Goal: Task Accomplishment & Management: Complete application form

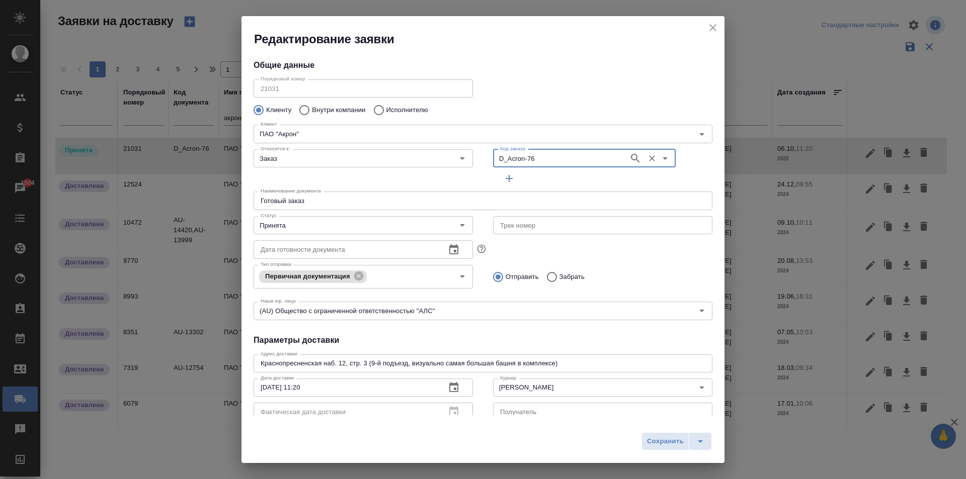
click at [718, 24] on icon "close" at bounding box center [713, 28] width 12 height 12
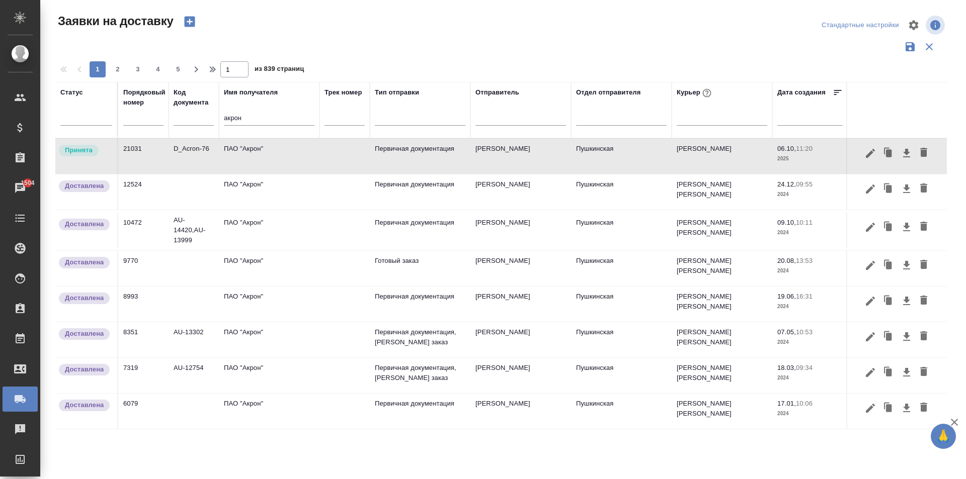
click at [269, 159] on td "ПАО "Акрон"" at bounding box center [269, 156] width 101 height 35
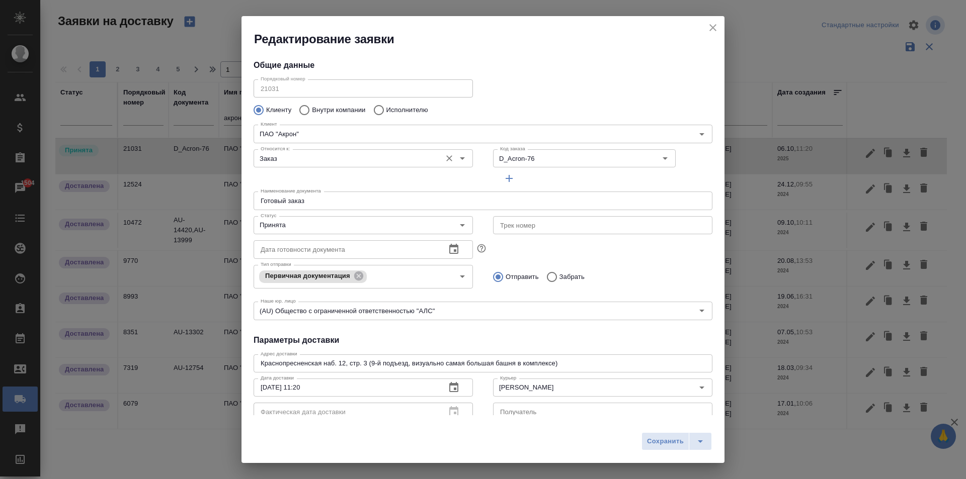
type input "[PERSON_NAME]"
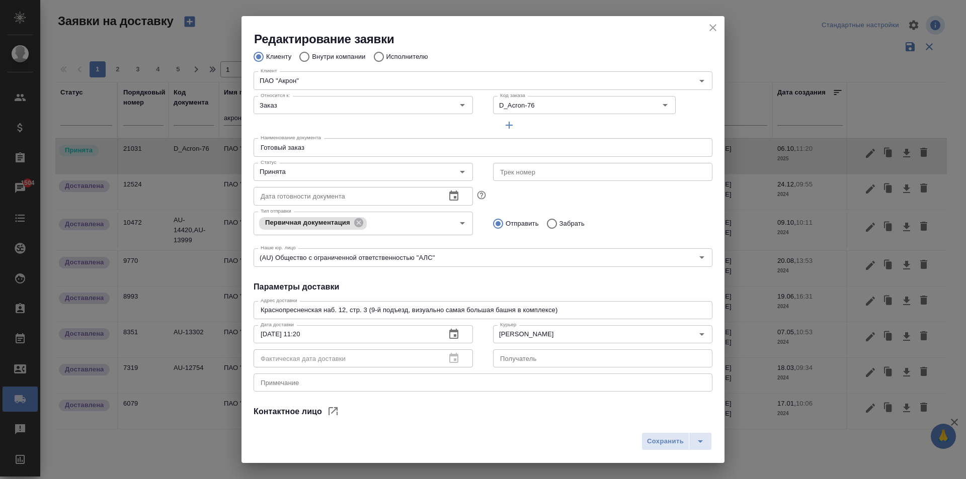
scroll to position [137, 0]
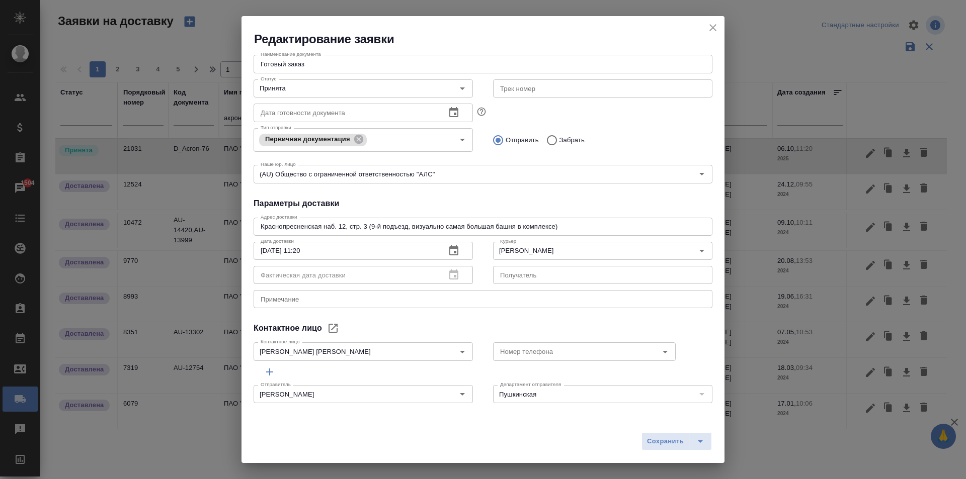
click at [710, 30] on icon "close" at bounding box center [712, 27] width 7 height 7
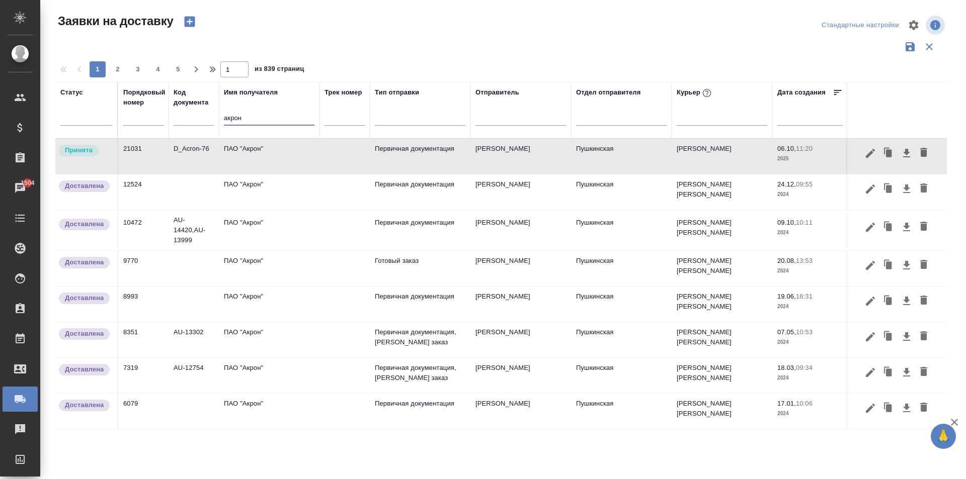
drag, startPoint x: 251, startPoint y: 116, endPoint x: 216, endPoint y: 120, distance: 35.4
click at [216, 120] on tr "Статус Порядковый номер Код документа Имя получателя акрон Трек номер Тип отпра…" at bounding box center [577, 110] width 1044 height 56
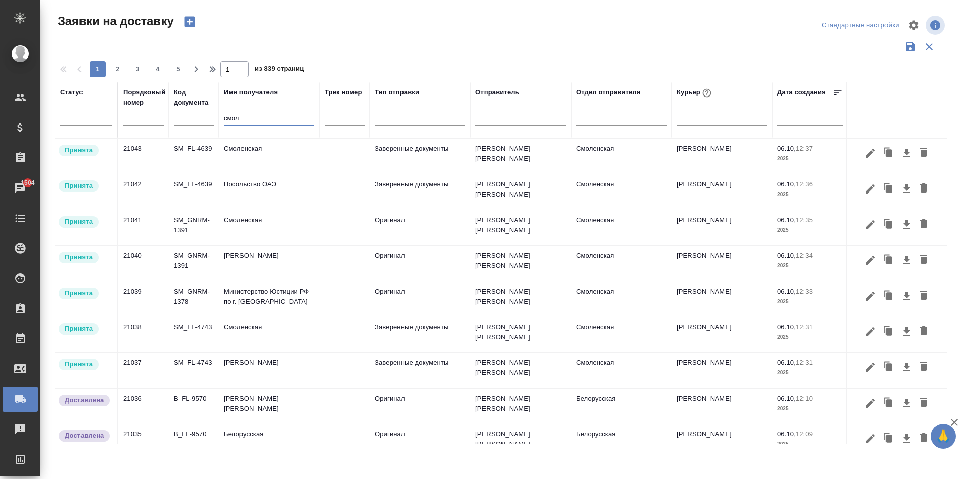
type input "смол"
click at [249, 156] on td "Смоленская" at bounding box center [269, 156] width 101 height 35
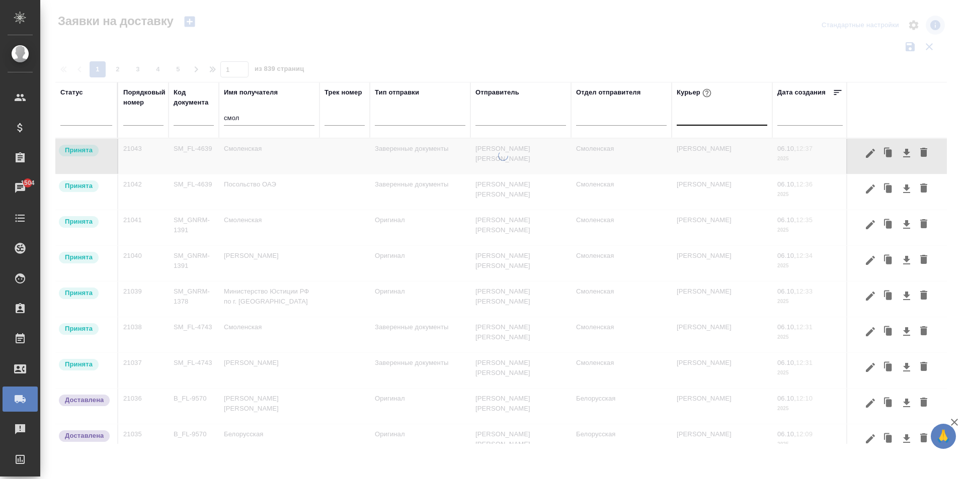
click at [700, 120] on div at bounding box center [722, 115] width 91 height 15
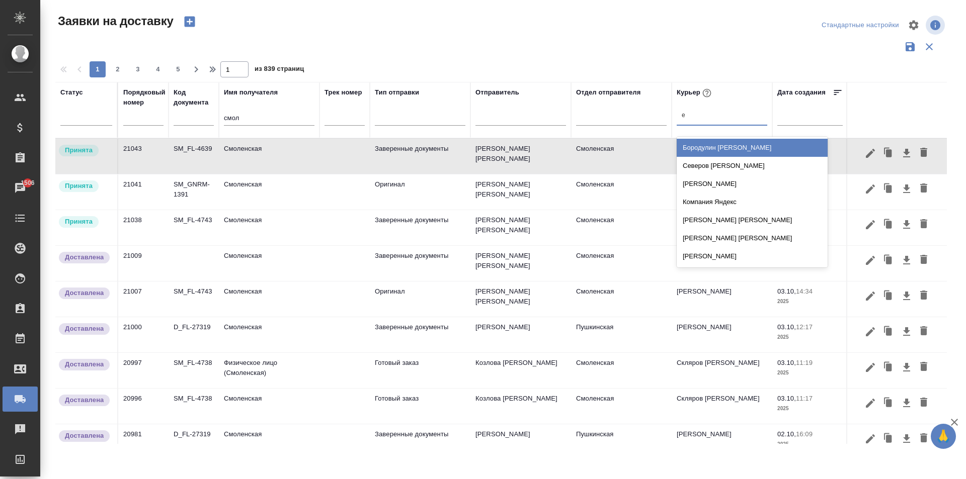
type input "ев"
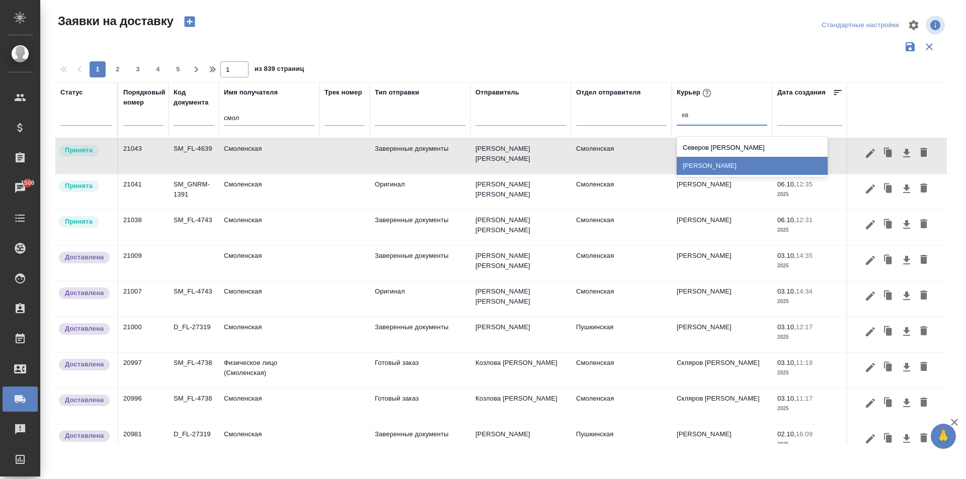
click at [720, 167] on div "[PERSON_NAME]" at bounding box center [752, 166] width 151 height 18
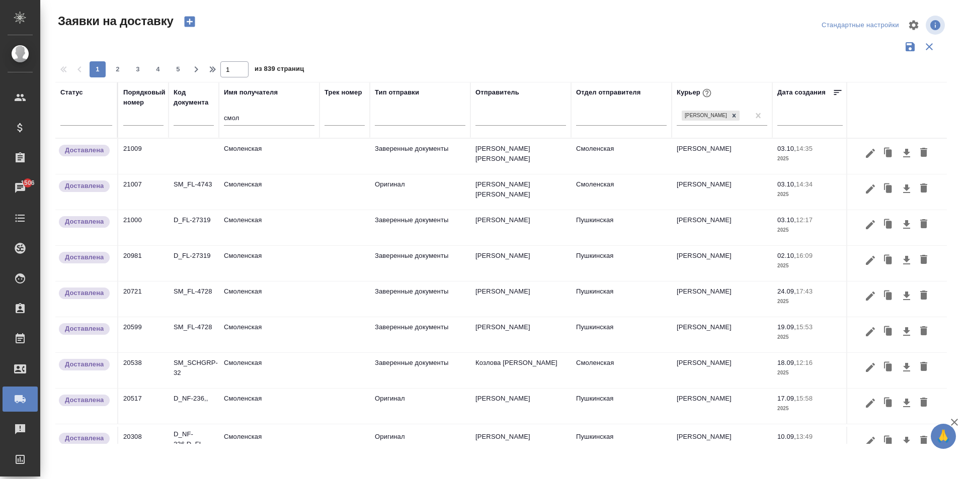
click at [258, 152] on td "Смоленская" at bounding box center [269, 156] width 101 height 35
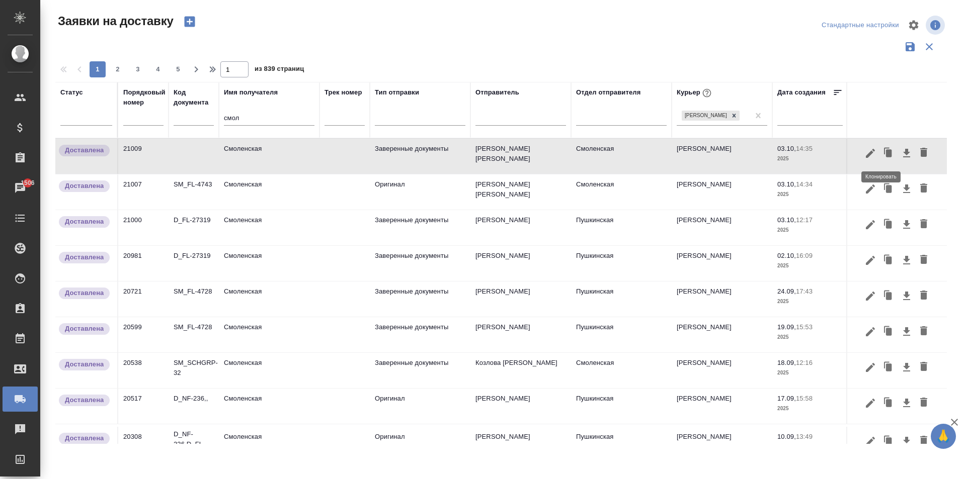
click at [886, 153] on icon "button" at bounding box center [889, 153] width 6 height 8
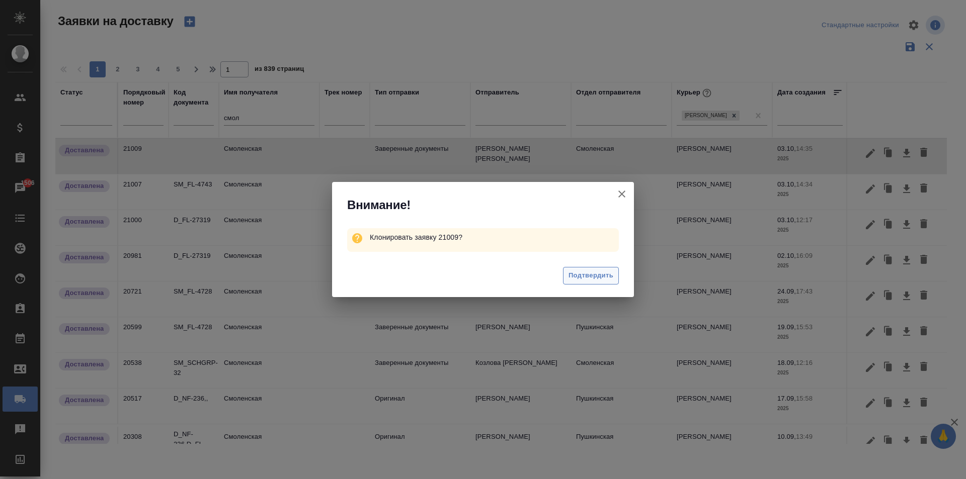
click at [591, 281] on span "Подтвердить" at bounding box center [590, 276] width 45 height 12
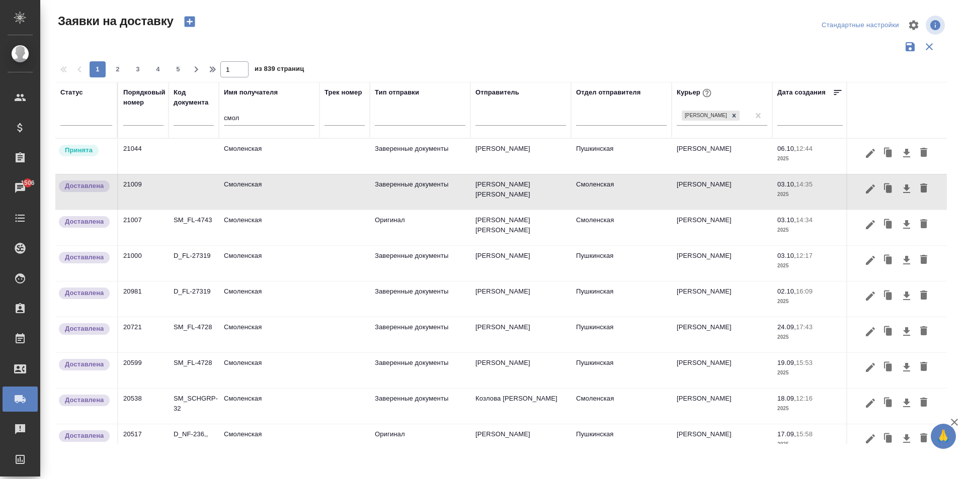
click at [262, 170] on td "Смоленская" at bounding box center [269, 156] width 101 height 35
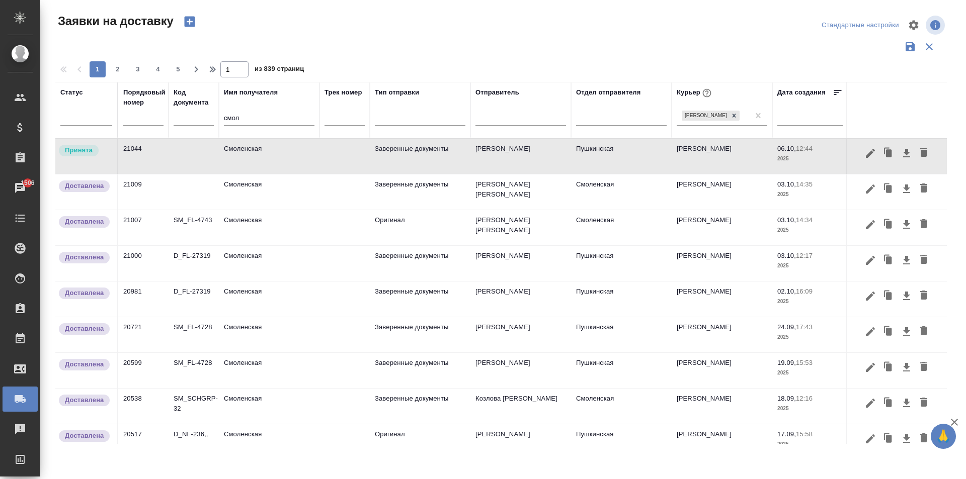
click at [262, 170] on td "Смоленская" at bounding box center [269, 156] width 101 height 35
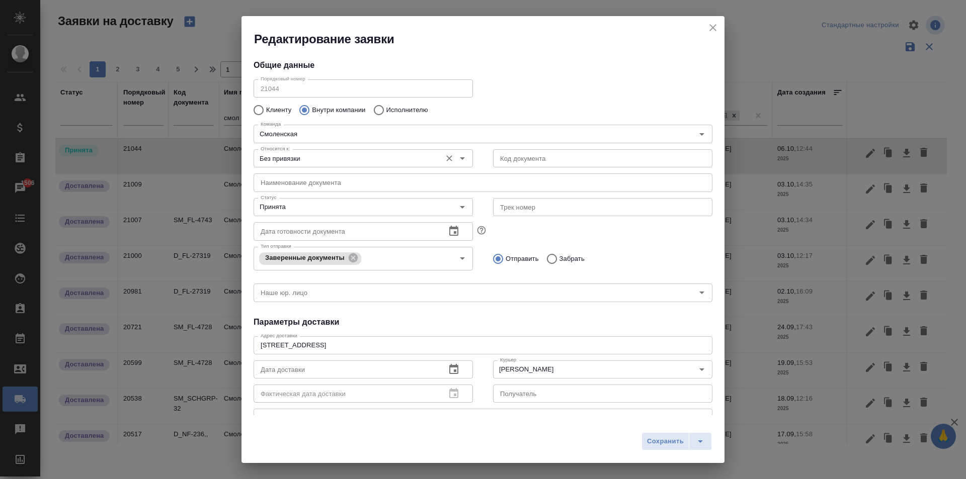
click at [391, 164] on input "Без привязки" at bounding box center [347, 158] width 180 height 12
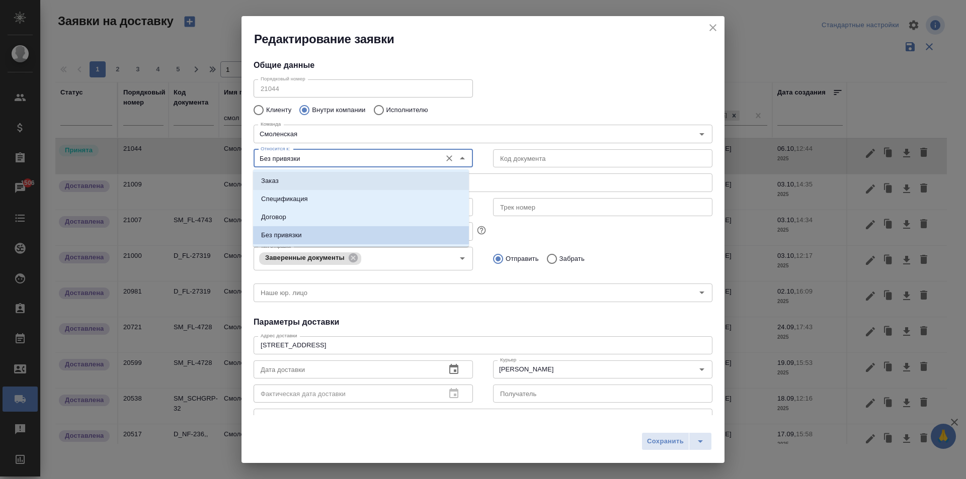
click at [297, 180] on li "Заказ" at bounding box center [361, 181] width 216 height 18
type input "Заказ"
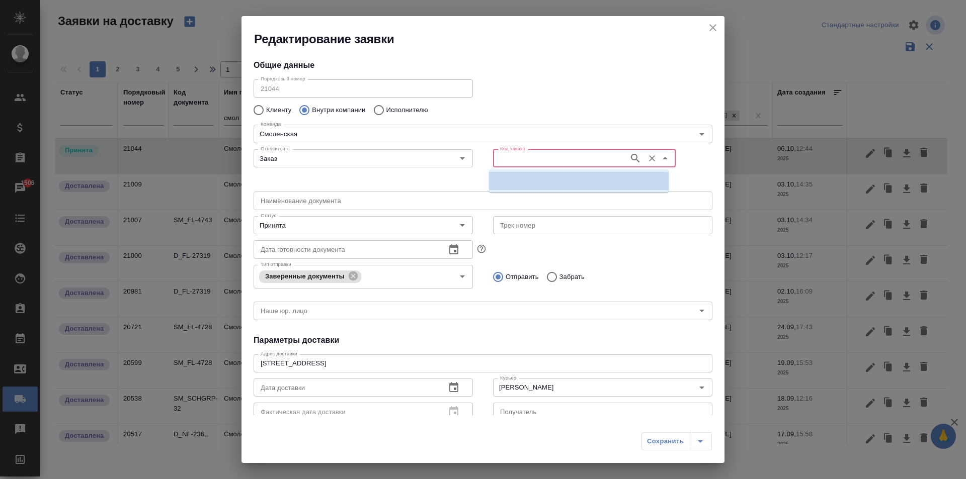
click at [519, 153] on input "Код заказа" at bounding box center [560, 158] width 128 height 12
type input "76"
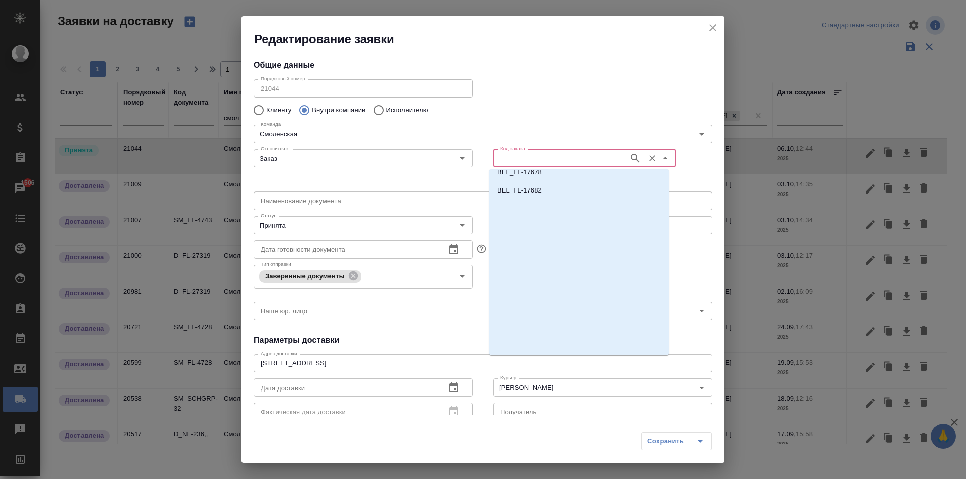
scroll to position [805, 0]
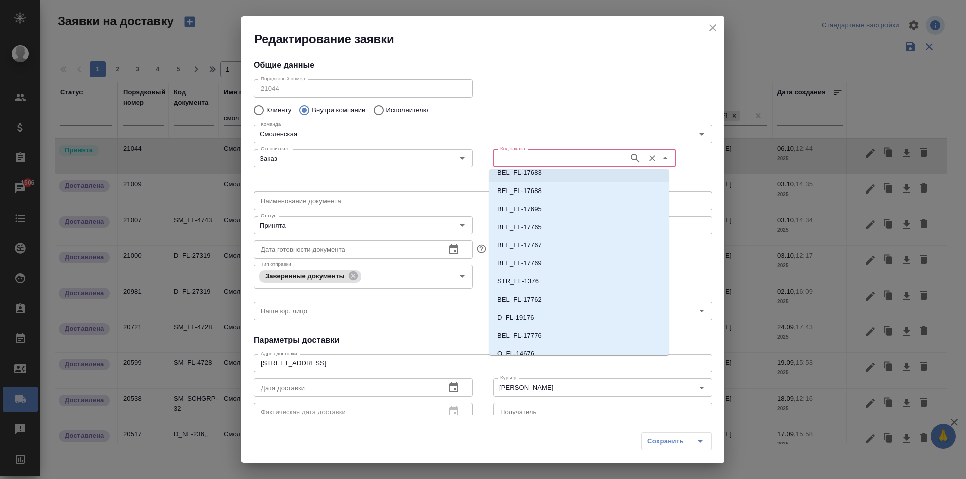
click at [541, 164] on input "Код заказа" at bounding box center [560, 158] width 128 height 12
type input "76"
drag, startPoint x: 506, startPoint y: 157, endPoint x: 490, endPoint y: 164, distance: 17.4
click at [493, 164] on div "76 Код заказа" at bounding box center [584, 158] width 183 height 18
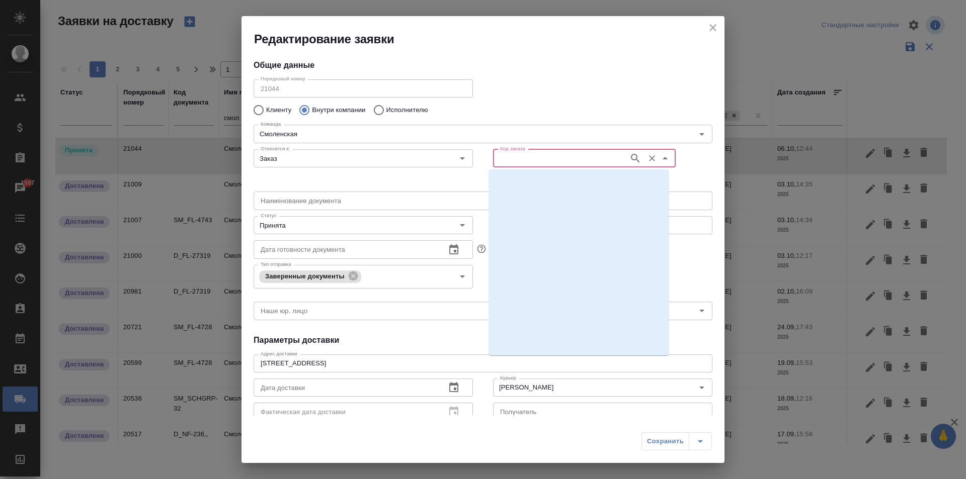
scroll to position [0, 0]
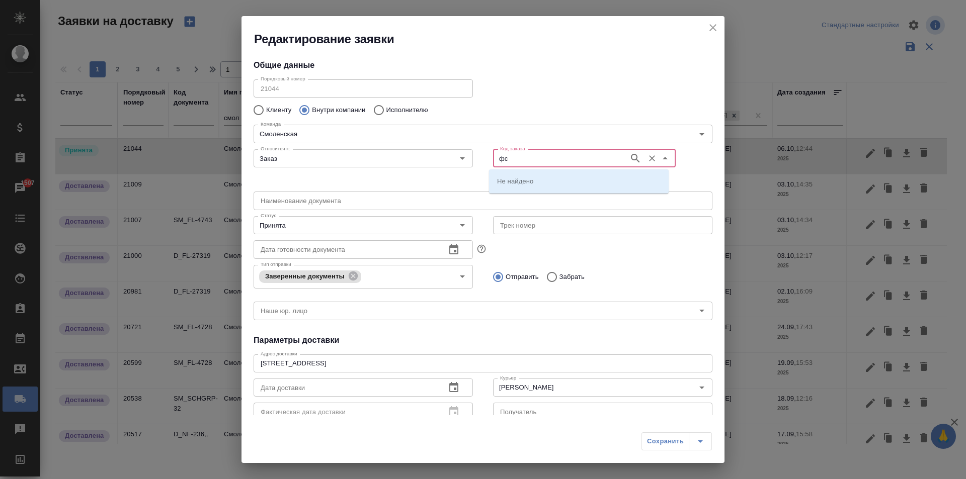
type input "ф"
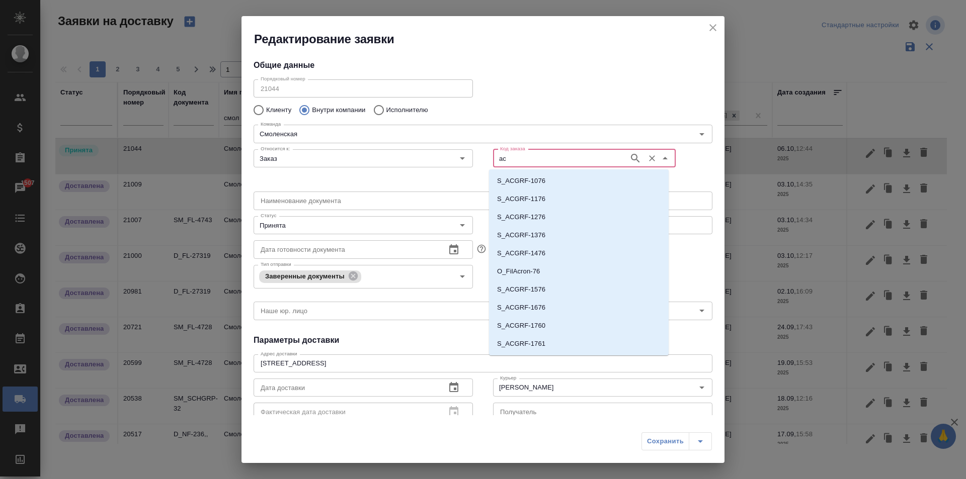
type input "a"
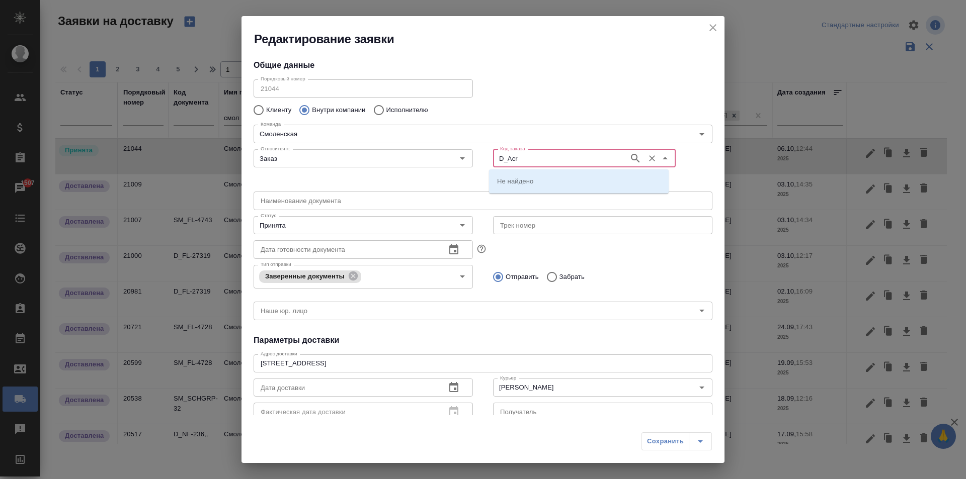
type input "D_Acr"
click at [717, 28] on icon "close" at bounding box center [713, 28] width 12 height 12
type input "Без привязки"
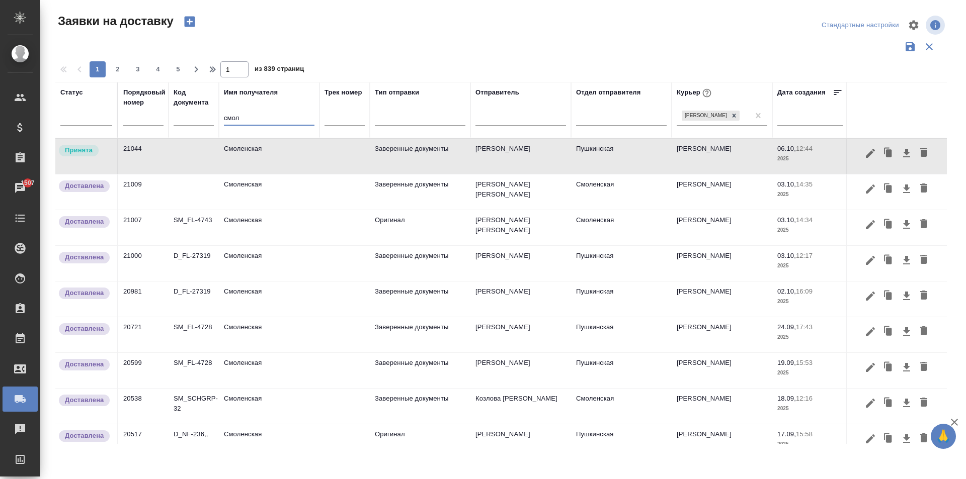
drag, startPoint x: 243, startPoint y: 125, endPoint x: 204, endPoint y: 123, distance: 39.8
click at [204, 123] on tr "Статус Порядковый номер Код документа Имя получателя смол Трек номер Тип отправ…" at bounding box center [577, 110] width 1044 height 56
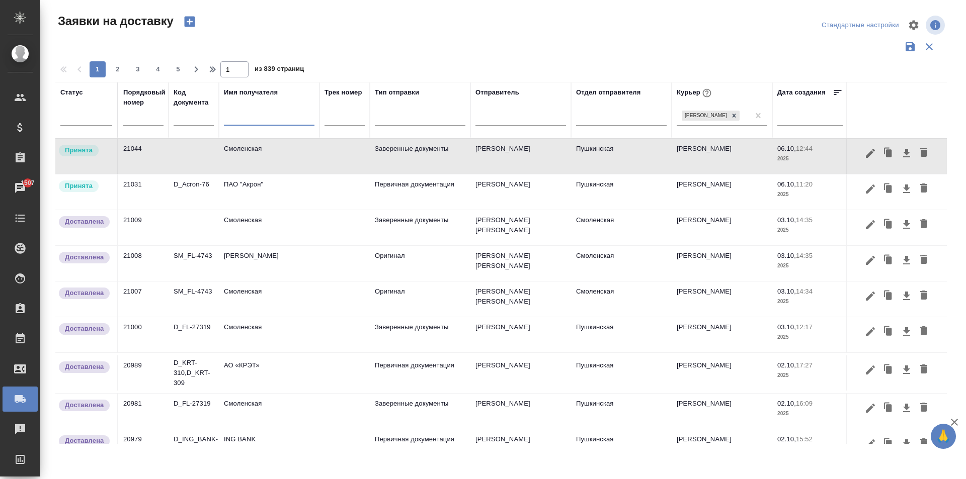
click at [201, 184] on td "D_Acron-76" at bounding box center [194, 192] width 50 height 35
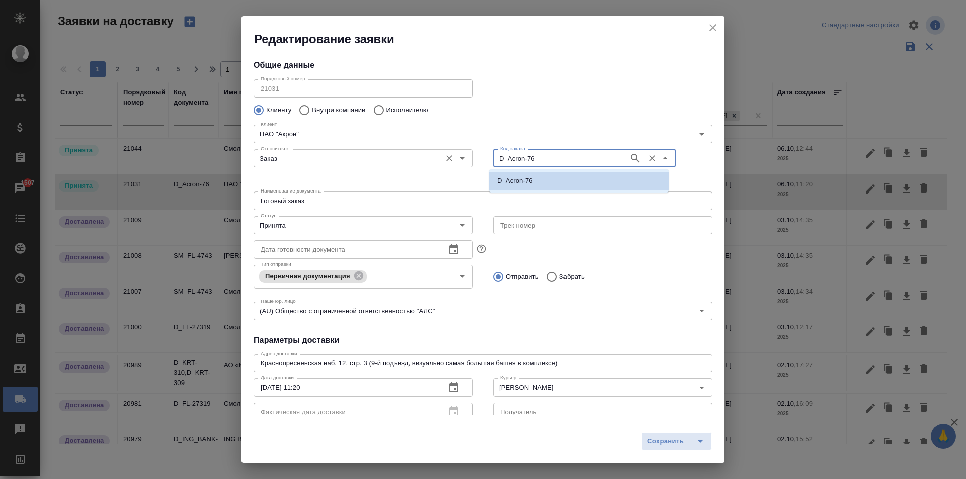
drag, startPoint x: 534, startPoint y: 160, endPoint x: 448, endPoint y: 161, distance: 86.5
click at [448, 161] on div "Относится к: Заказ Относится к: Код заказа D_Acron-76 Код заказа" at bounding box center [482, 166] width 479 height 62
click at [711, 27] on icon "close" at bounding box center [713, 28] width 12 height 12
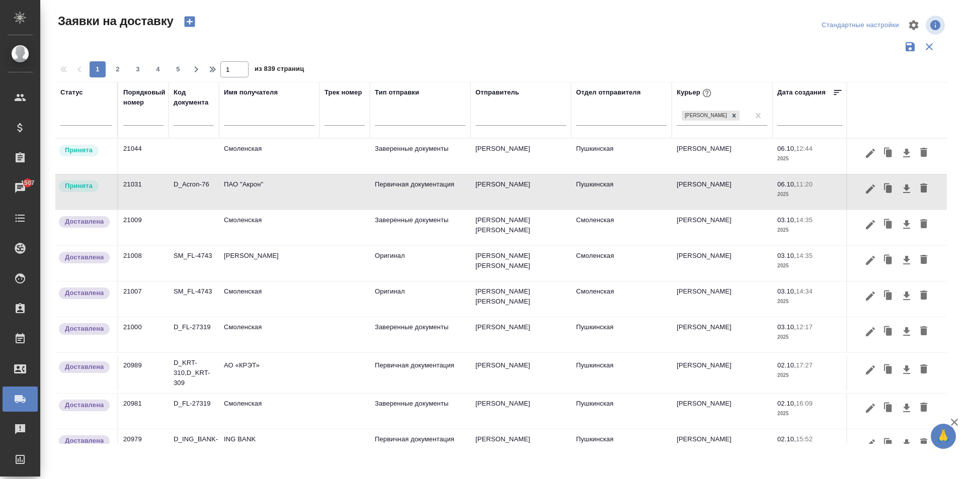
click at [230, 155] on td "Смоленская" at bounding box center [269, 156] width 101 height 35
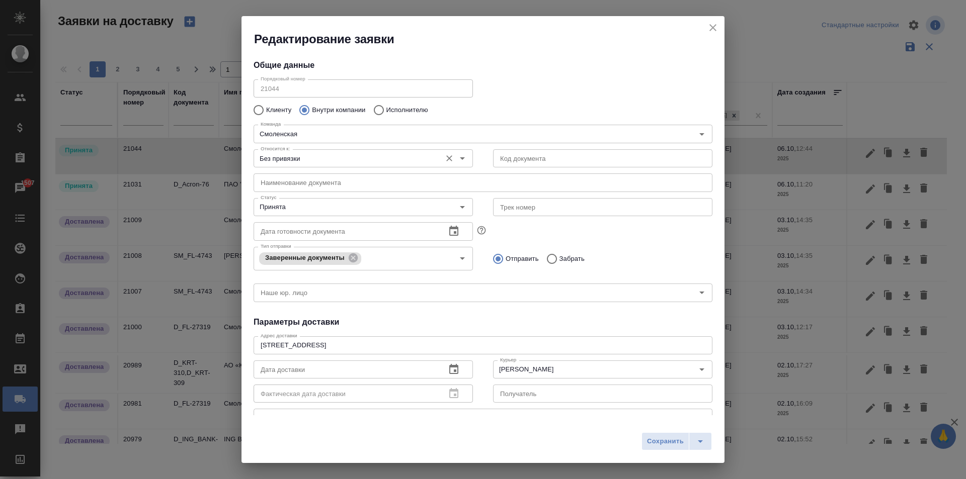
click at [419, 160] on input "Без привязки" at bounding box center [347, 158] width 180 height 12
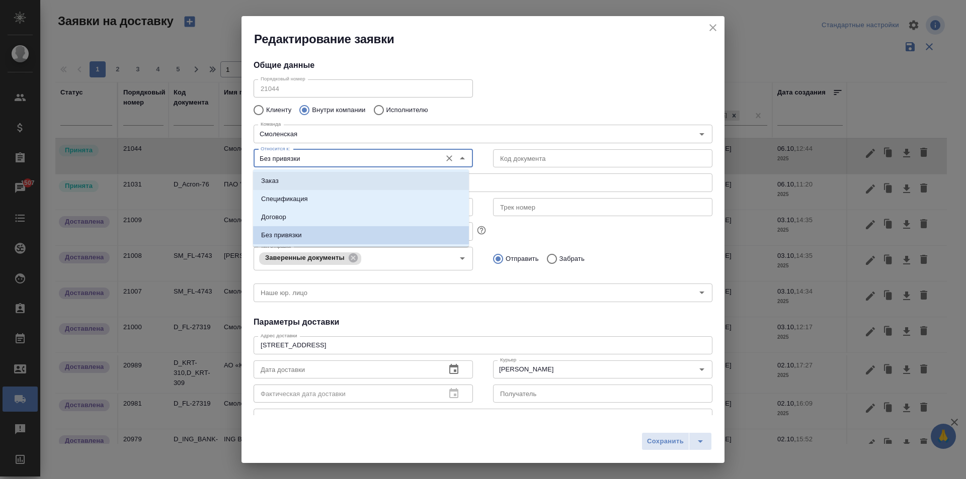
click at [292, 182] on li "Заказ" at bounding box center [361, 181] width 216 height 18
type input "Заказ"
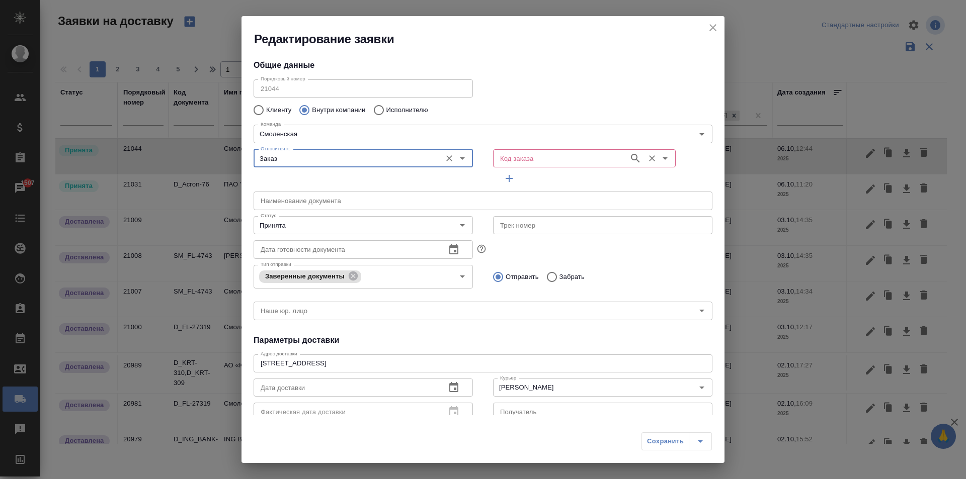
click at [514, 160] on input "Код заказа" at bounding box center [560, 158] width 128 height 12
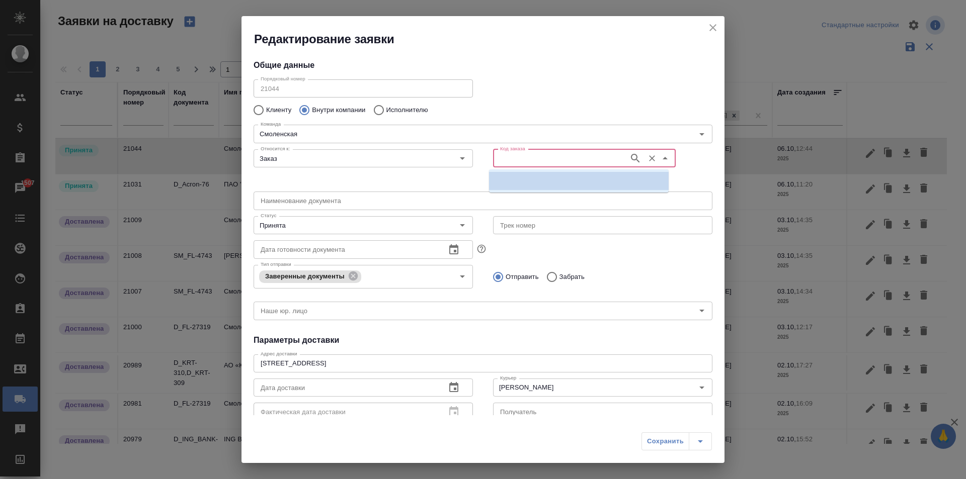
paste input "D_Acron-76"
type input "D_Acron-76"
click at [528, 183] on p "D_Acron-76" at bounding box center [515, 181] width 36 height 10
type input "(AU) Общество с ограниченной ответственностью "АЛС""
type input "D_Acron-76"
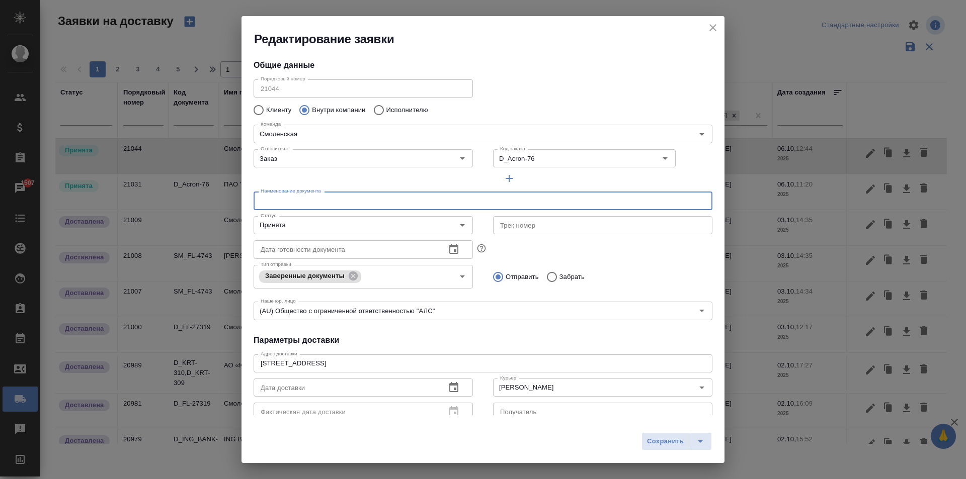
click at [284, 204] on input "text" at bounding box center [483, 201] width 459 height 18
type input "U"
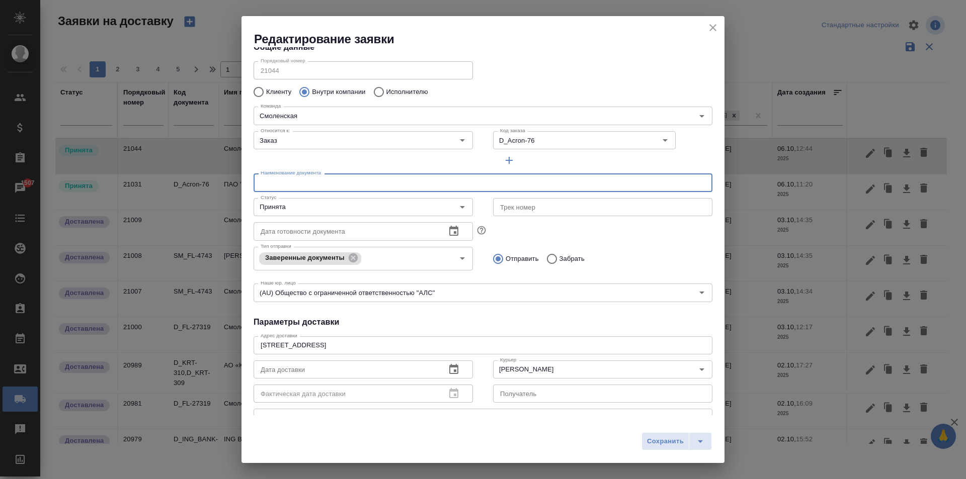
scroll to position [50, 0]
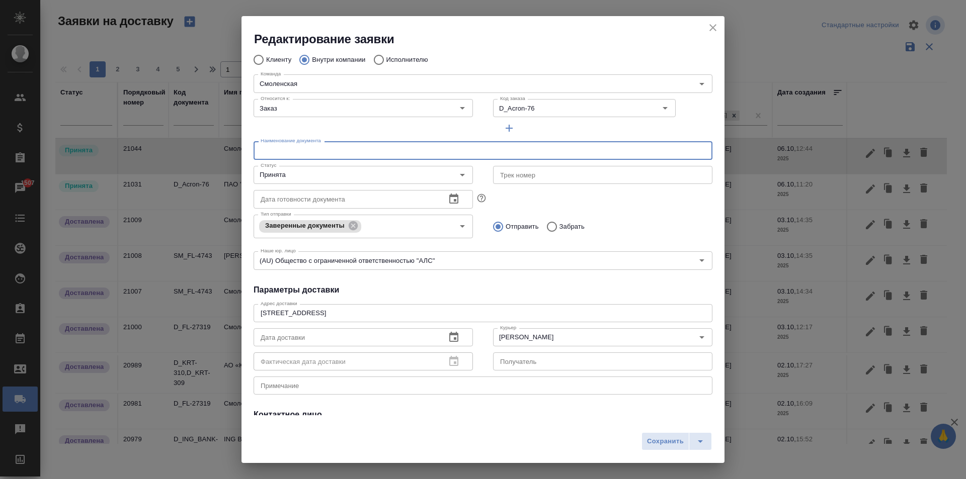
click at [454, 332] on icon "button" at bounding box center [454, 338] width 12 height 12
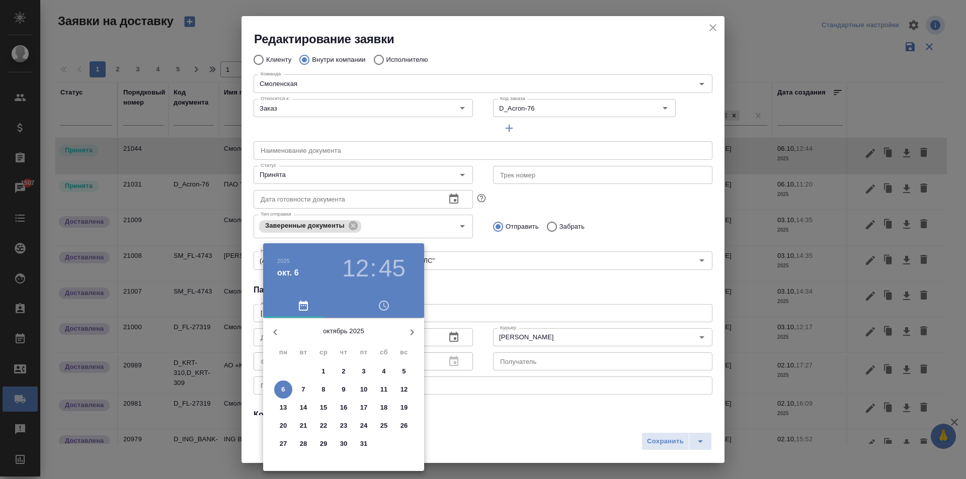
click at [286, 381] on button "6" at bounding box center [283, 390] width 18 height 18
type input "[DATE] 12:45"
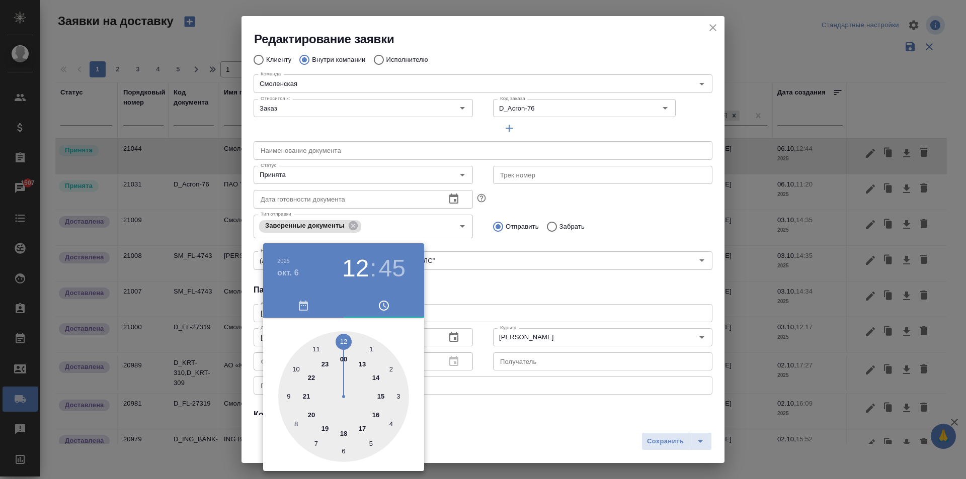
click at [559, 293] on div at bounding box center [483, 239] width 966 height 479
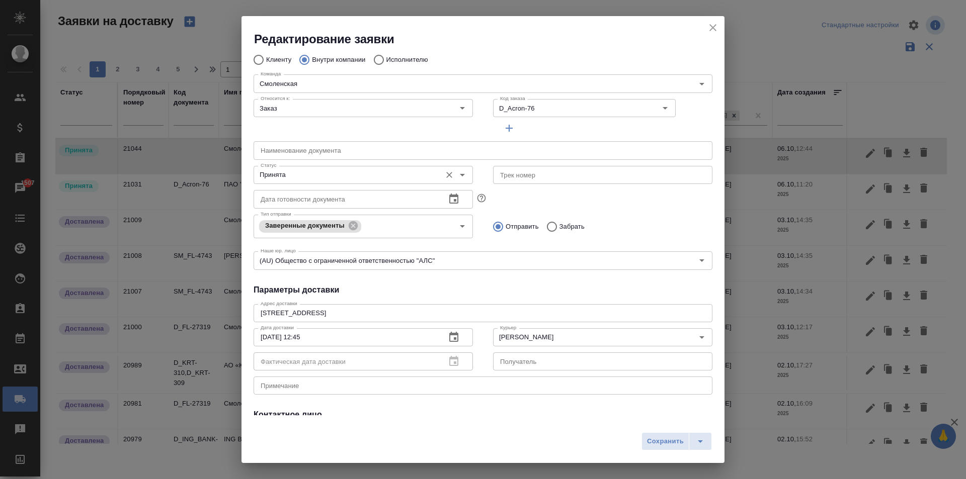
click at [299, 181] on input "Принята" at bounding box center [347, 175] width 180 height 12
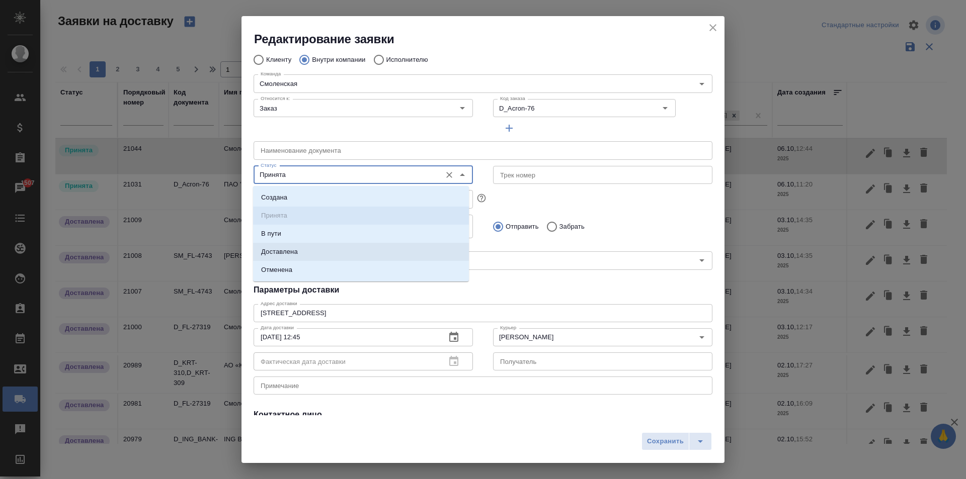
click at [302, 251] on li "Доставлена" at bounding box center [361, 252] width 216 height 18
type input "Доставлена"
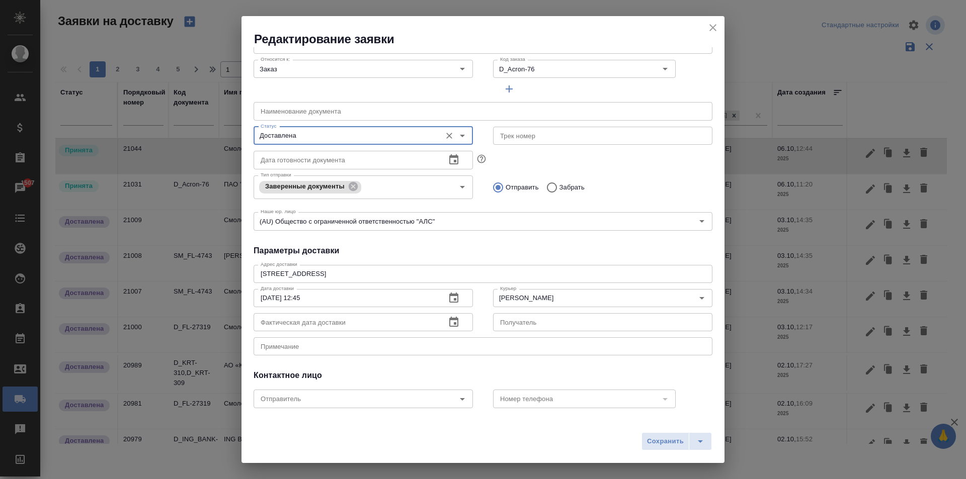
scroll to position [137, 0]
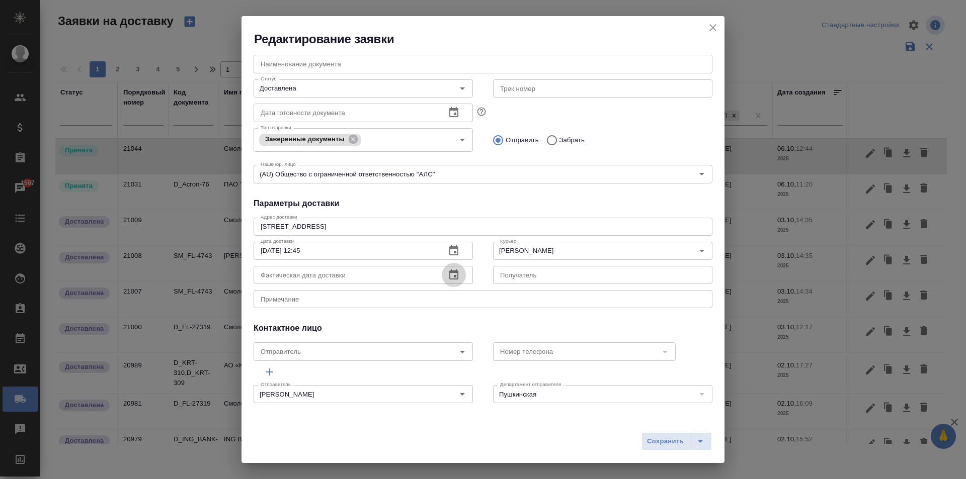
click at [453, 274] on icon "button" at bounding box center [454, 275] width 12 height 12
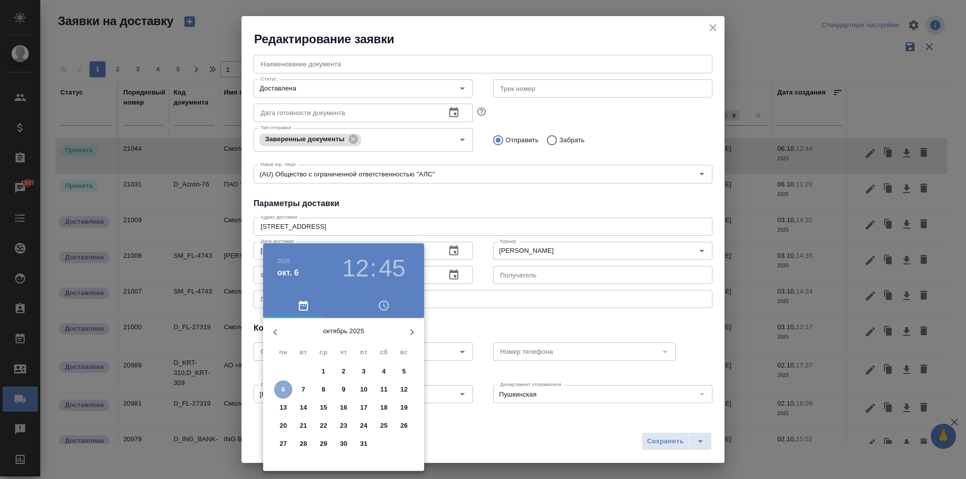
click at [285, 392] on p "6" at bounding box center [283, 390] width 4 height 10
type input "[DATE] 12:45"
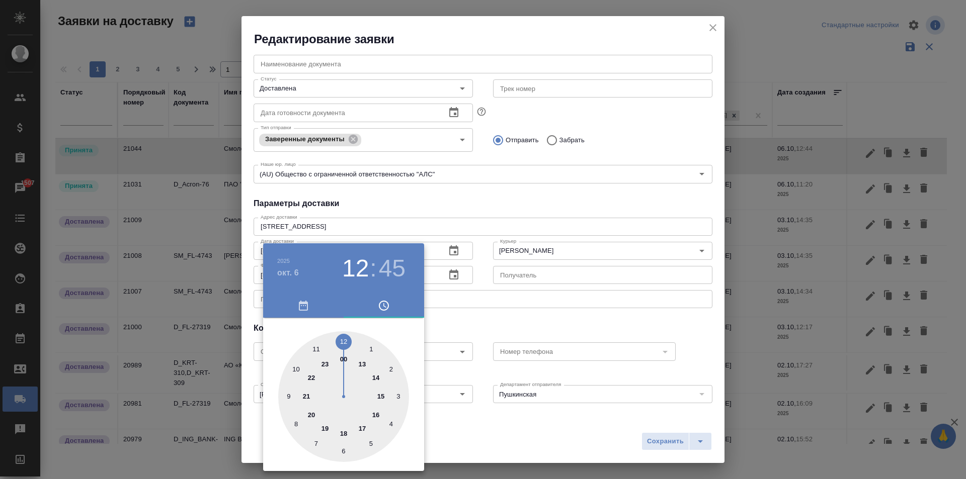
click at [642, 306] on div at bounding box center [483, 239] width 966 height 479
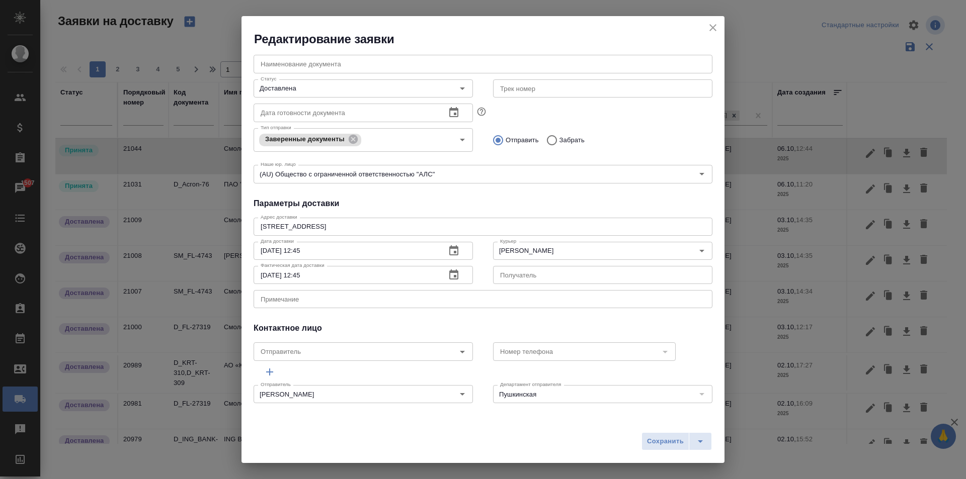
click at [548, 138] on input "Забрать" at bounding box center [550, 140] width 18 height 21
radio input "true"
click at [662, 445] on span "Сохранить" at bounding box center [665, 442] width 37 height 12
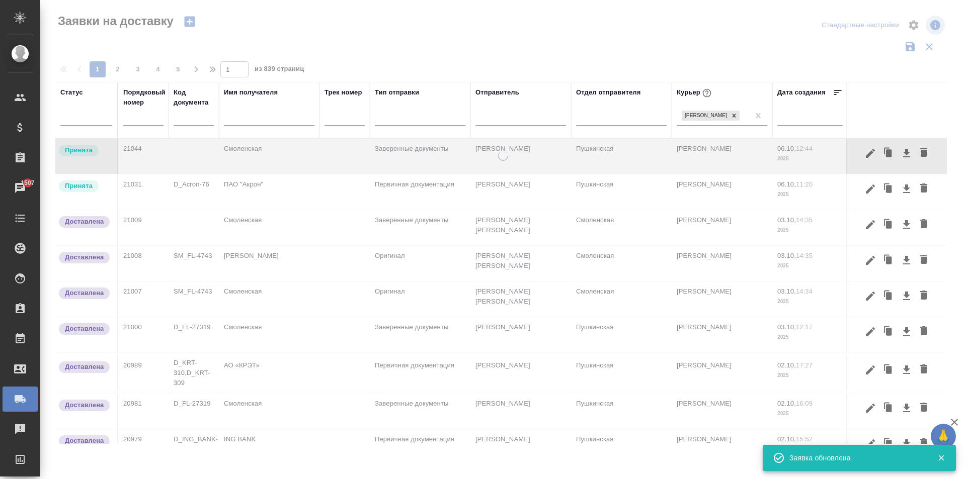
scroll to position [0, 0]
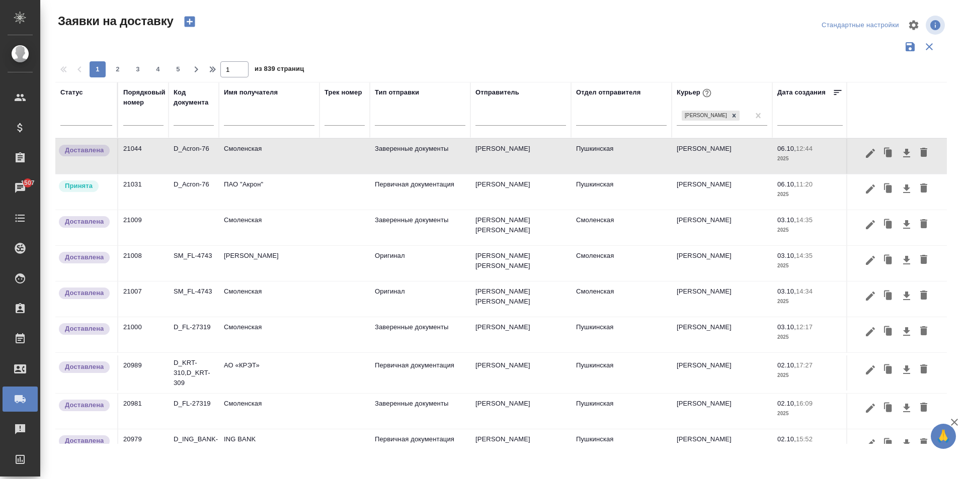
click at [260, 197] on td "ПАО "Акрон"" at bounding box center [269, 192] width 101 height 35
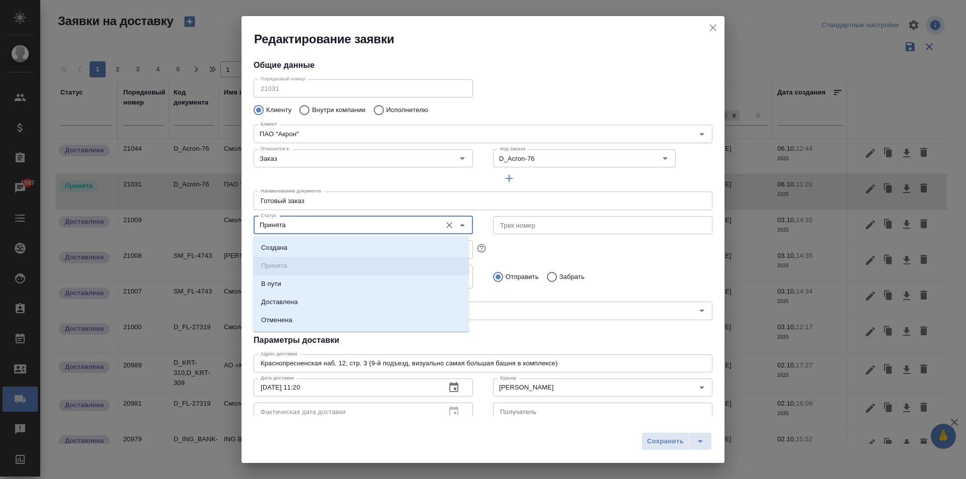
click at [291, 226] on input "Принята" at bounding box center [347, 225] width 180 height 12
click at [296, 304] on p "Доставлена" at bounding box center [279, 302] width 37 height 10
type input "Доставлена"
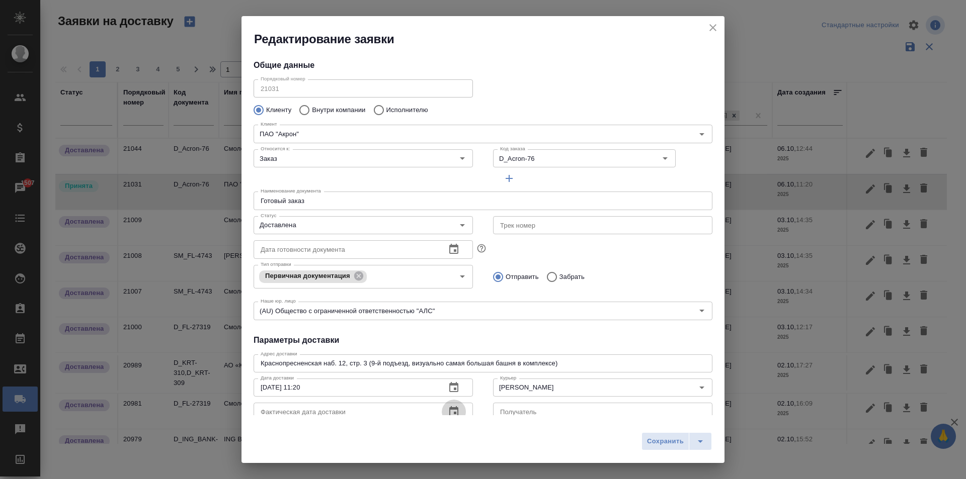
click at [454, 409] on icon "button" at bounding box center [453, 411] width 9 height 10
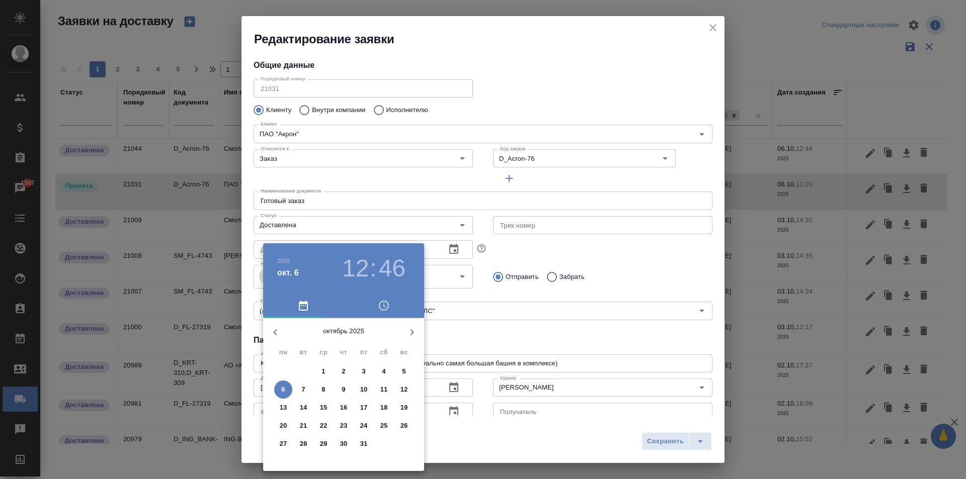
click at [287, 387] on span "6" at bounding box center [283, 390] width 18 height 10
type input "[DATE] 12:46"
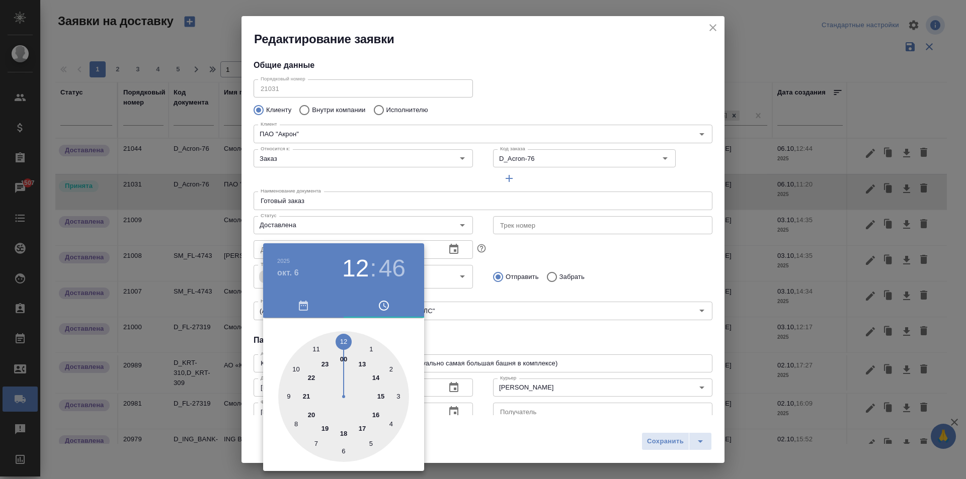
click at [591, 313] on div at bounding box center [483, 239] width 966 height 479
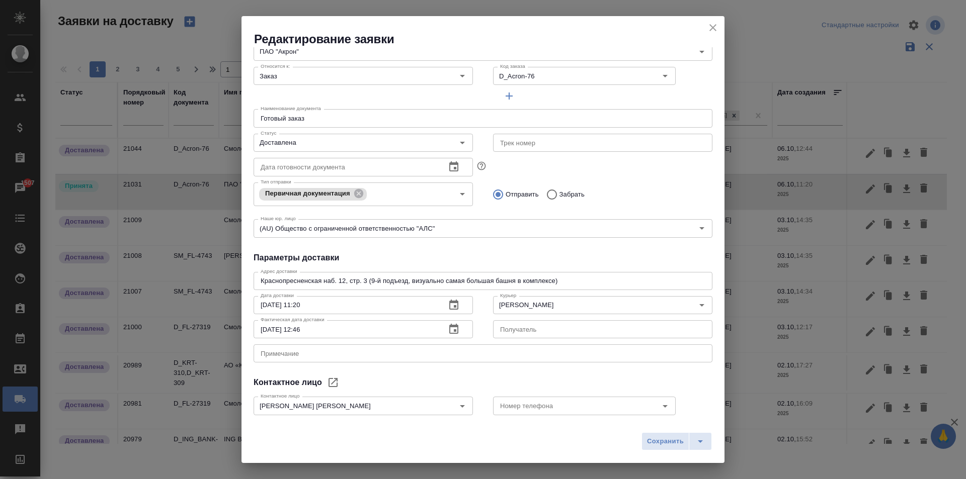
scroll to position [137, 0]
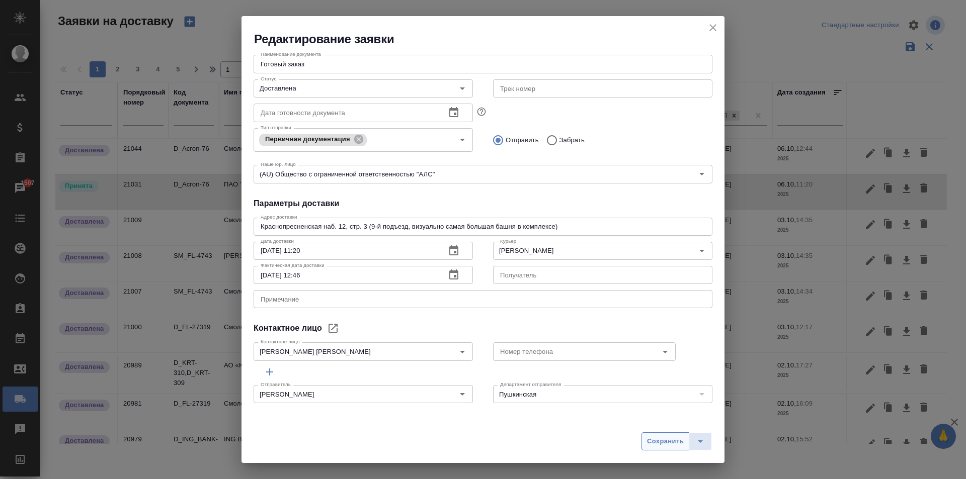
click at [677, 437] on span "Сохранить" at bounding box center [665, 442] width 37 height 12
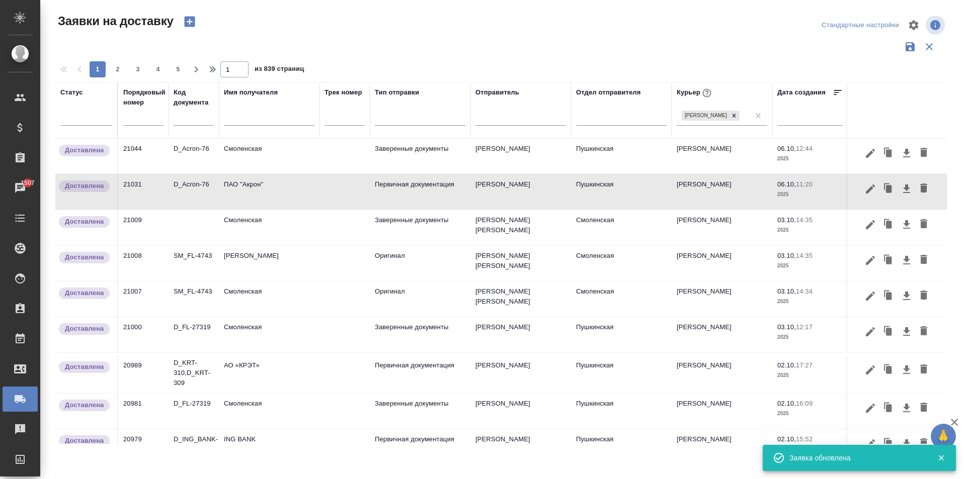
click at [246, 118] on input "text" at bounding box center [269, 119] width 91 height 13
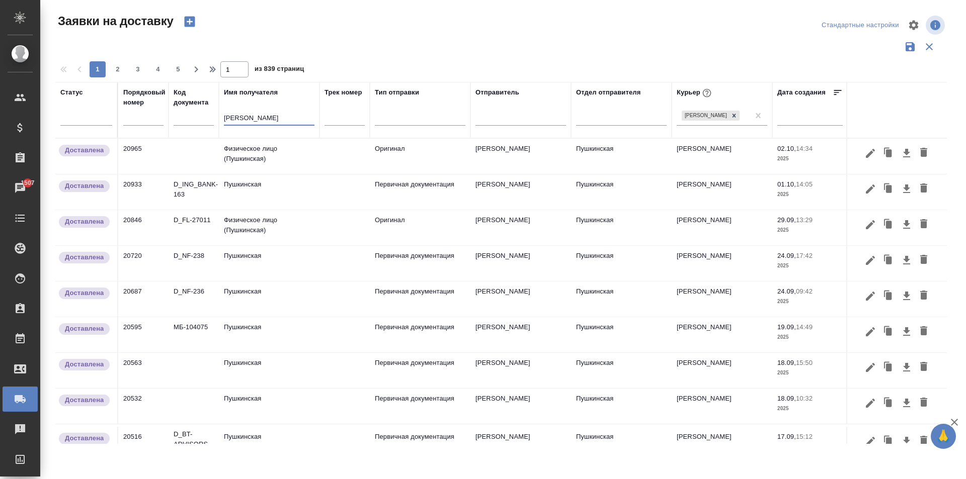
type input "[PERSON_NAME]"
click at [241, 194] on td "Пушкинская" at bounding box center [269, 192] width 101 height 35
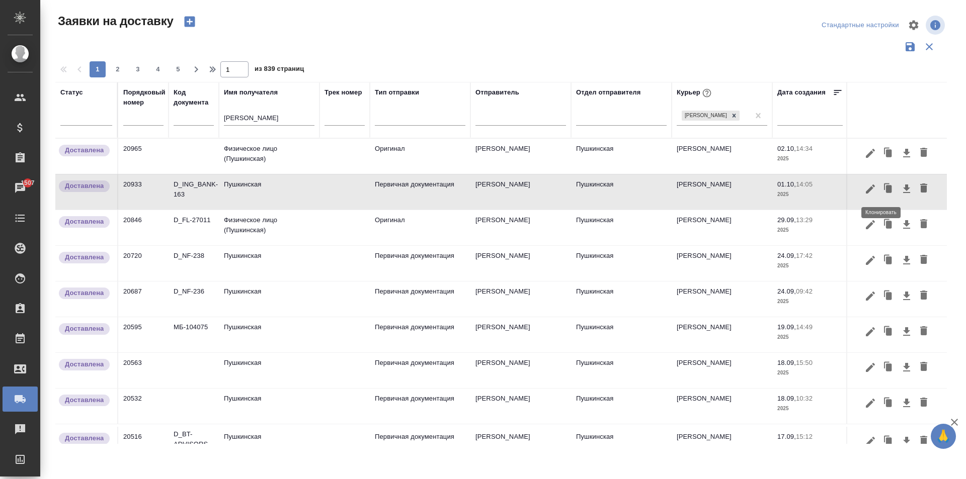
click at [886, 189] on icon "button" at bounding box center [889, 189] width 6 height 8
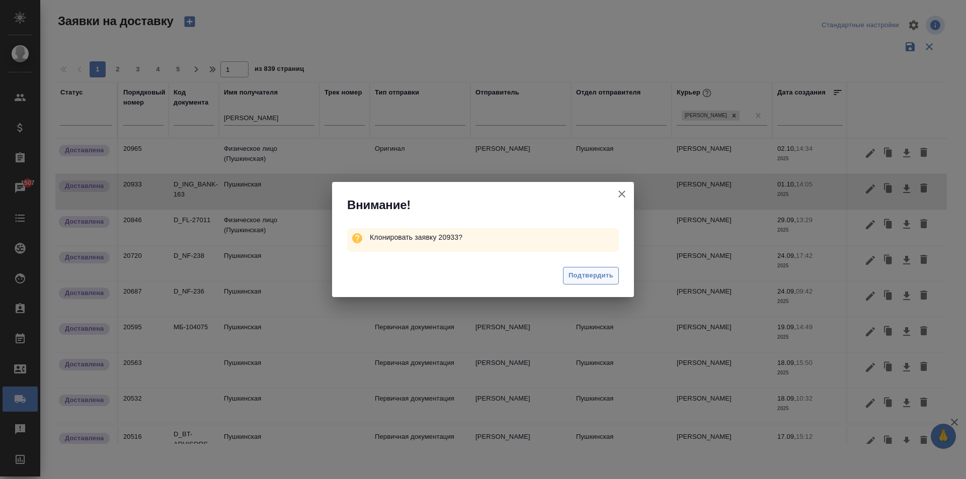
click at [585, 276] on span "Подтвердить" at bounding box center [590, 276] width 45 height 12
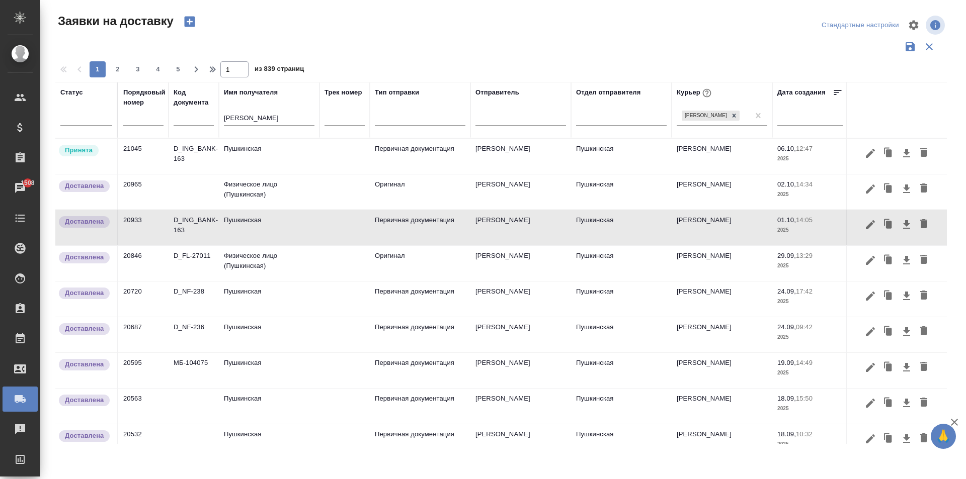
drag, startPoint x: 257, startPoint y: 113, endPoint x: 223, endPoint y: 123, distance: 35.3
click at [223, 123] on th "Имя получателя [PERSON_NAME]" at bounding box center [269, 110] width 101 height 56
drag, startPoint x: 260, startPoint y: 120, endPoint x: 121, endPoint y: 108, distance: 139.9
click at [121, 108] on tr "Статус Порядковый номер Код документа Имя получателя [PERSON_NAME] Трек номер Т…" at bounding box center [577, 110] width 1044 height 56
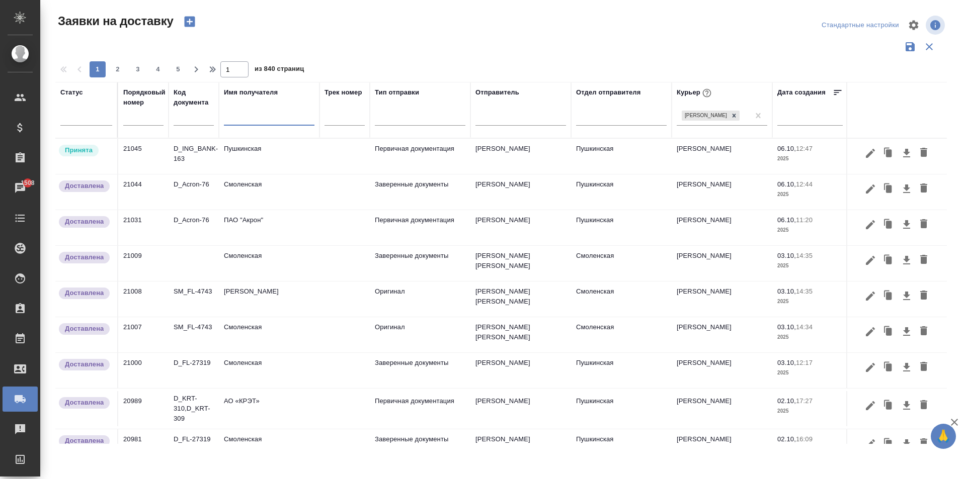
click at [244, 122] on input "text" at bounding box center [269, 119] width 91 height 13
click at [238, 157] on td "Пушкинская" at bounding box center [269, 156] width 101 height 35
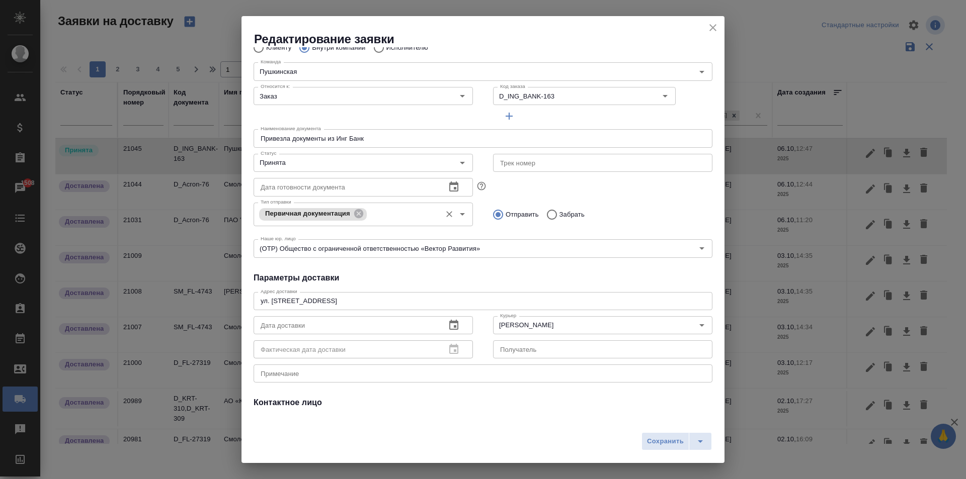
scroll to position [0, 0]
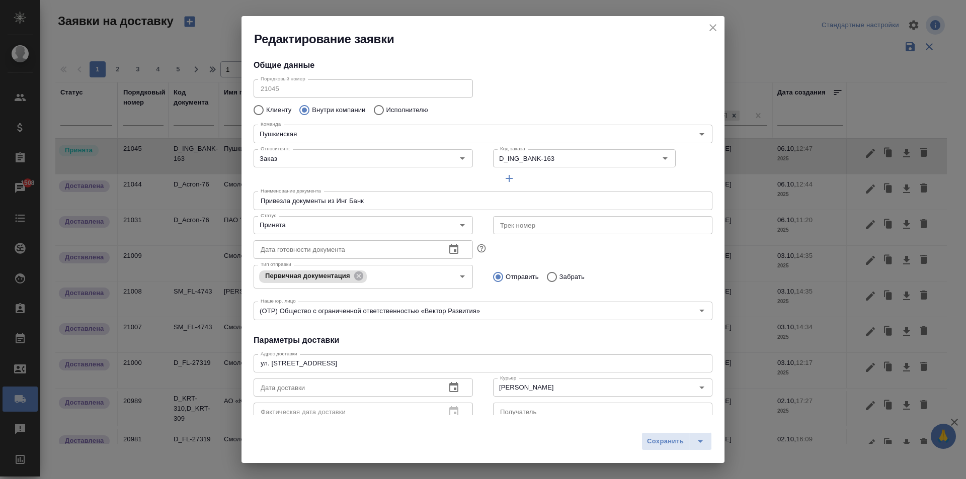
click at [712, 27] on icon "close" at bounding box center [712, 27] width 7 height 7
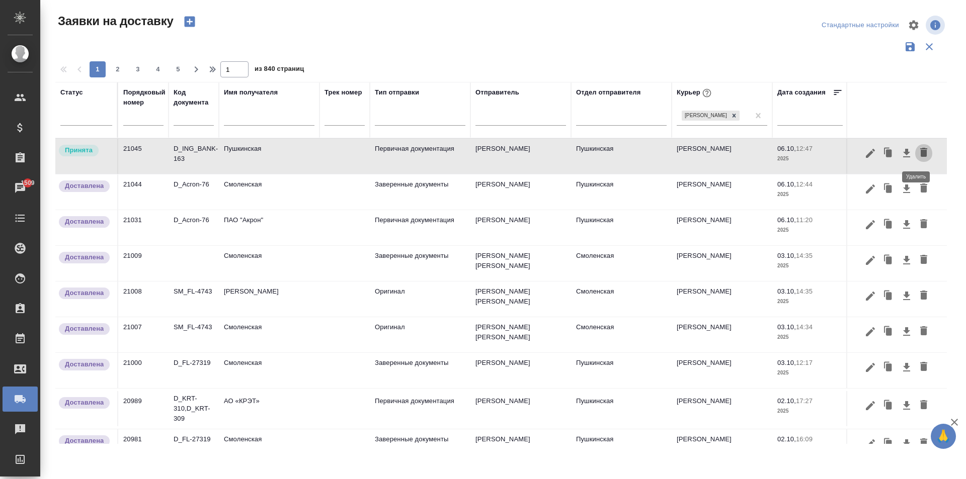
click at [920, 157] on icon "button" at bounding box center [923, 152] width 7 height 9
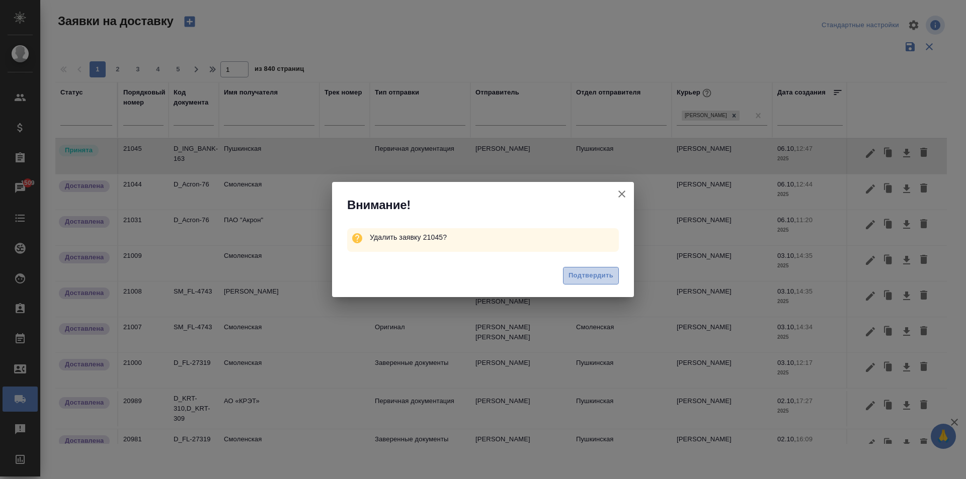
click at [601, 278] on span "Подтвердить" at bounding box center [590, 276] width 45 height 12
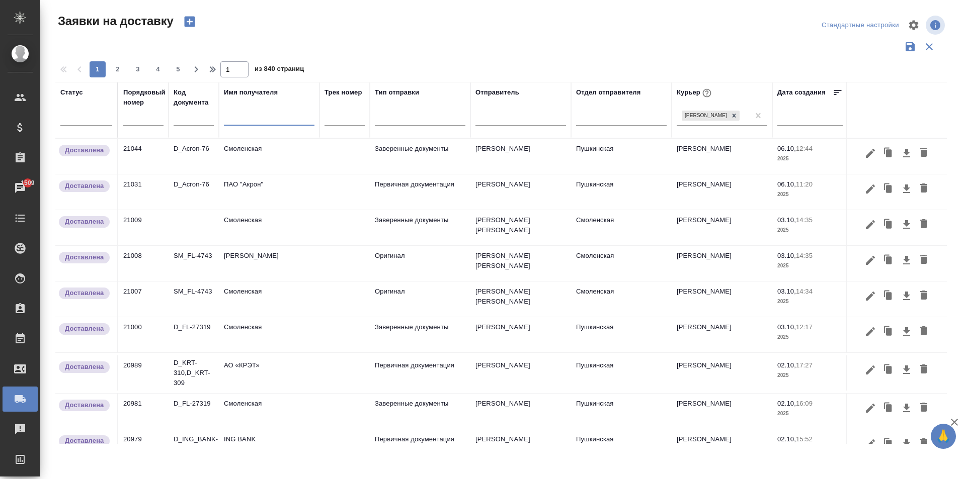
click at [247, 121] on input "text" at bounding box center [269, 119] width 91 height 13
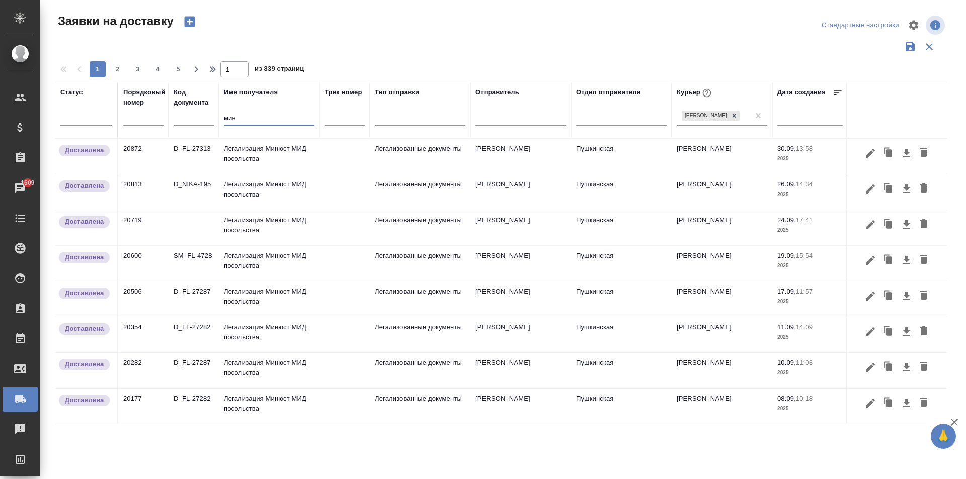
type input "мин"
click at [254, 154] on td "Легализация Минюст МИД посольства" at bounding box center [269, 156] width 101 height 35
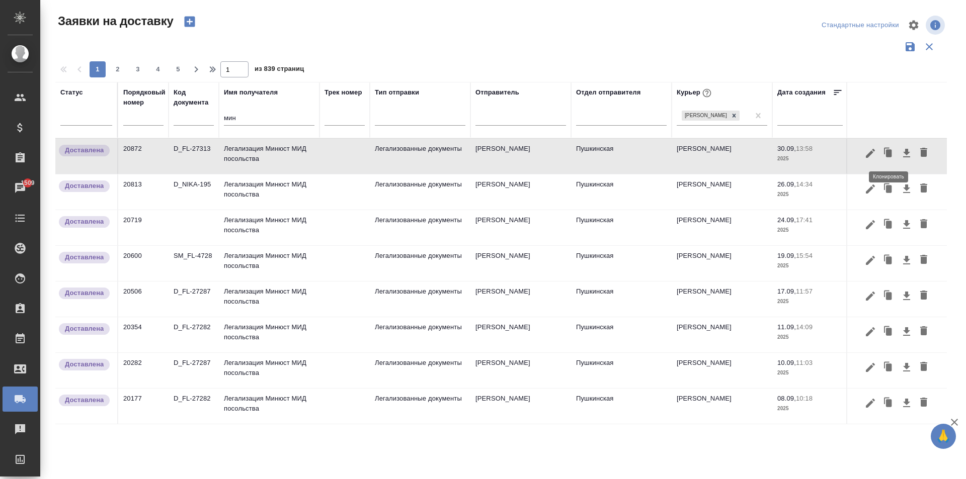
click at [889, 154] on icon "button" at bounding box center [889, 153] width 6 height 8
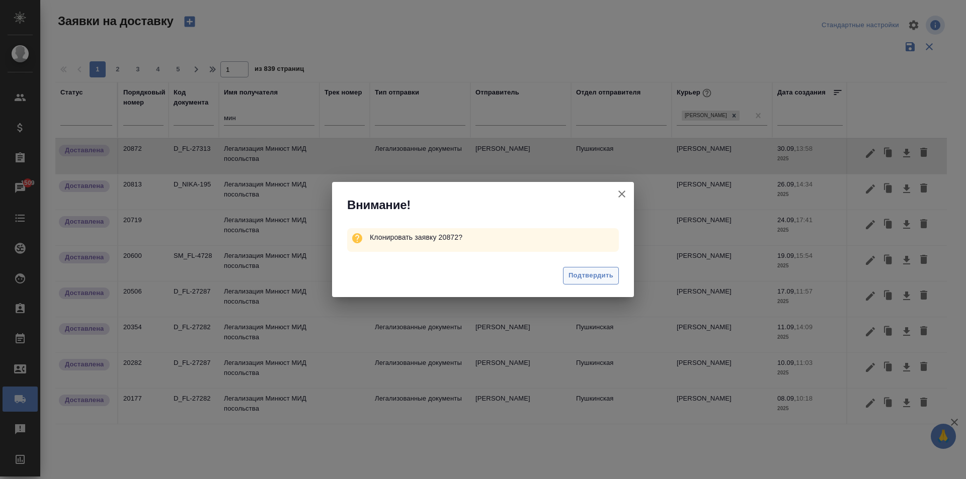
click at [587, 281] on span "Подтвердить" at bounding box center [590, 276] width 45 height 12
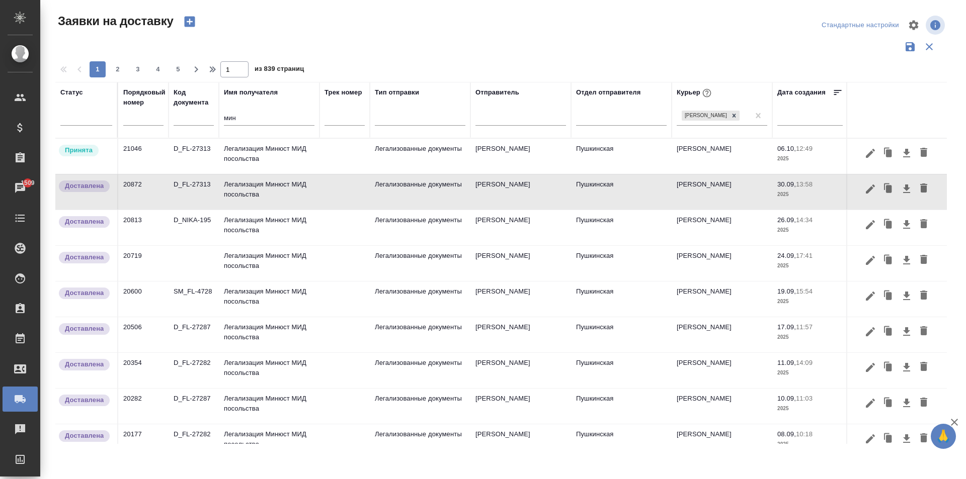
click at [286, 160] on td "Легализация Минюст МИД посольства" at bounding box center [269, 156] width 101 height 35
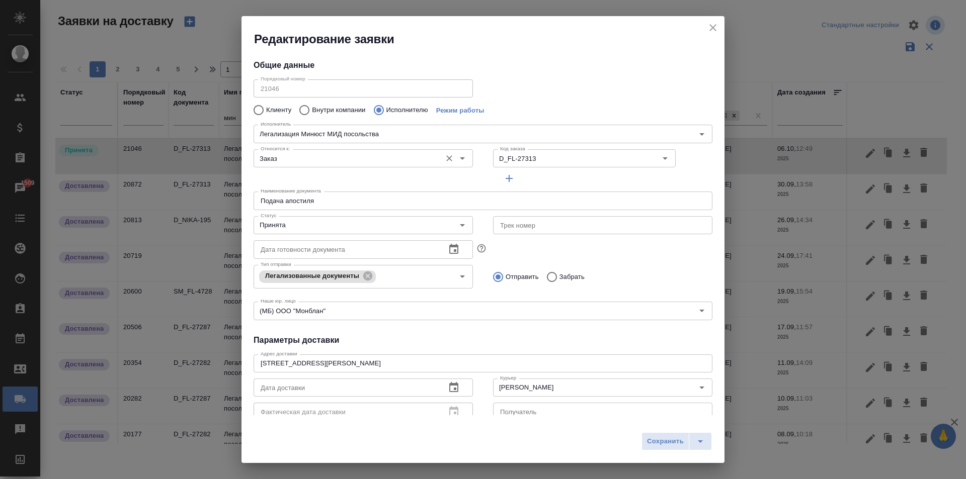
type input "Легализация Минюст МИД посольства"
click at [538, 157] on input "D_FL-27313" at bounding box center [560, 158] width 128 height 12
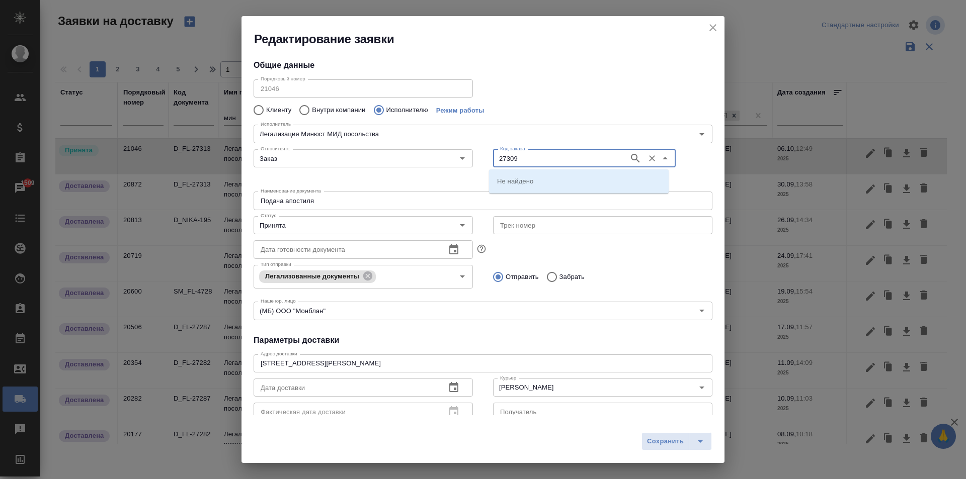
type input "27309"
click at [551, 183] on li "D_FL-27309" at bounding box center [579, 181] width 180 height 18
type input "D_FL-27309"
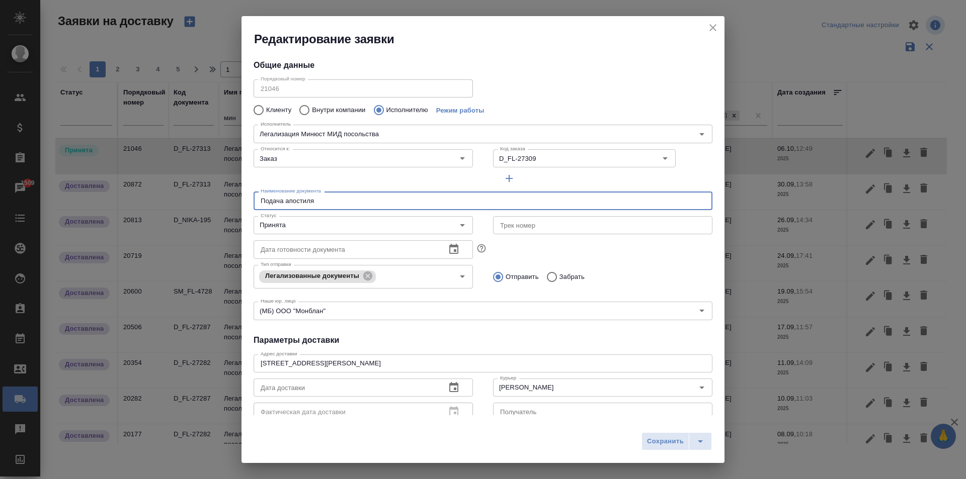
drag, startPoint x: 317, startPoint y: 204, endPoint x: 95, endPoint y: 164, distance: 226.0
click at [95, 164] on div "Редактирование заявки Общие данные Порядковый номер 21046 Порядковый номер Клие…" at bounding box center [483, 239] width 966 height 479
type input "Забор апостиля"
click at [549, 273] on input "Забрать" at bounding box center [550, 277] width 18 height 21
radio input "true"
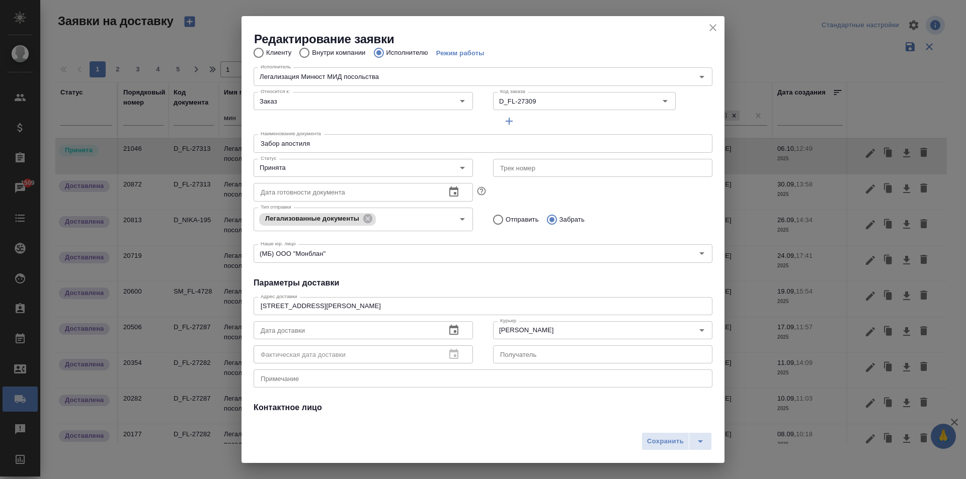
scroll to position [101, 0]
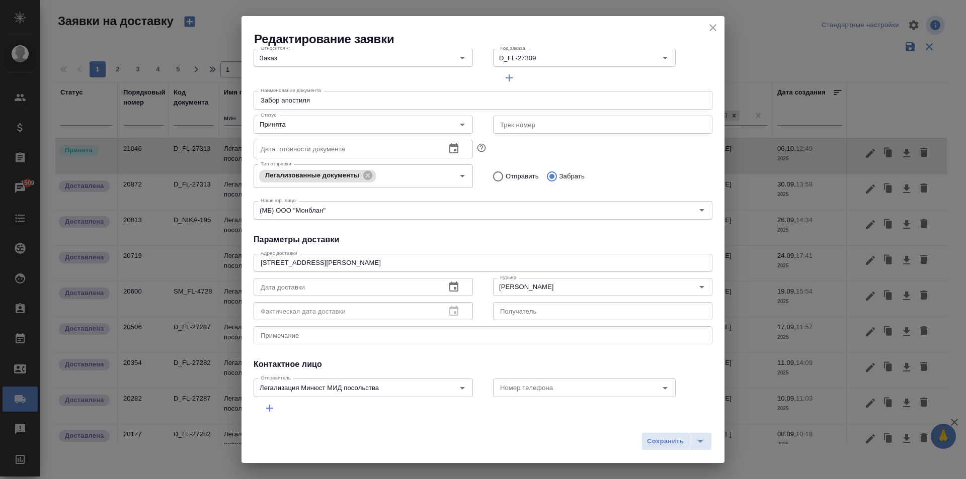
click at [448, 289] on icon "button" at bounding box center [454, 287] width 12 height 12
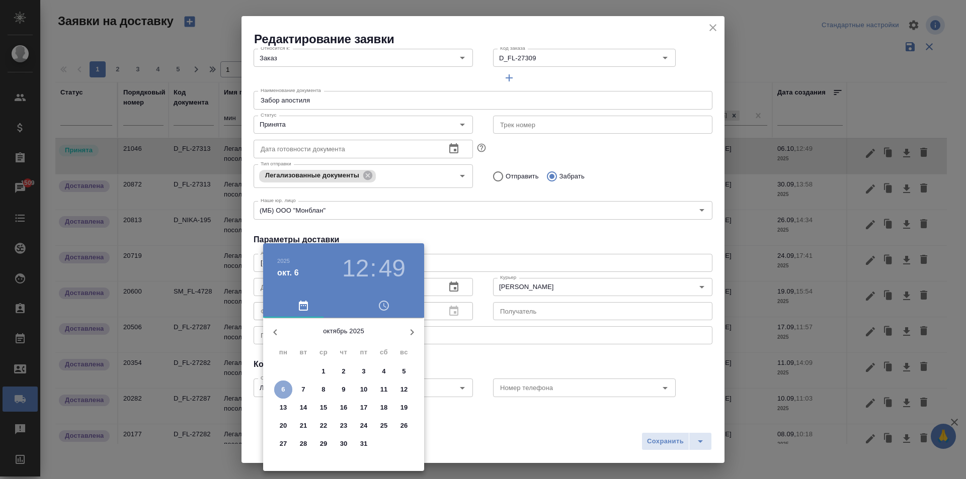
click at [285, 390] on span "6" at bounding box center [283, 390] width 18 height 10
type input "[DATE] 12:49"
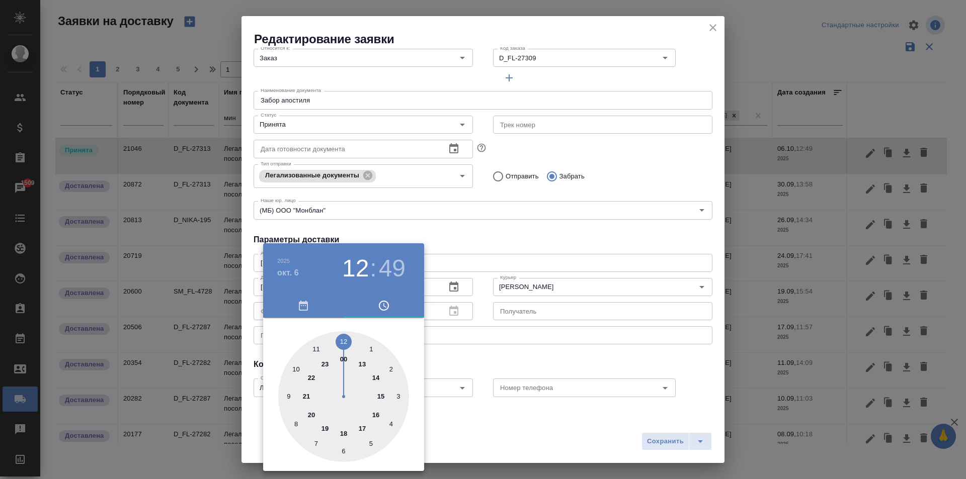
click at [495, 244] on div at bounding box center [483, 239] width 966 height 479
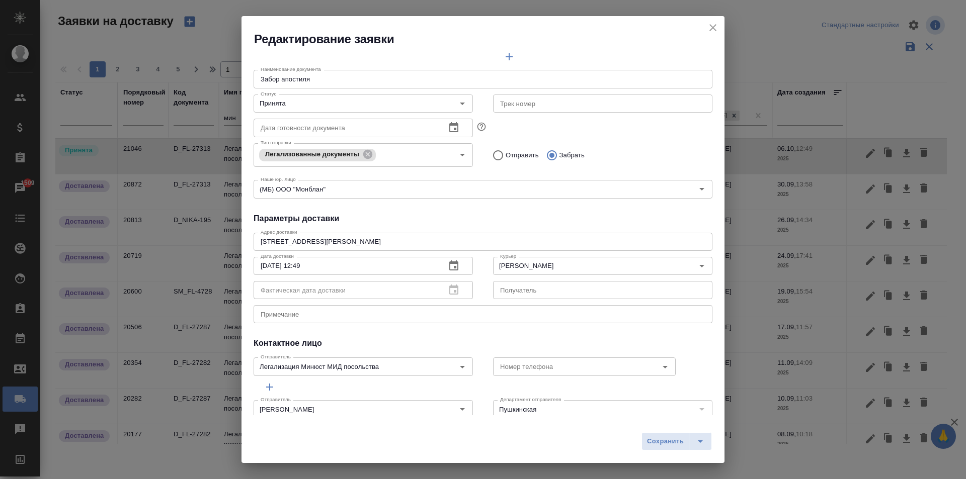
scroll to position [137, 0]
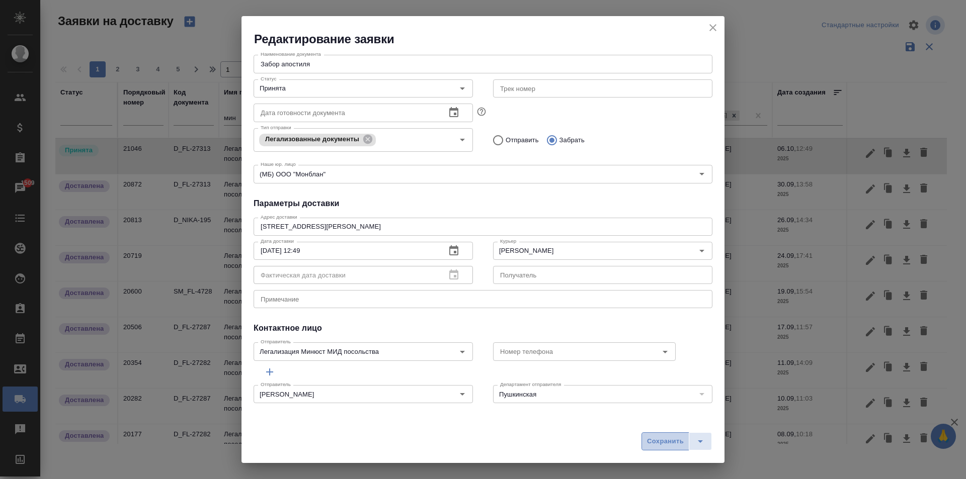
click at [651, 438] on span "Сохранить" at bounding box center [665, 442] width 37 height 12
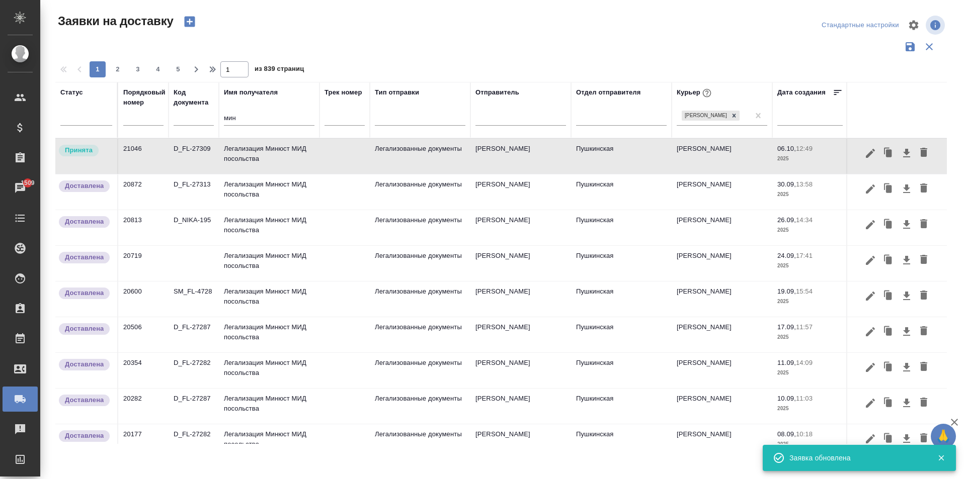
click at [276, 172] on td "Легализация Минюст МИД посольства" at bounding box center [269, 156] width 101 height 35
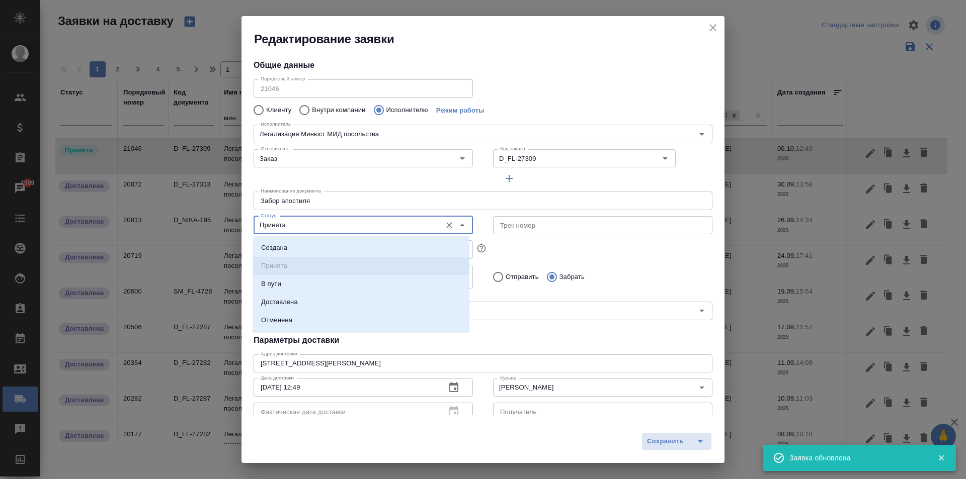
click at [285, 228] on input "Принята" at bounding box center [347, 225] width 180 height 12
click at [294, 302] on p "Доставлена" at bounding box center [279, 302] width 37 height 10
type input "Доставлена"
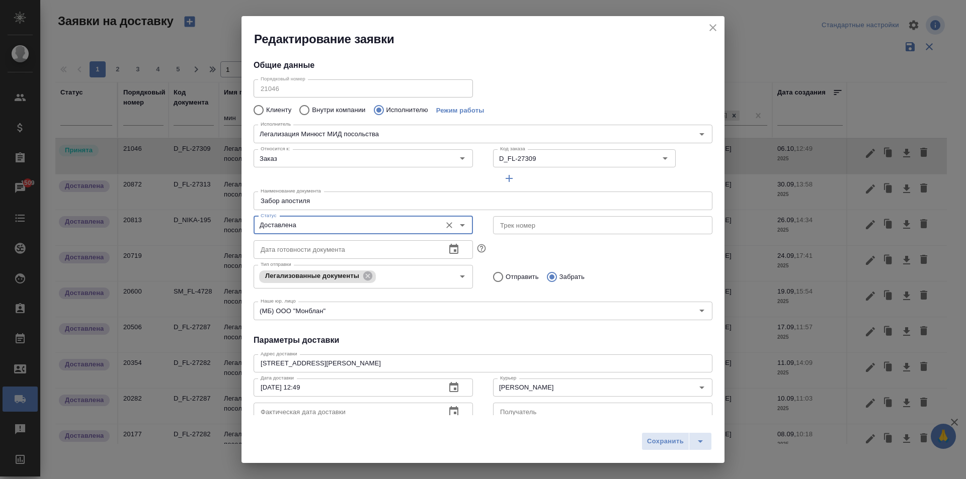
scroll to position [50, 0]
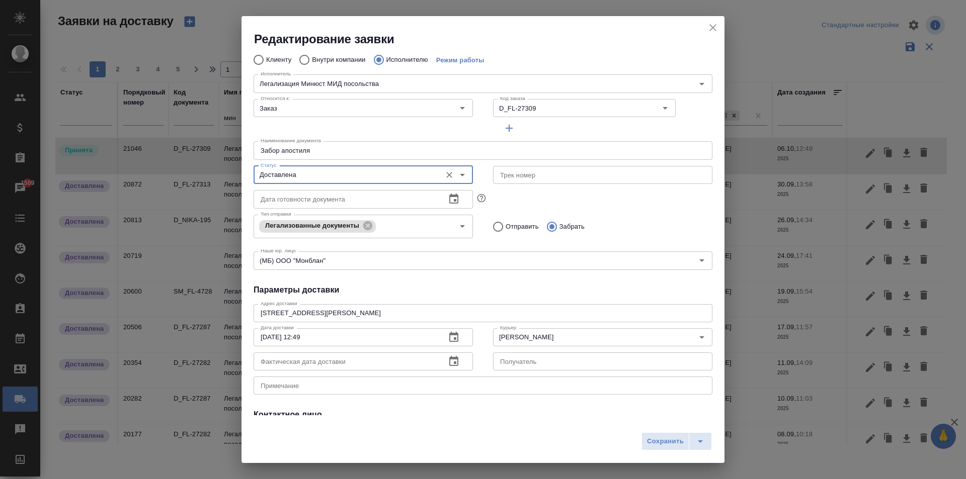
click at [455, 363] on icon "button" at bounding box center [454, 362] width 12 height 12
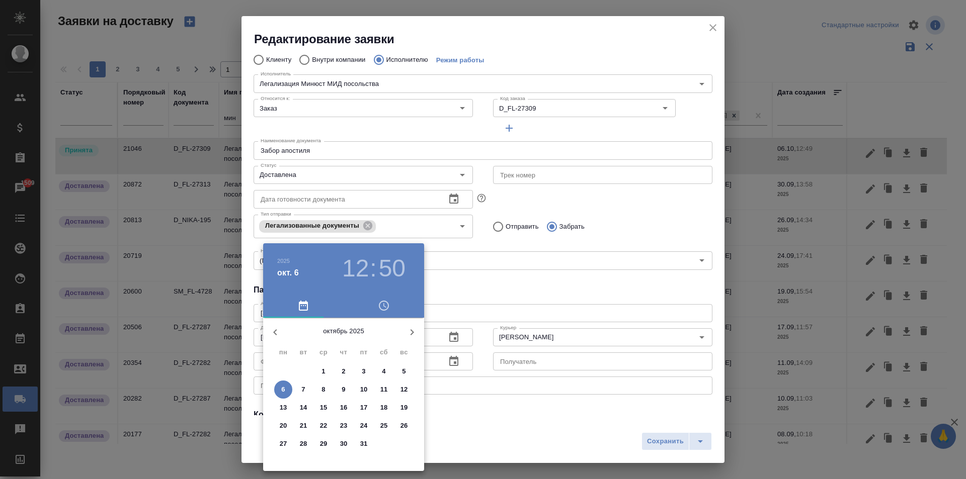
click at [284, 392] on p "6" at bounding box center [283, 390] width 4 height 10
type input "[DATE] 12:50"
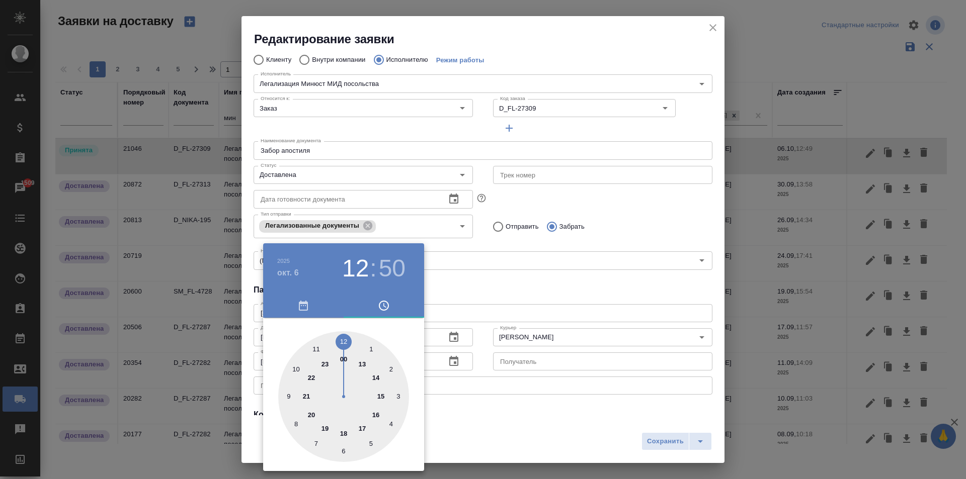
click at [667, 437] on div at bounding box center [483, 239] width 966 height 479
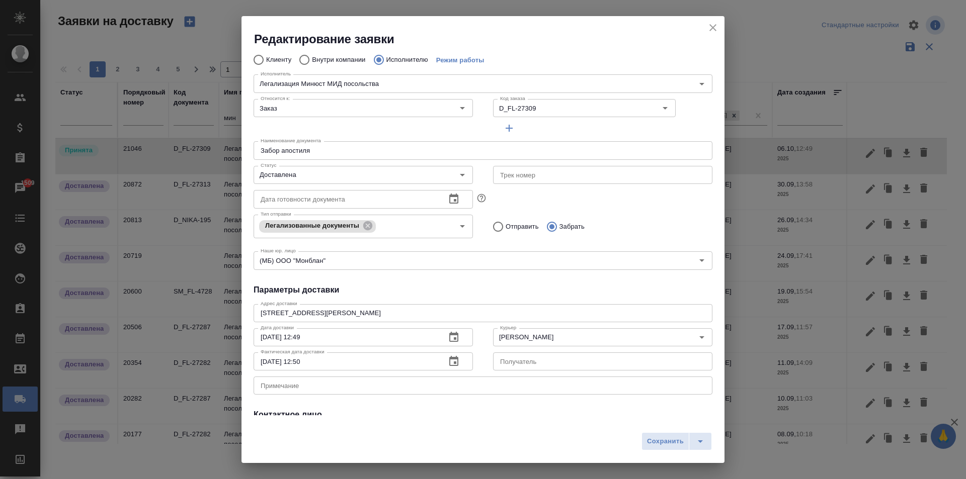
click at [670, 447] on div "2025 окт. 6 12 : 50 00 1 2 3 4 5 6 7 8 9 10 11 12 13 14 15 16 17 18 19 20 21 22…" at bounding box center [483, 239] width 966 height 479
click at [666, 441] on span "Сохранить" at bounding box center [665, 442] width 37 height 12
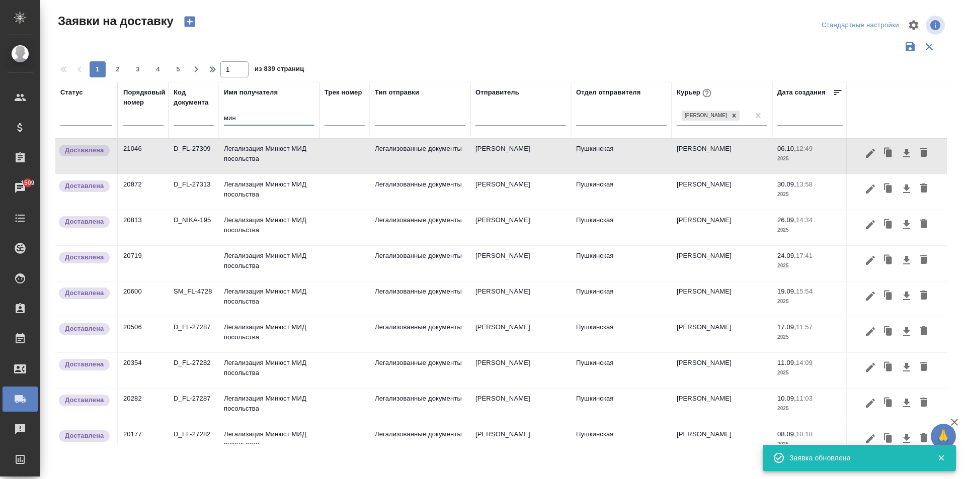
drag, startPoint x: 246, startPoint y: 122, endPoint x: 204, endPoint y: 115, distance: 42.3
click at [204, 115] on tr "Статус Порядковый номер Код документа Имя получателя мин Трек номер Тип отправк…" at bounding box center [577, 110] width 1044 height 56
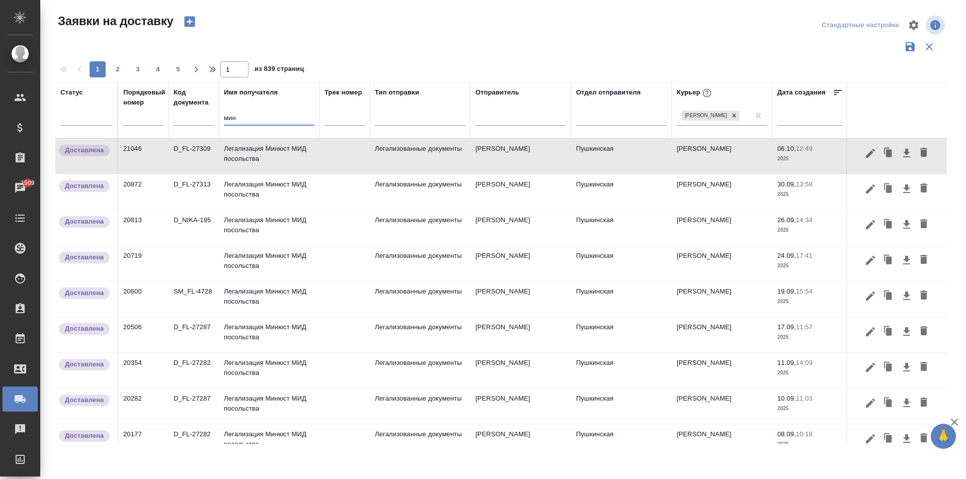
click at [243, 152] on td "Легализация Минюст МИД посольства" at bounding box center [269, 156] width 101 height 35
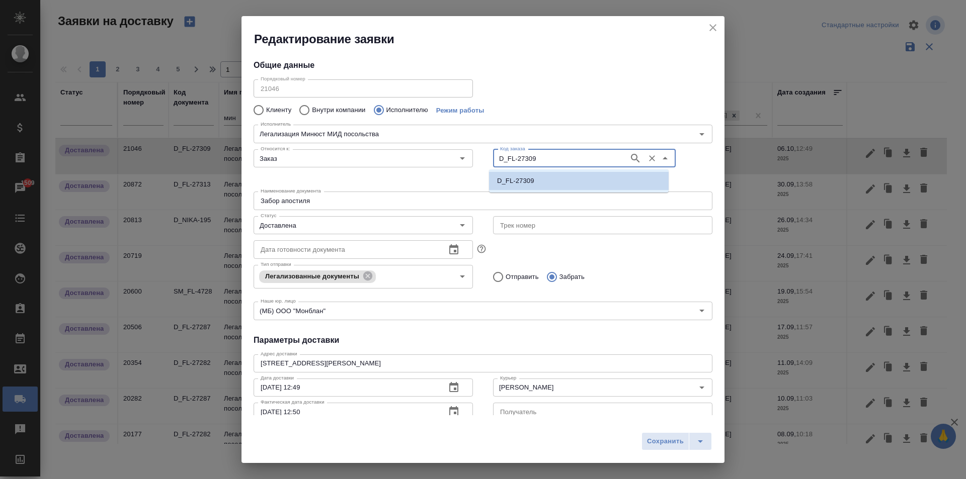
drag, startPoint x: 536, startPoint y: 158, endPoint x: 485, endPoint y: 156, distance: 50.9
click at [485, 156] on div "Код заказа D_FL-27309 Код заказа" at bounding box center [602, 166] width 239 height 62
drag, startPoint x: 536, startPoint y: 180, endPoint x: 542, endPoint y: 161, distance: 20.0
click at [542, 161] on input "D_FL-27309" at bounding box center [560, 158] width 128 height 12
drag, startPoint x: 538, startPoint y: 161, endPoint x: 457, endPoint y: 150, distance: 81.3
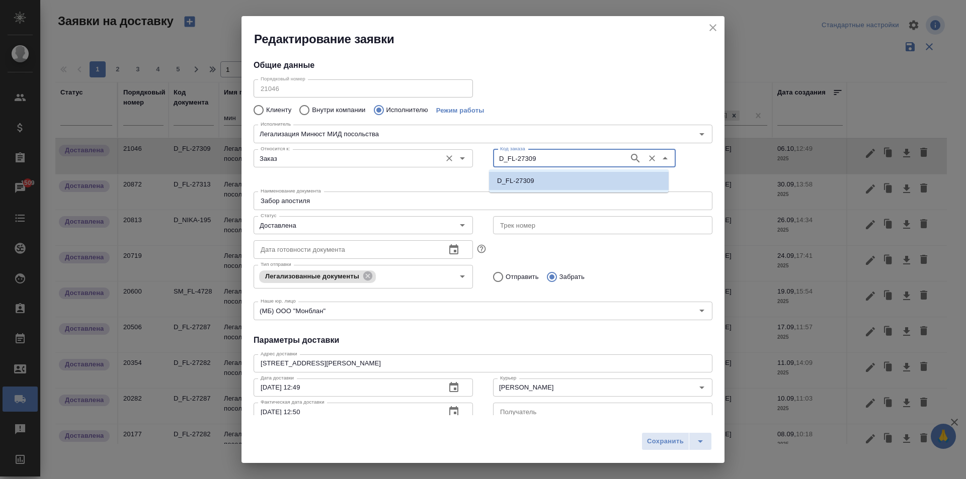
click at [457, 150] on div "Относится к: Заказ Относится к: Код заказа D_FL-27309 Код заказа" at bounding box center [482, 166] width 479 height 62
click at [709, 24] on icon "close" at bounding box center [713, 28] width 12 height 12
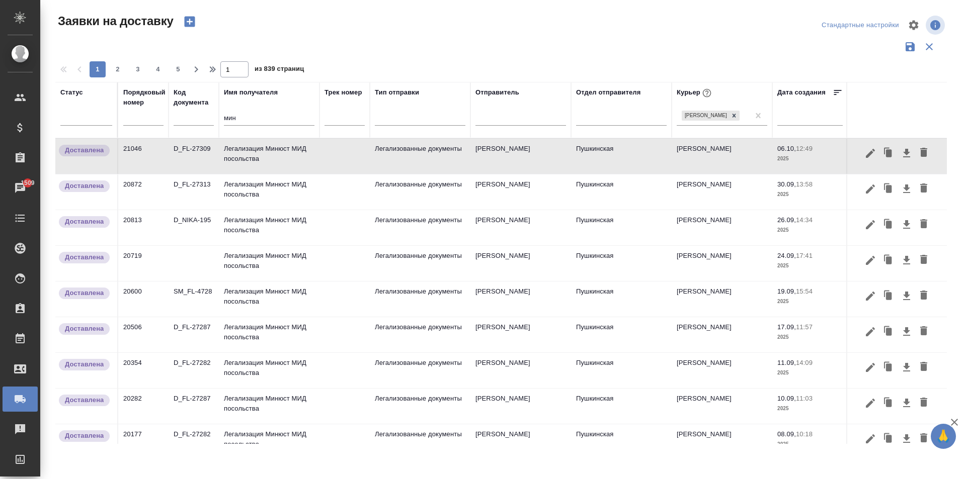
drag, startPoint x: 173, startPoint y: 110, endPoint x: 158, endPoint y: 105, distance: 15.0
click at [162, 107] on tr "Статус Порядковый номер Код документа Имя получателя мин Трек номер Тип отправк…" at bounding box center [577, 110] width 1044 height 56
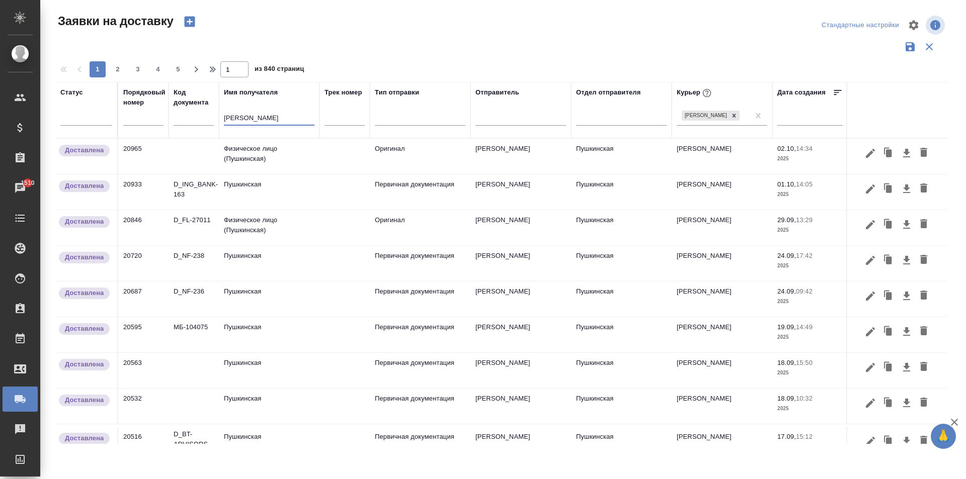
click at [268, 198] on td "Пушкинская" at bounding box center [269, 192] width 101 height 35
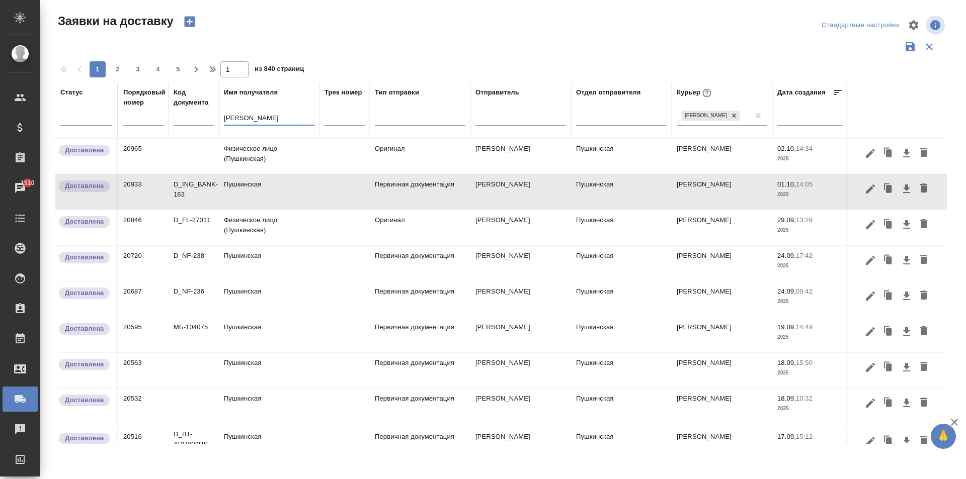
click at [258, 122] on input "[PERSON_NAME]" at bounding box center [269, 119] width 91 height 13
click at [250, 121] on input "[PERSON_NAME]" at bounding box center [269, 119] width 91 height 13
type input "пушки"
click at [256, 193] on td "Пушкинская" at bounding box center [269, 192] width 101 height 35
click at [884, 190] on icon "button" at bounding box center [887, 186] width 6 height 7
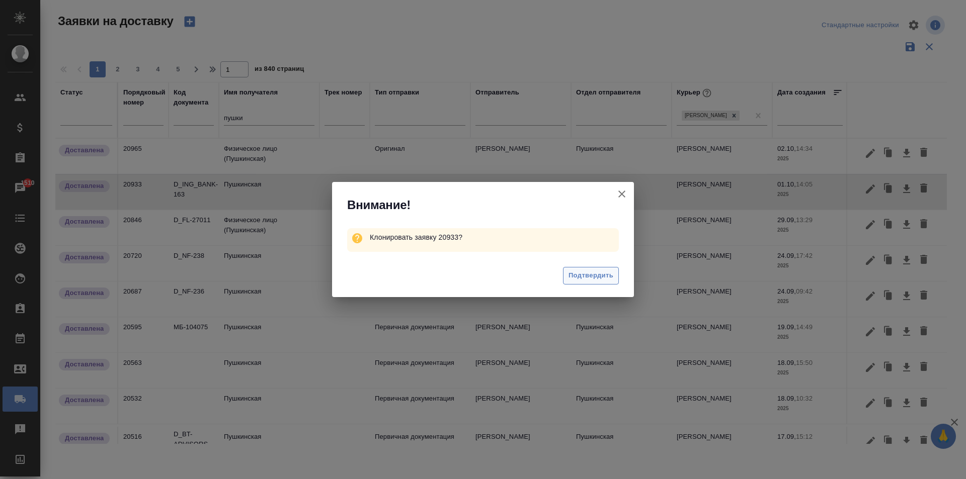
click at [611, 276] on span "Подтвердить" at bounding box center [590, 276] width 45 height 12
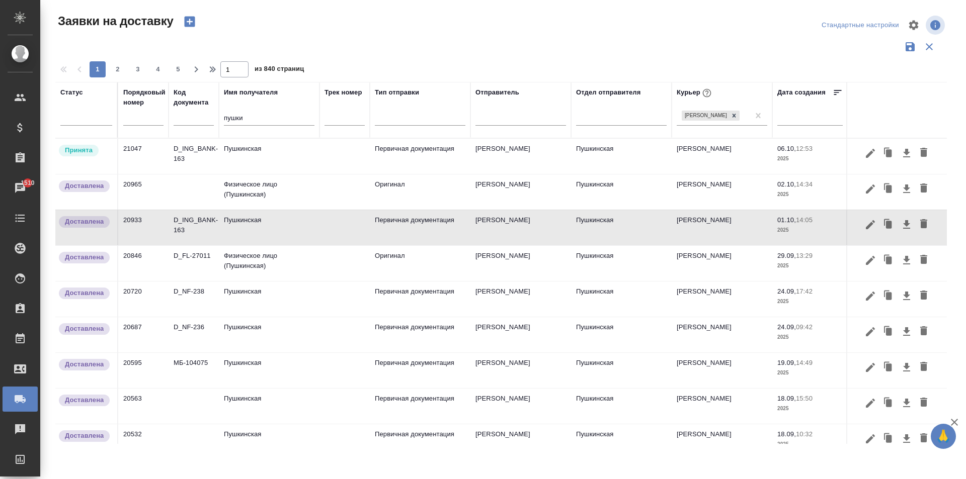
click at [233, 162] on td "Пушкинская" at bounding box center [269, 156] width 101 height 35
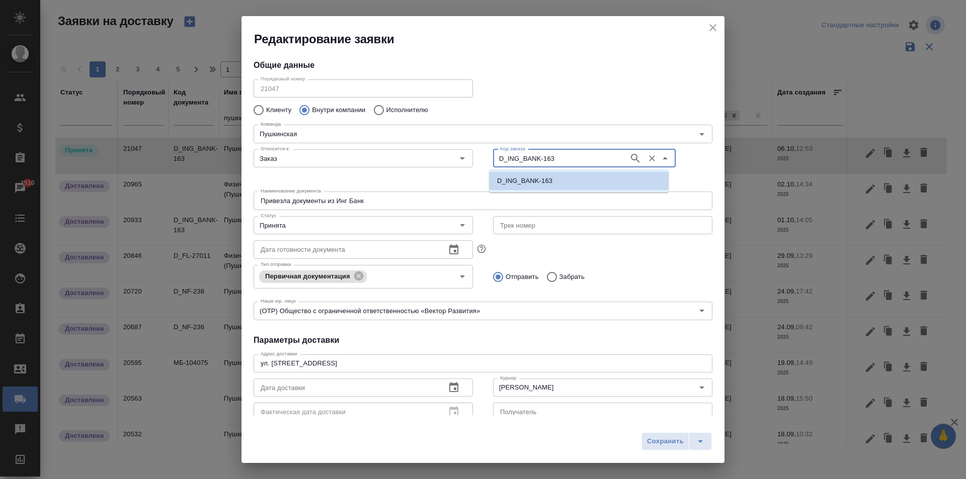
click at [549, 163] on input "D_ING_BANK-163" at bounding box center [560, 158] width 128 height 12
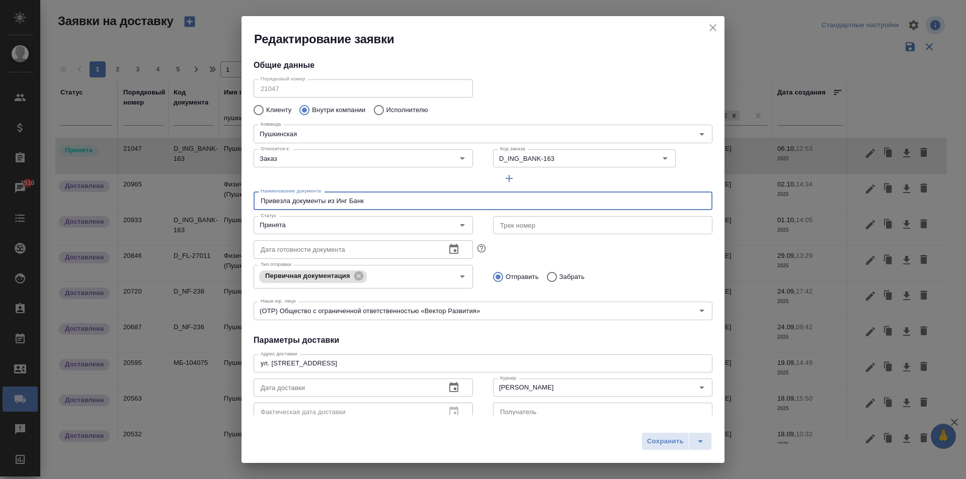
click at [360, 206] on input "Привезла документы из Инг Банк" at bounding box center [483, 201] width 459 height 18
drag, startPoint x: 366, startPoint y: 207, endPoint x: 174, endPoint y: 219, distance: 192.0
click at [175, 217] on div "Редактирование заявки Общие данные Порядковый номер 21047 Порядковый номер Клие…" at bounding box center [483, 239] width 966 height 479
click at [559, 150] on div "D_ING_BANK-163 Код заказа" at bounding box center [584, 158] width 183 height 18
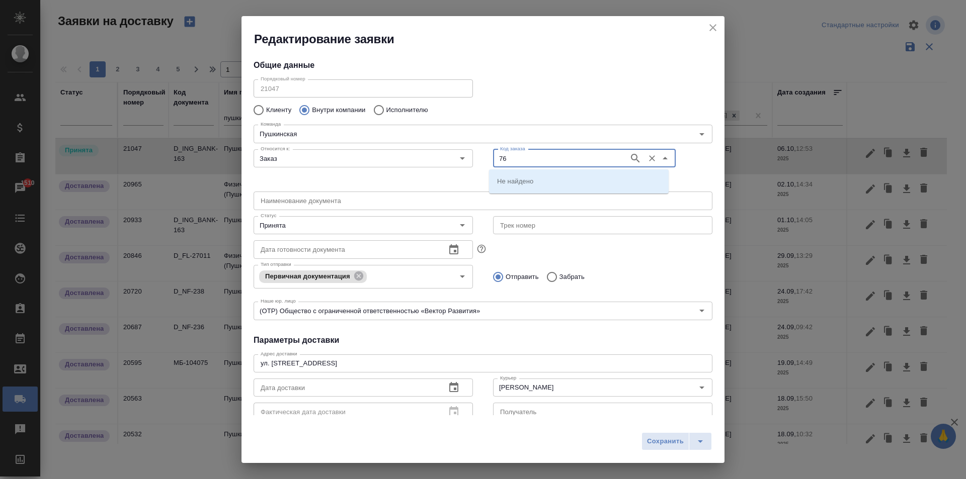
type input "76"
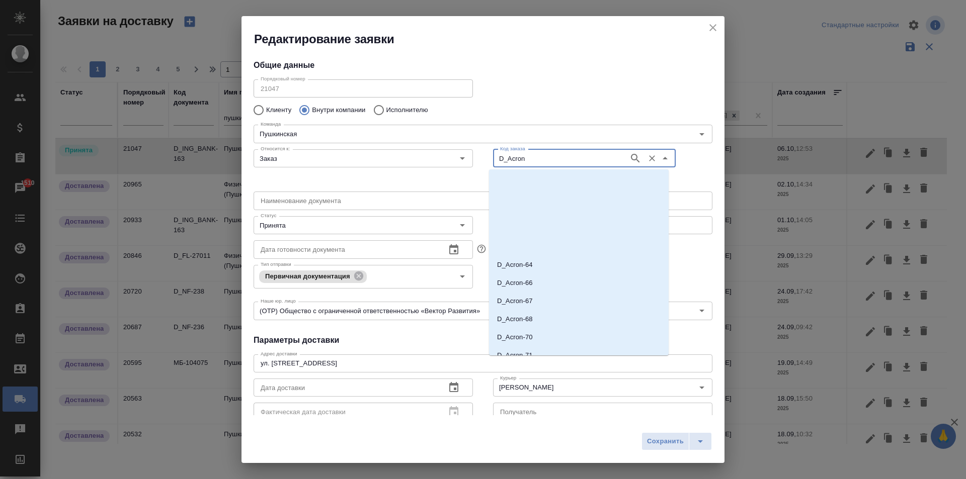
scroll to position [849, 0]
click at [531, 329] on p "D_Acron-76" at bounding box center [515, 328] width 36 height 10
type input "D_Acron-76"
type input "(AU) Общество с ограниченной ответственностью "АЛС""
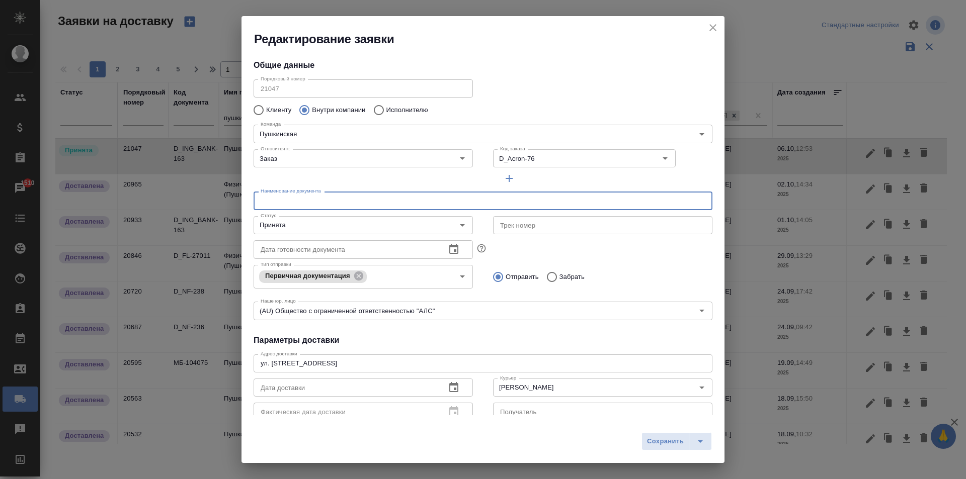
click at [298, 205] on input "text" at bounding box center [483, 201] width 459 height 18
type input "L"
type input "Д"
type input "Забор документов со смоленской на [GEOGRAPHIC_DATA]"
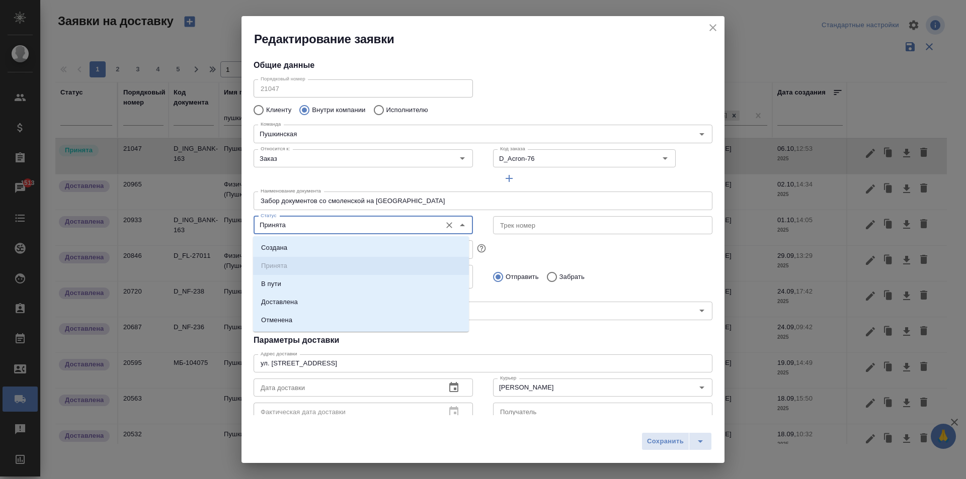
click at [351, 221] on input "Принята" at bounding box center [347, 225] width 180 height 12
click at [297, 304] on p "Доставлена" at bounding box center [279, 302] width 37 height 10
type input "Доставлена"
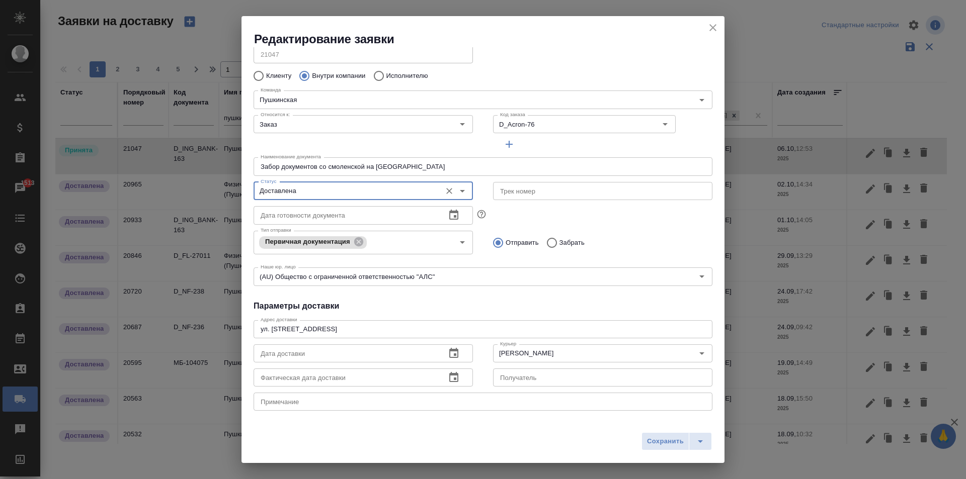
scroll to position [50, 0]
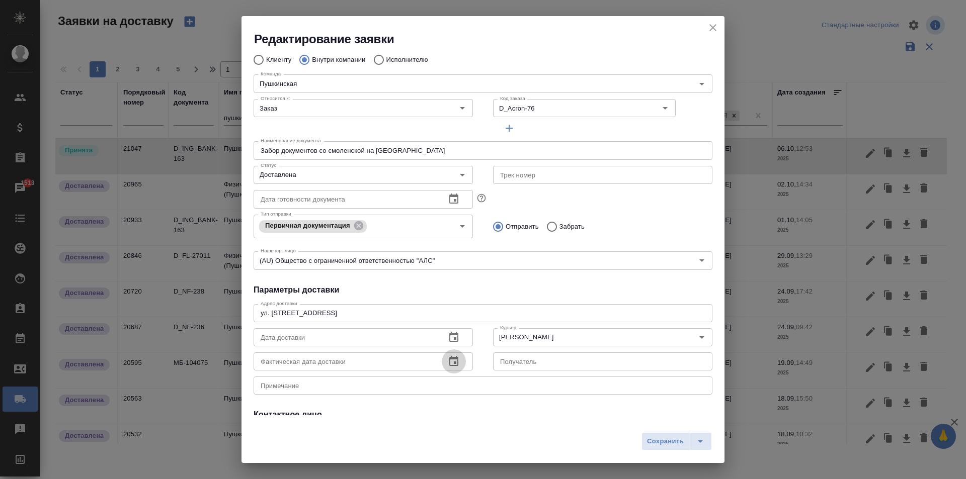
click at [443, 355] on button "button" at bounding box center [454, 362] width 24 height 24
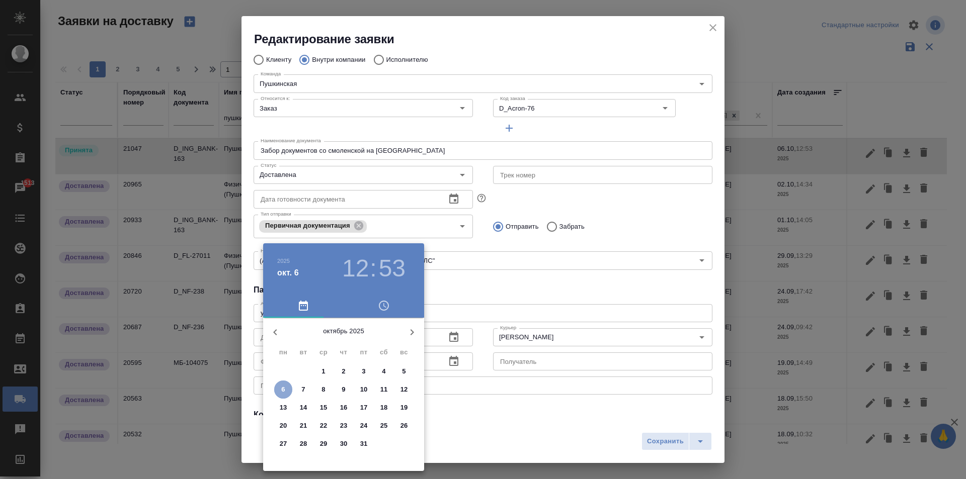
click at [285, 389] on span "6" at bounding box center [283, 390] width 18 height 10
type input "[DATE] 12:53"
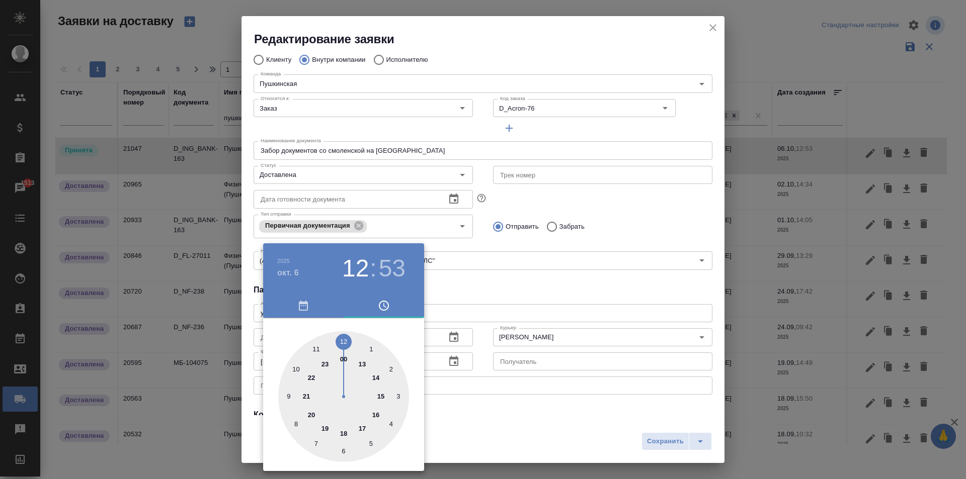
click at [538, 415] on div at bounding box center [483, 239] width 966 height 479
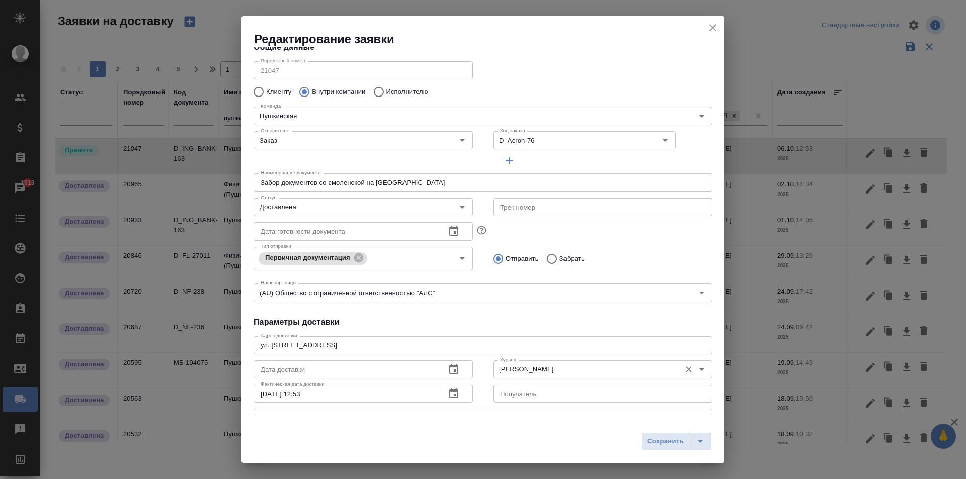
scroll to position [0, 0]
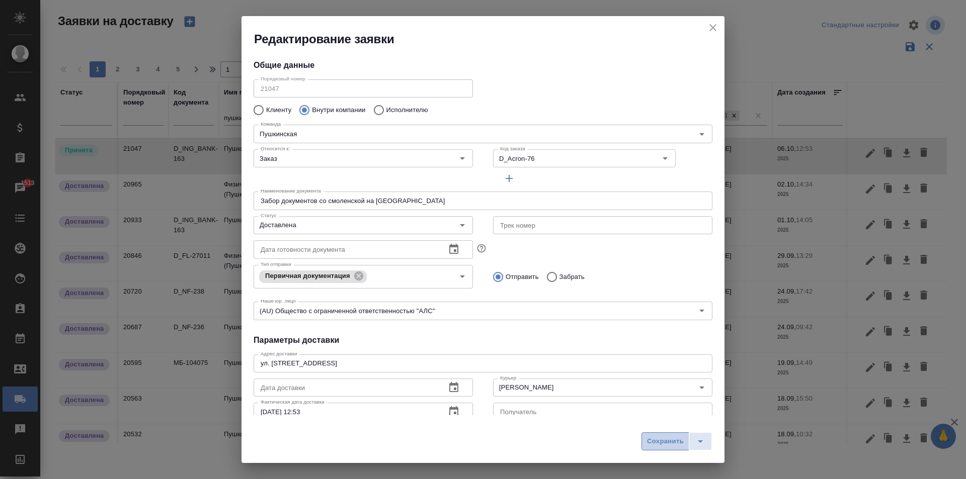
click at [671, 435] on button "Сохранить" at bounding box center [665, 442] width 48 height 18
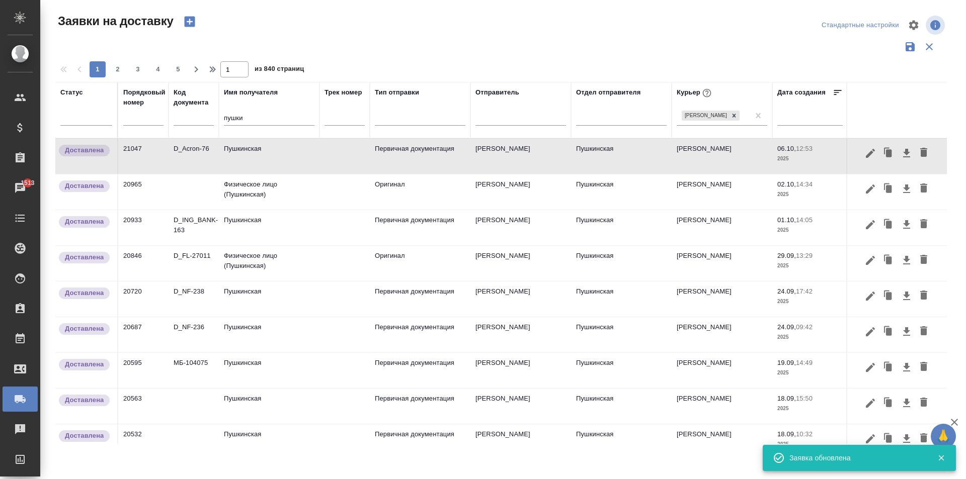
click at [249, 125] on input "пушки" at bounding box center [269, 119] width 91 height 13
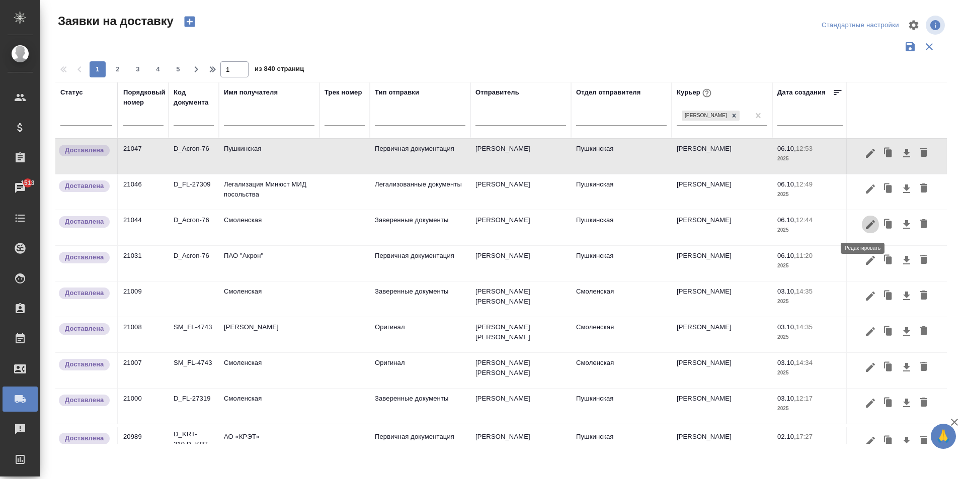
click at [864, 224] on icon "button" at bounding box center [870, 225] width 12 height 12
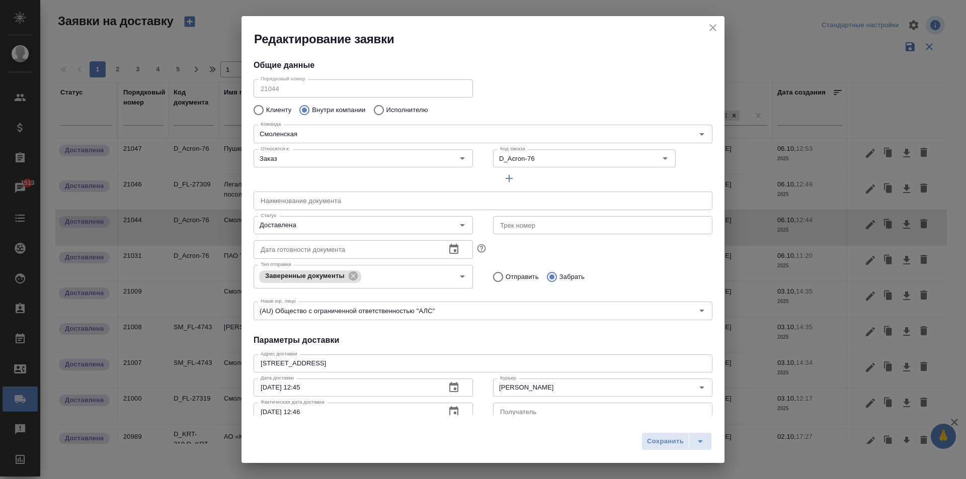
click at [332, 194] on input "text" at bounding box center [483, 201] width 459 height 18
type input "Д"
type input "Щ"
type input "Забор документов"
type input "З"
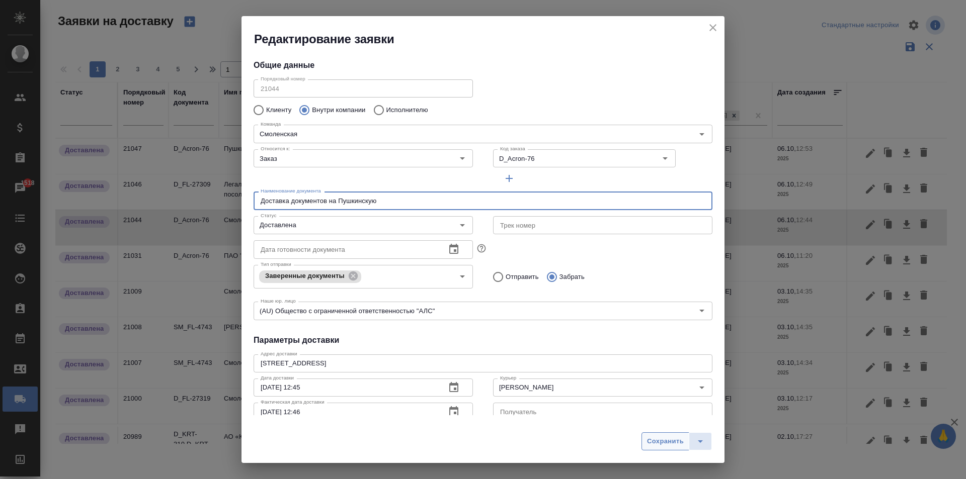
type input "Доставка документов на Пушкинскую"
click at [666, 446] on span "Сохранить" at bounding box center [665, 442] width 37 height 12
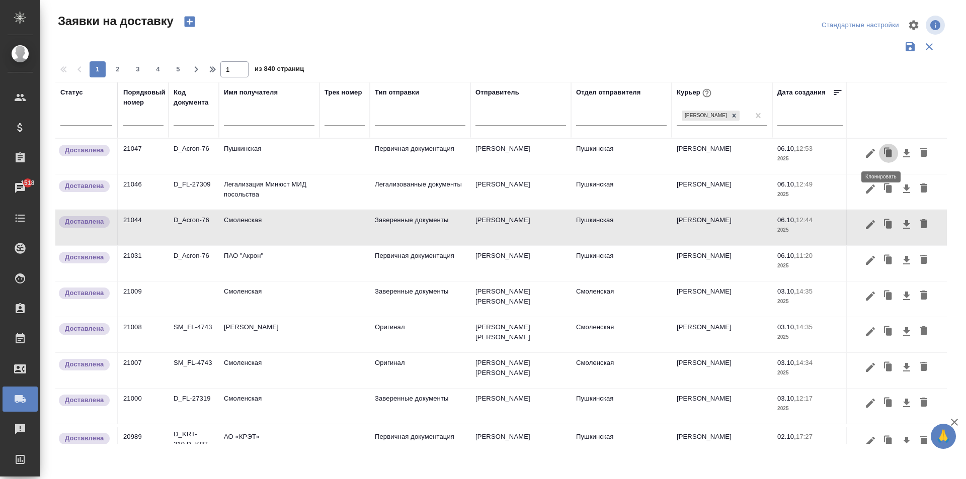
click at [886, 156] on icon "button" at bounding box center [889, 153] width 6 height 8
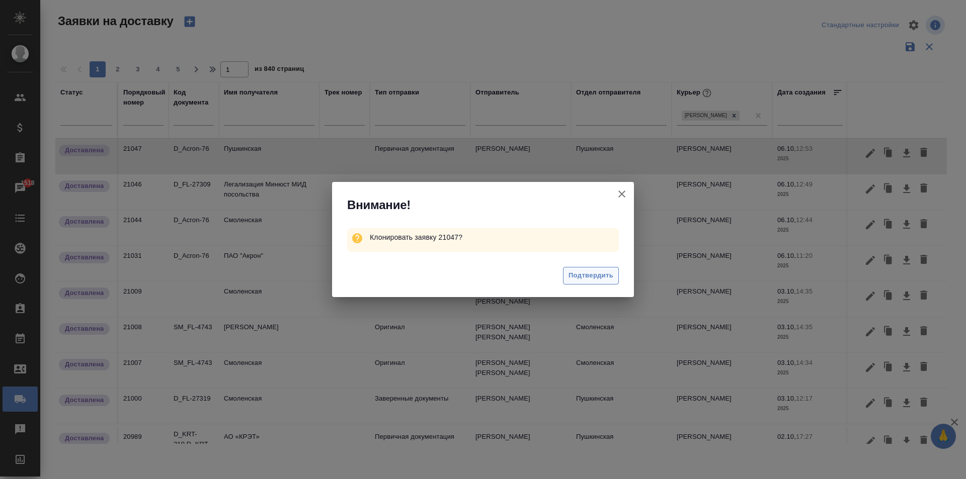
click at [588, 276] on span "Подтвердить" at bounding box center [590, 276] width 45 height 12
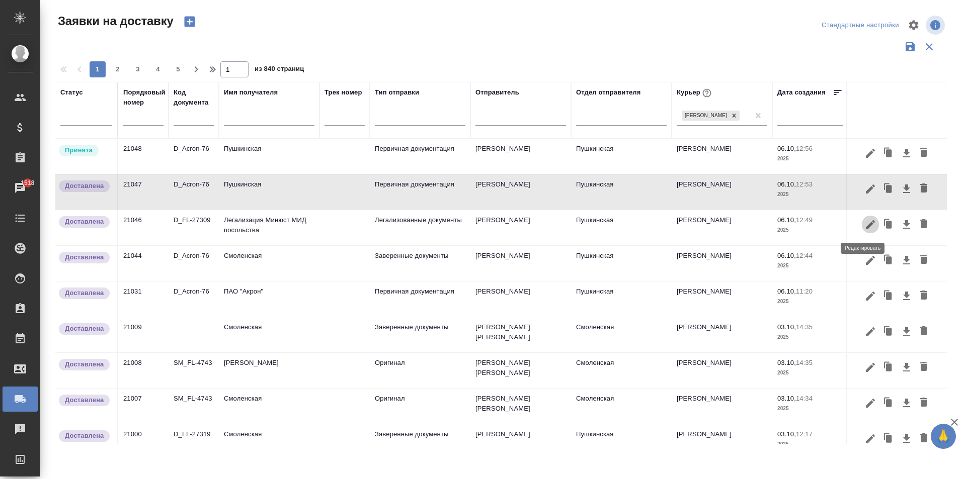
click at [864, 226] on icon "button" at bounding box center [870, 225] width 12 height 12
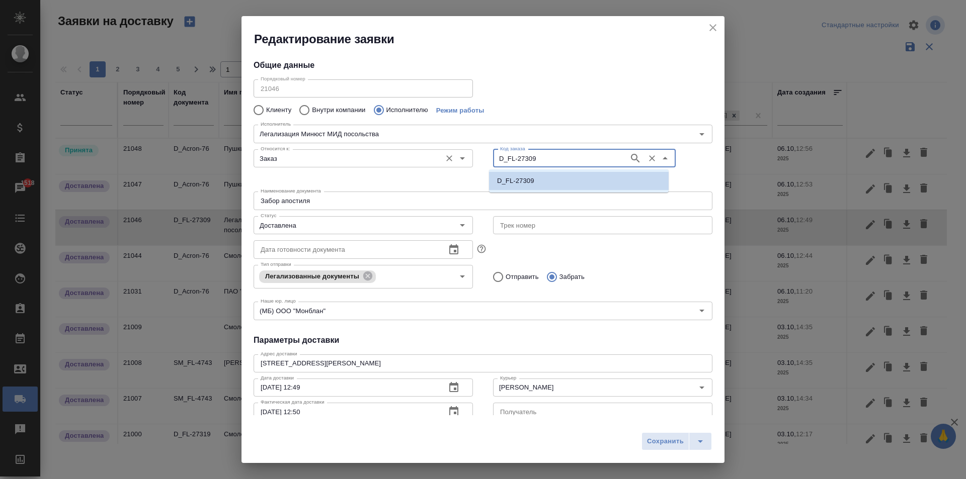
drag, startPoint x: 555, startPoint y: 165, endPoint x: 416, endPoint y: 162, distance: 138.9
click at [416, 162] on div "Относится к: Заказ Относится к: Код заказа D_FL-27309 Код заказа" at bounding box center [482, 166] width 479 height 62
click at [715, 28] on icon "close" at bounding box center [713, 28] width 12 height 12
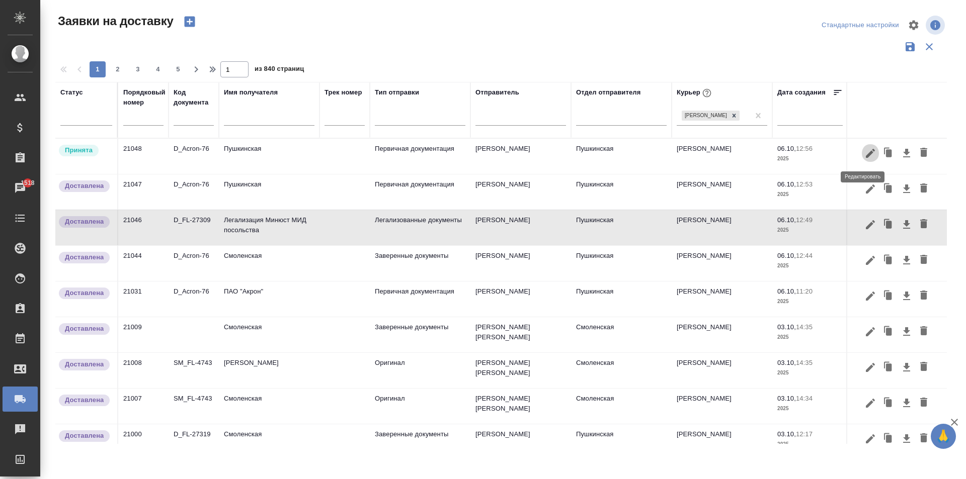
click at [864, 157] on icon "button" at bounding box center [870, 153] width 12 height 12
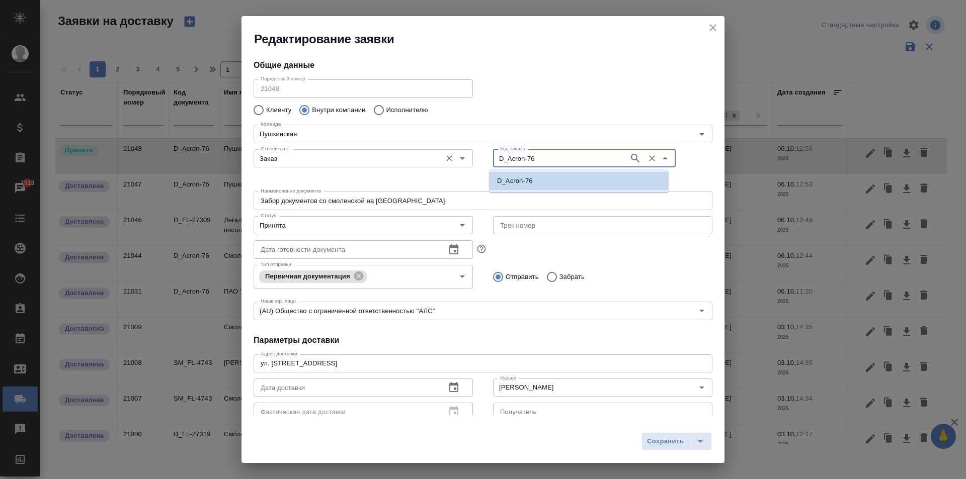
drag, startPoint x: 556, startPoint y: 161, endPoint x: 361, endPoint y: 152, distance: 195.9
click at [361, 152] on div "Относится к: Заказ Относится к: Код заказа D_Acron-76 Код заказа" at bounding box center [482, 166] width 479 height 62
click at [719, 28] on button "close" at bounding box center [712, 27] width 15 height 15
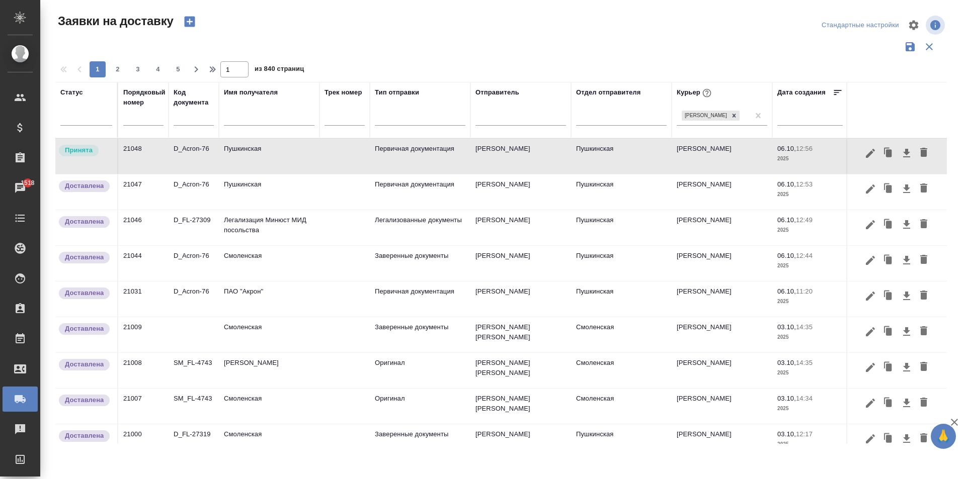
click at [864, 226] on icon "button" at bounding box center [870, 225] width 12 height 12
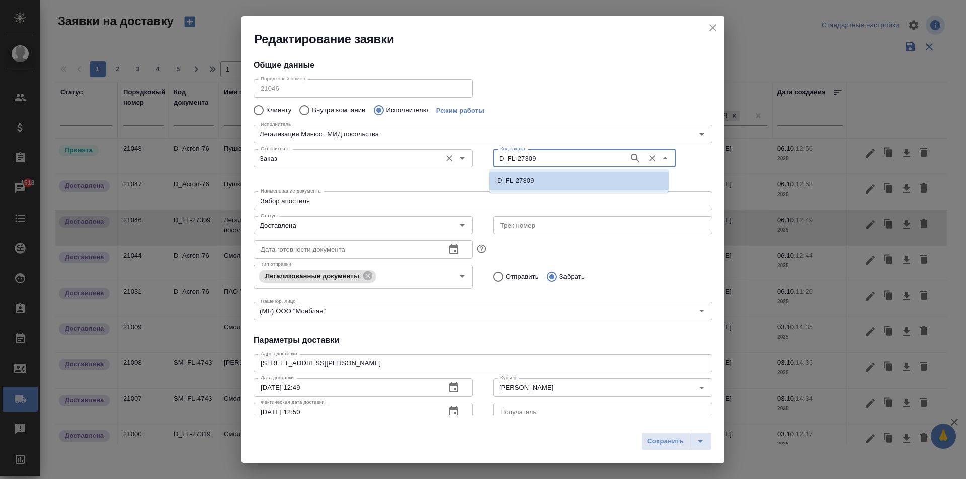
drag, startPoint x: 531, startPoint y: 160, endPoint x: 446, endPoint y: 158, distance: 84.6
click at [446, 158] on div "Относится к: Заказ Относится к: Код заказа D_FL-27309 Код заказа" at bounding box center [482, 166] width 479 height 62
click at [712, 32] on icon "close" at bounding box center [713, 28] width 12 height 12
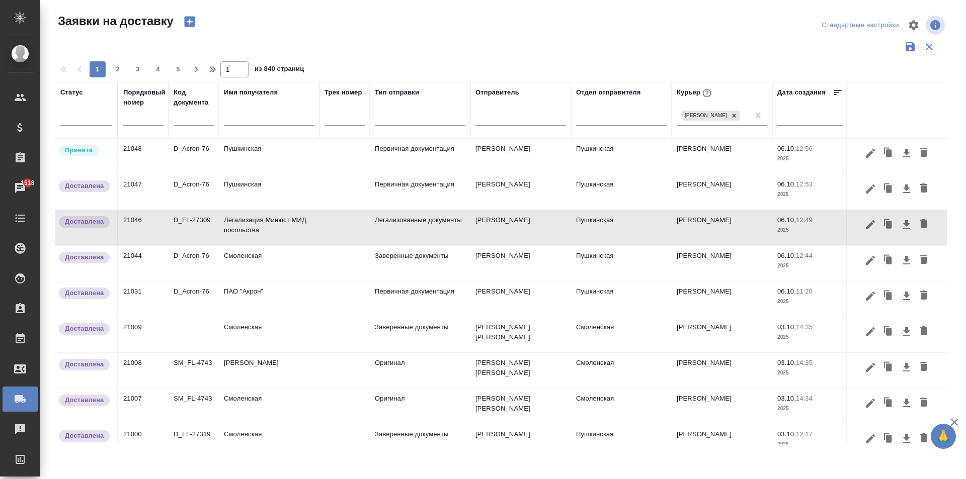
click at [866, 156] on icon "button" at bounding box center [870, 152] width 9 height 9
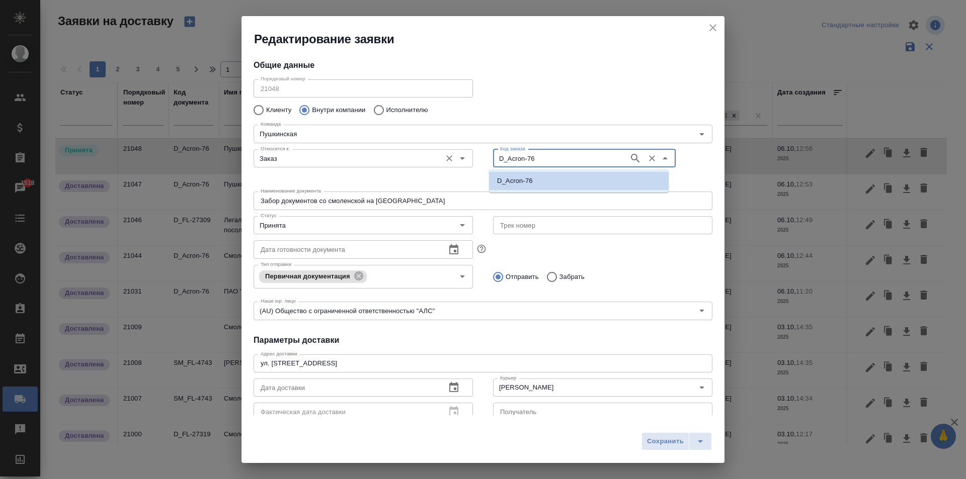
drag, startPoint x: 544, startPoint y: 164, endPoint x: 416, endPoint y: 160, distance: 128.8
click at [416, 160] on div "Относится к: Заказ Относится к: Код заказа D_Acron-76 Код заказа" at bounding box center [482, 166] width 479 height 62
paste input "FL-27309"
type input "D_FL-27309"
click at [543, 179] on li "D_FL-27309" at bounding box center [579, 181] width 180 height 18
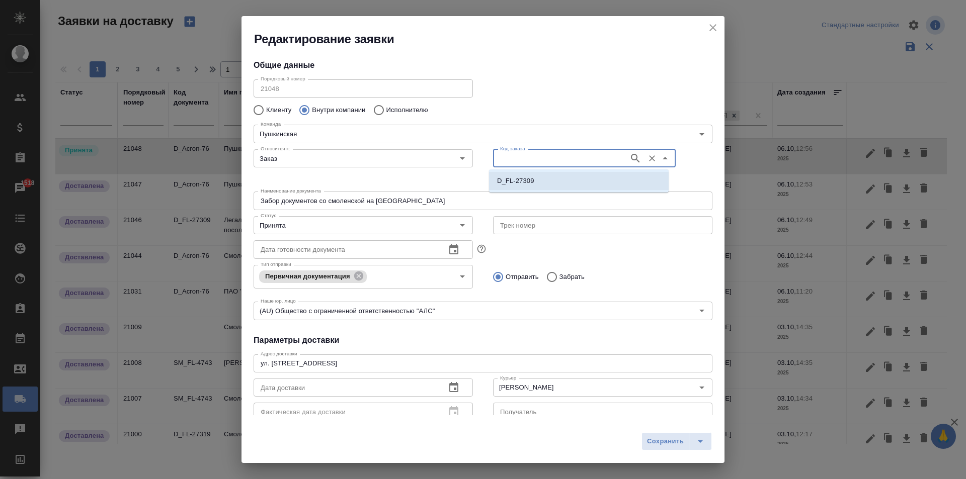
type input "D_FL-27309"
type input "(МБ) ООО "Монблан""
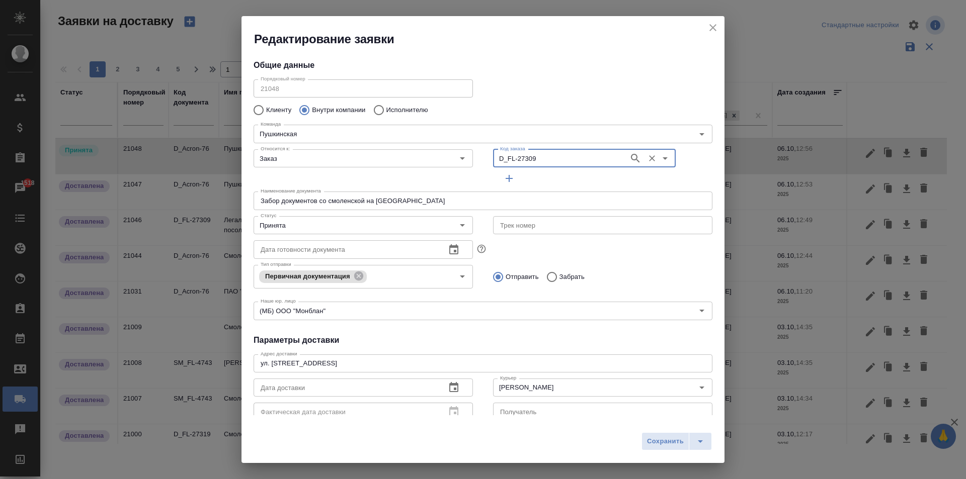
click at [374, 200] on input "Забор документов со смоленской на [GEOGRAPHIC_DATA]" at bounding box center [483, 201] width 459 height 18
drag, startPoint x: 418, startPoint y: 200, endPoint x: 182, endPoint y: 217, distance: 236.6
click at [182, 217] on div "Редактирование заявки Общие данные Порядковый номер 21048 Порядковый номер Клие…" at bounding box center [483, 239] width 966 height 479
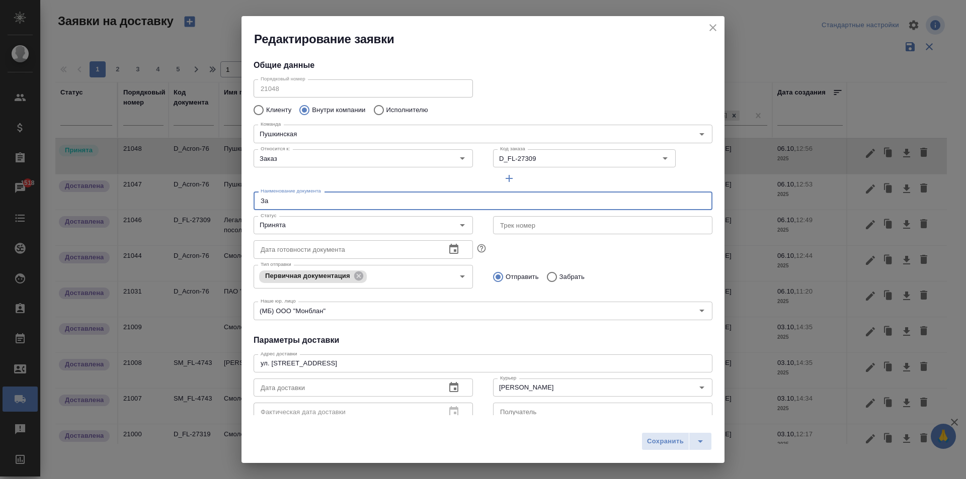
type input "З"
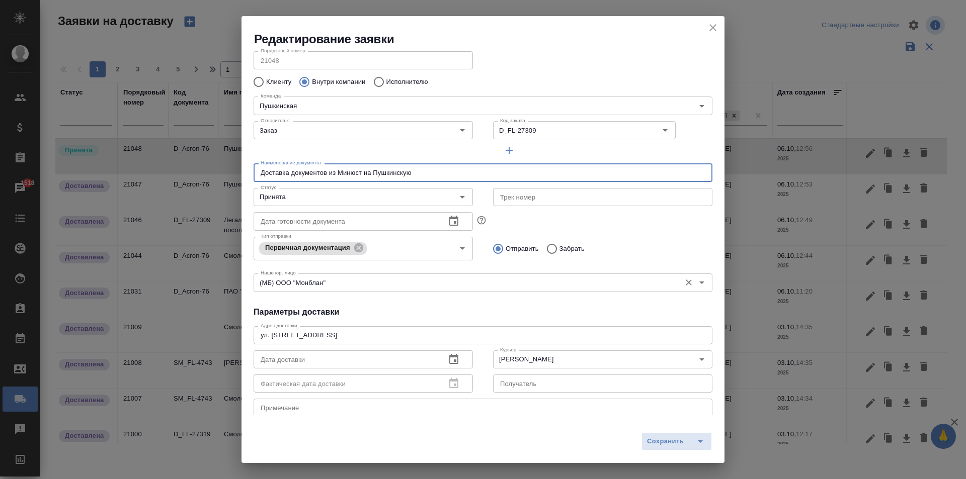
scroll to position [50, 0]
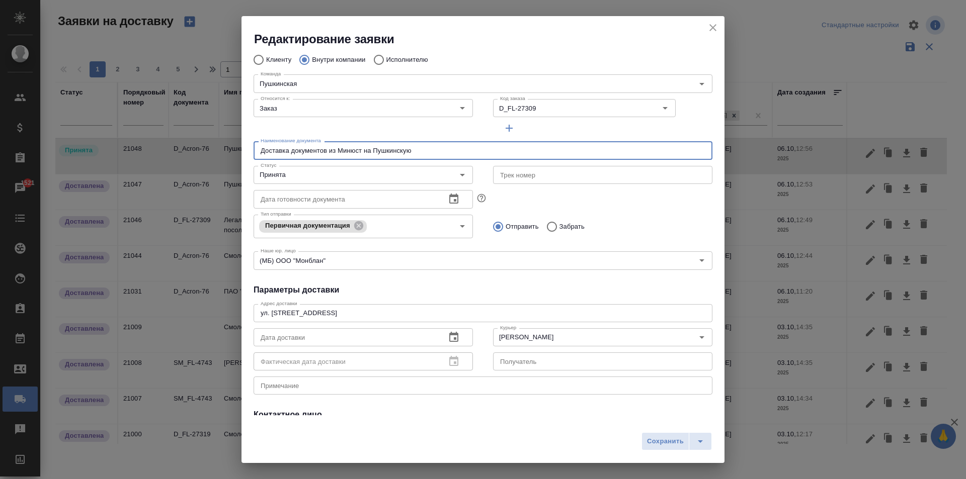
type input "Доставка документов из Минюст на Пушкинскую"
click at [451, 338] on icon "button" at bounding box center [453, 337] width 9 height 10
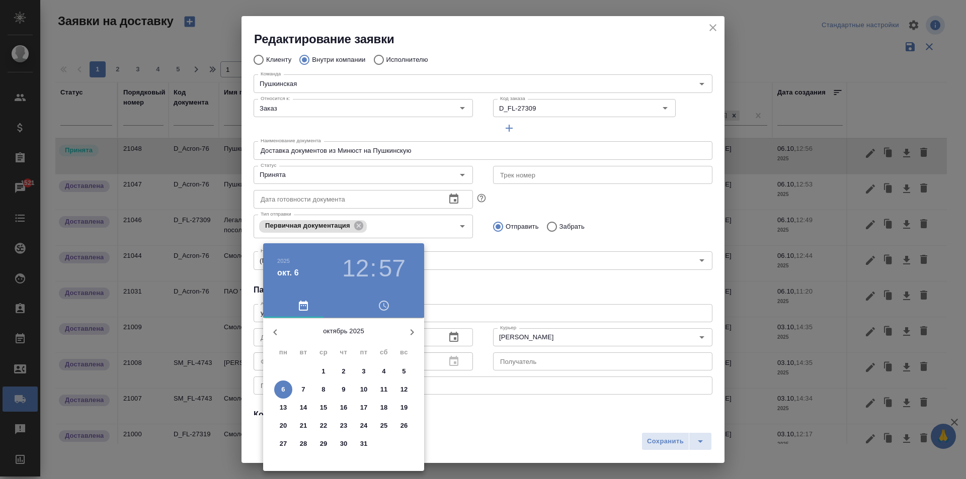
click at [282, 388] on p "6" at bounding box center [283, 390] width 4 height 10
type input "06.10.2025 12:57"
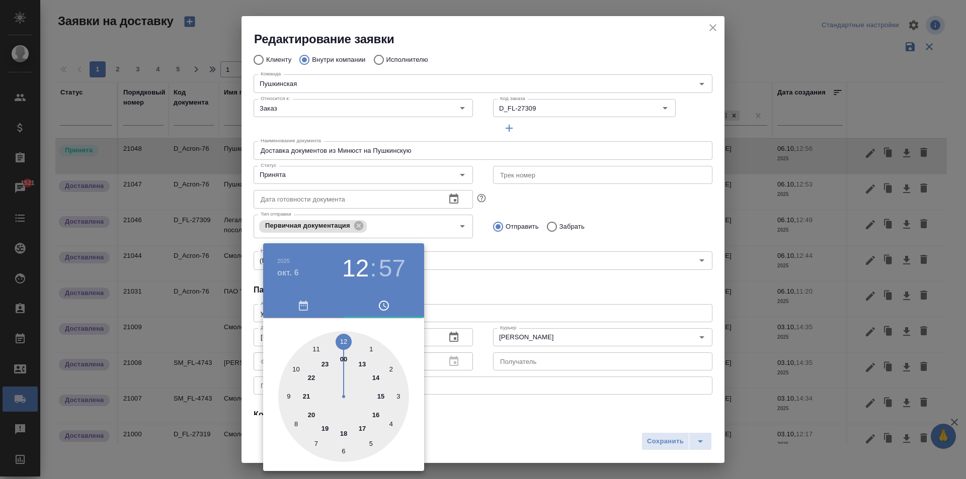
click at [465, 311] on div at bounding box center [483, 239] width 966 height 479
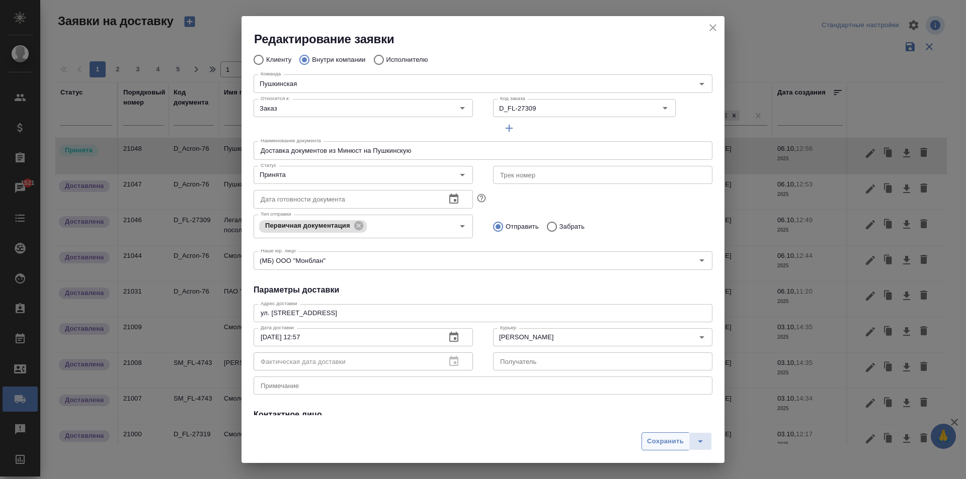
click at [658, 444] on span "Сохранить" at bounding box center [665, 442] width 37 height 12
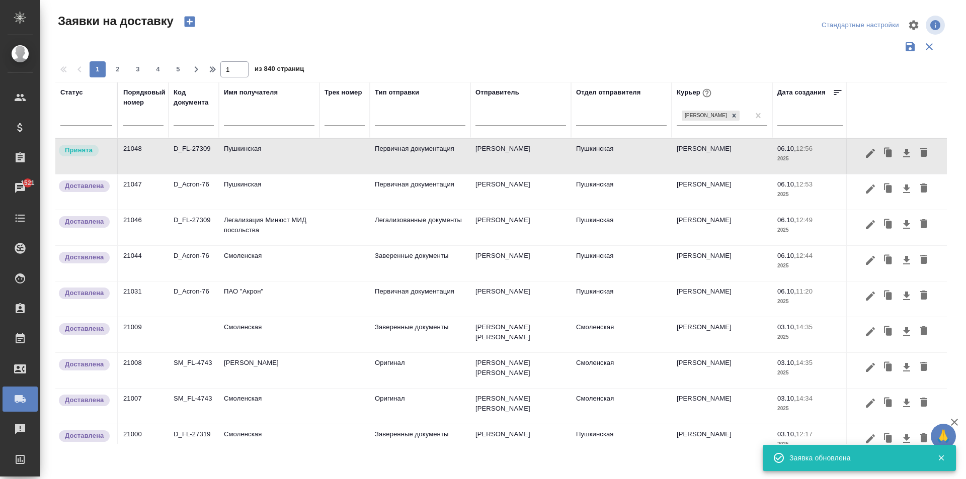
click at [253, 199] on td "Пушкинская" at bounding box center [269, 192] width 101 height 35
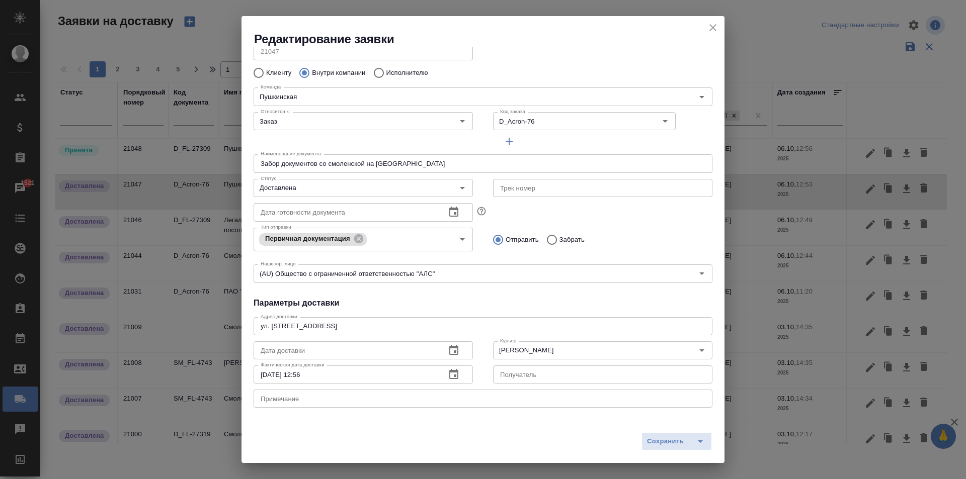
scroll to position [101, 0]
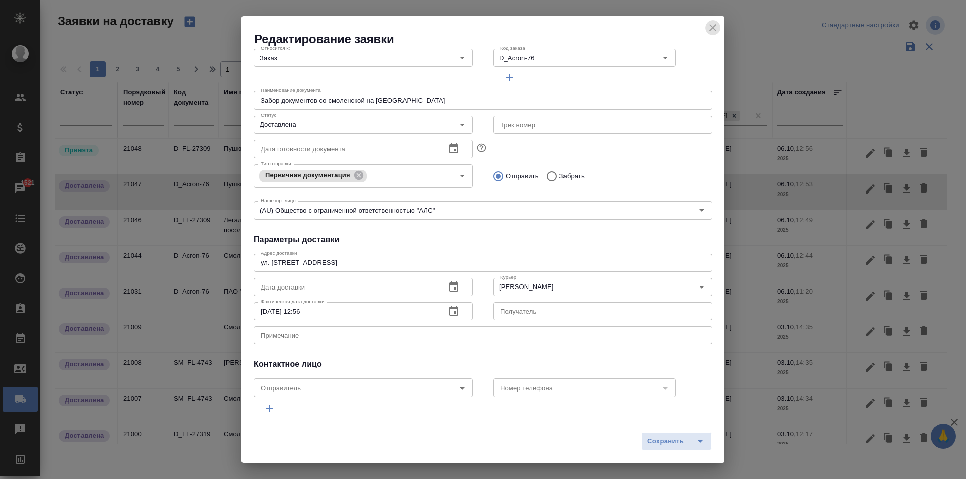
click at [715, 24] on icon "close" at bounding box center [713, 28] width 12 height 12
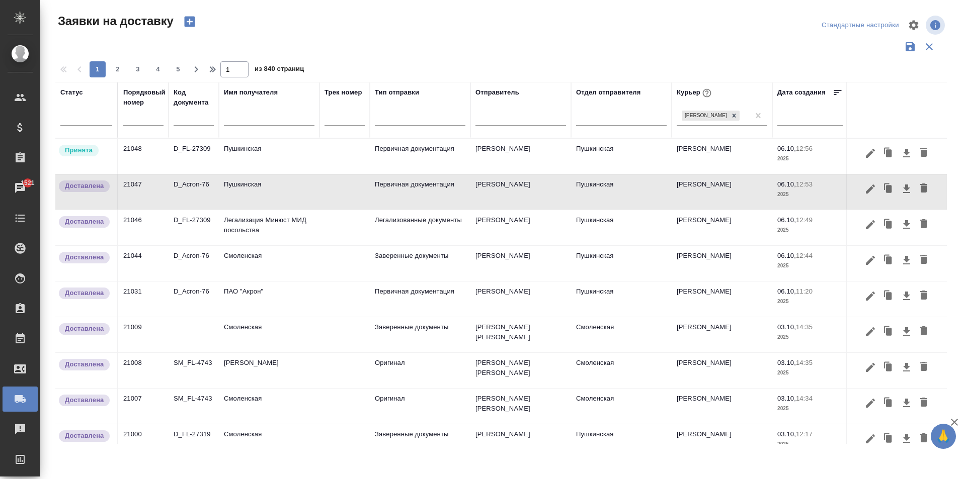
click at [252, 170] on td "Пушкинская" at bounding box center [269, 156] width 101 height 35
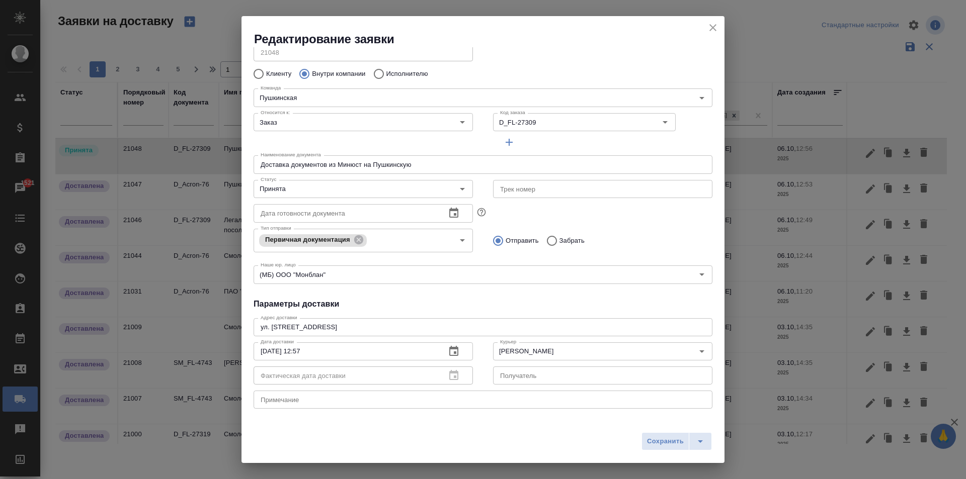
scroll to position [0, 0]
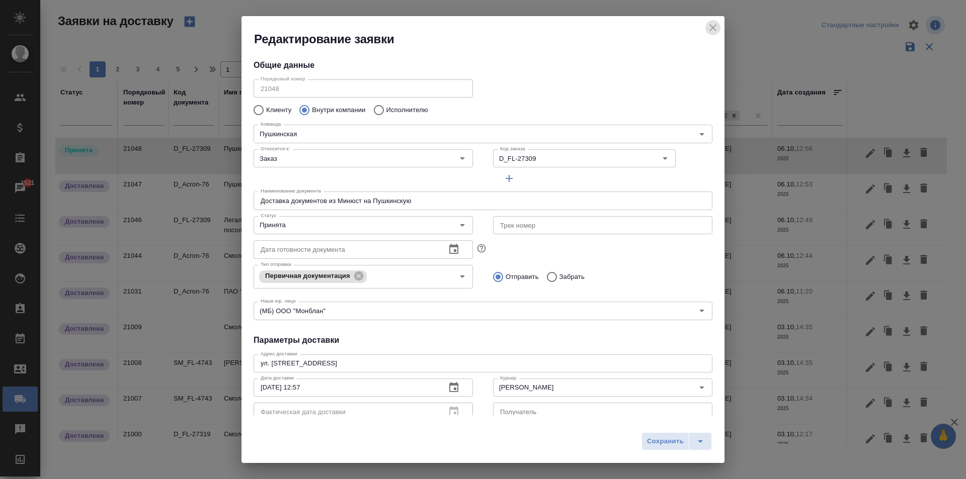
click at [714, 32] on icon "close" at bounding box center [713, 28] width 12 height 12
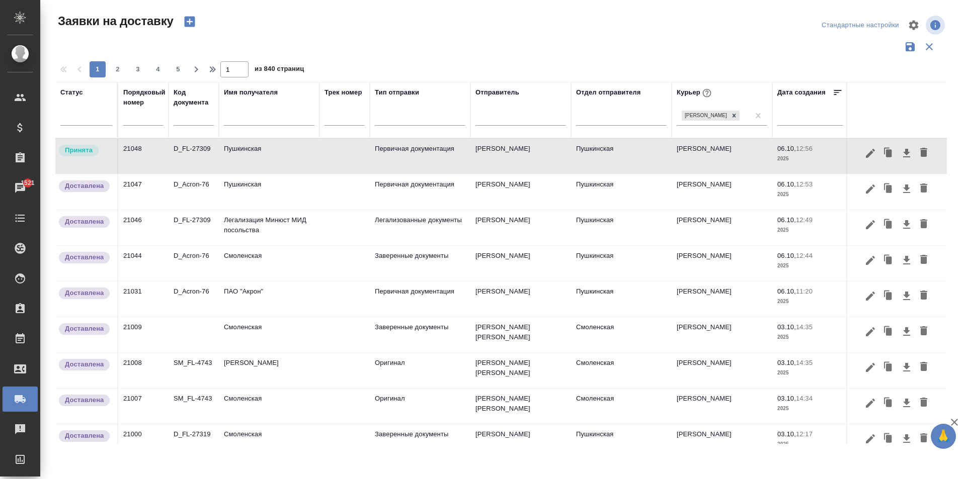
click at [252, 339] on td "Смоленская" at bounding box center [269, 334] width 101 height 35
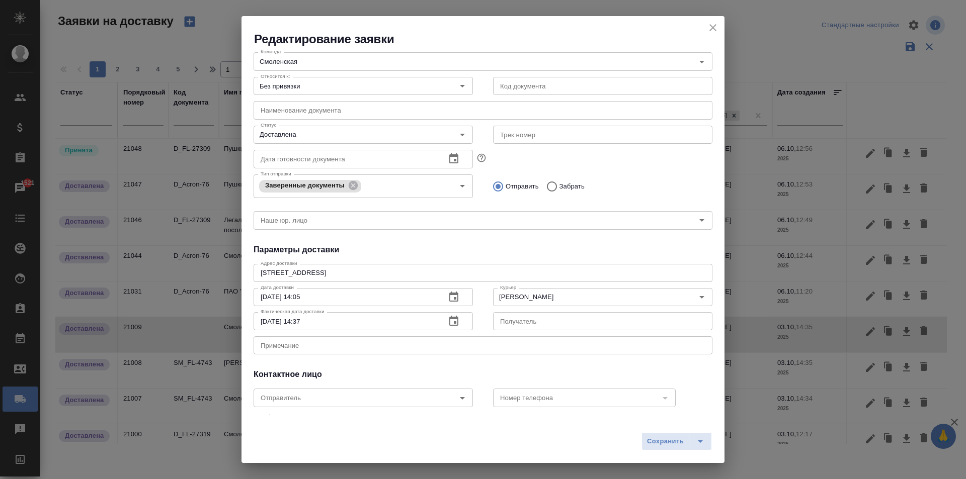
scroll to position [119, 0]
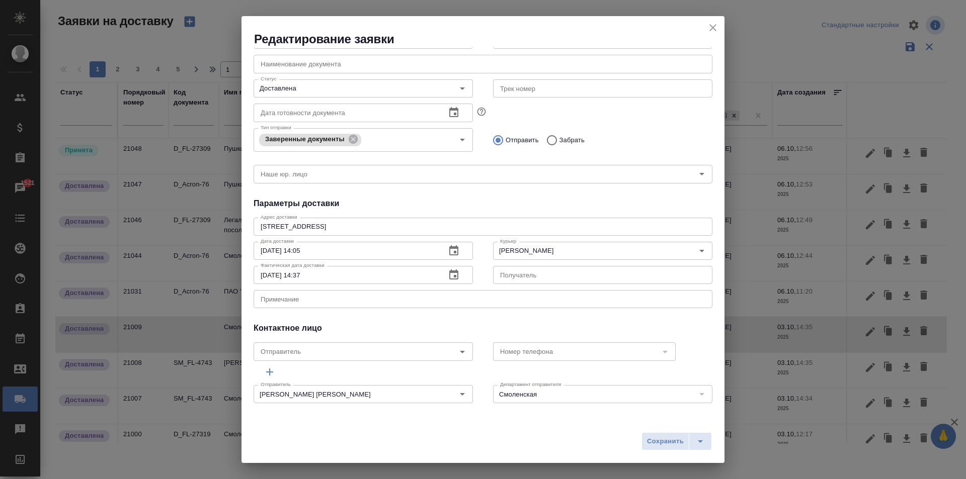
click at [714, 27] on icon "close" at bounding box center [712, 27] width 7 height 7
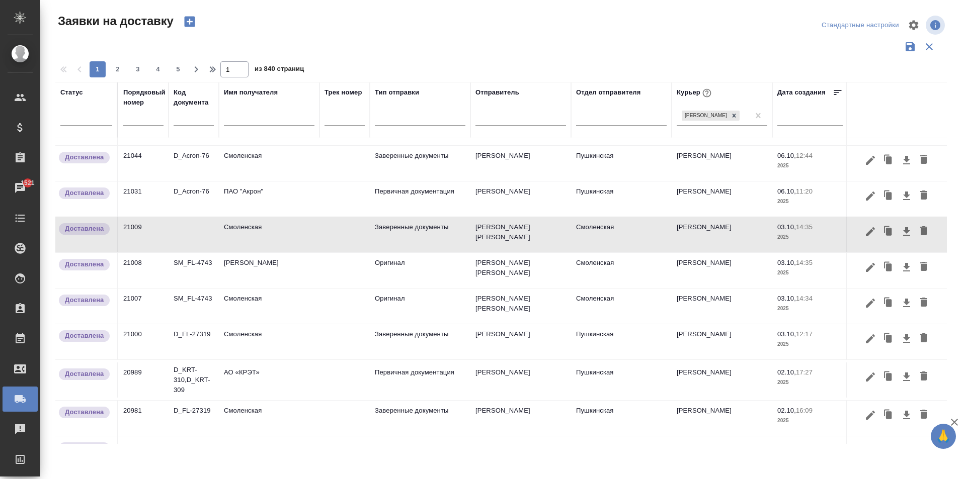
scroll to position [151, 0]
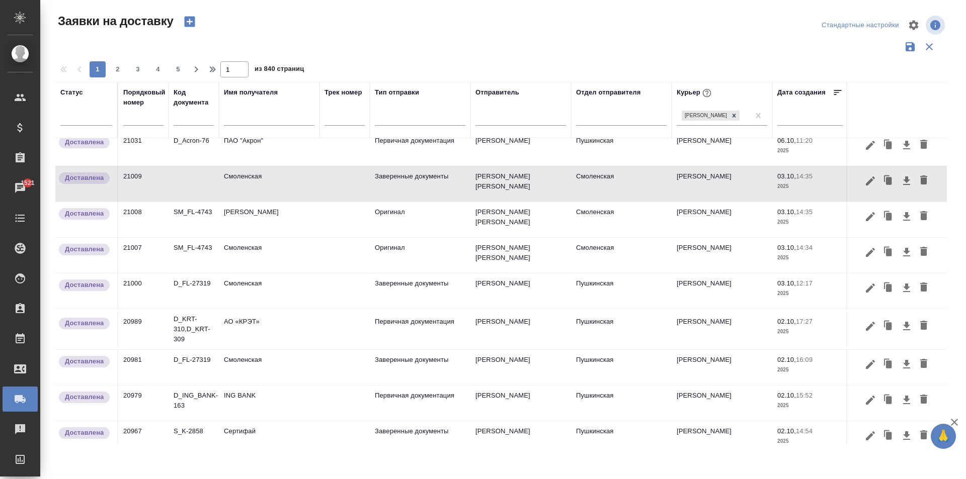
click at [256, 297] on td "Смоленская" at bounding box center [269, 291] width 101 height 35
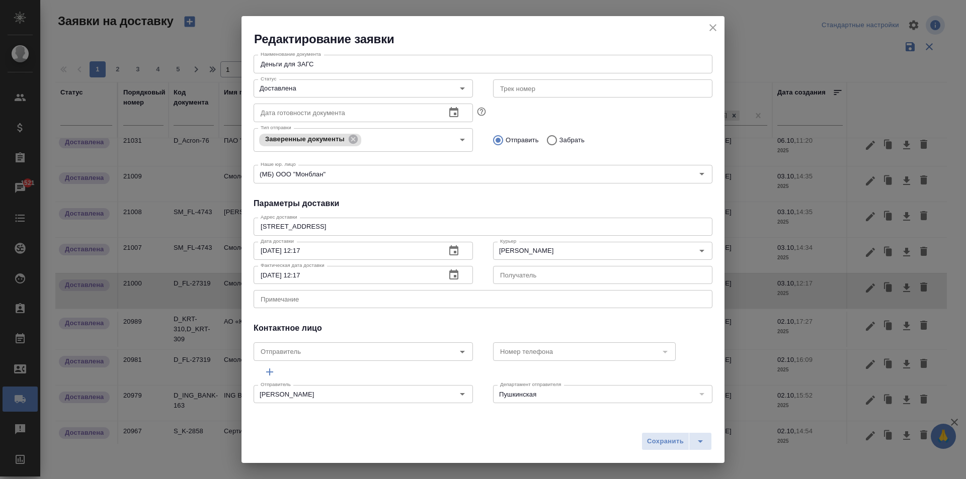
scroll to position [0, 0]
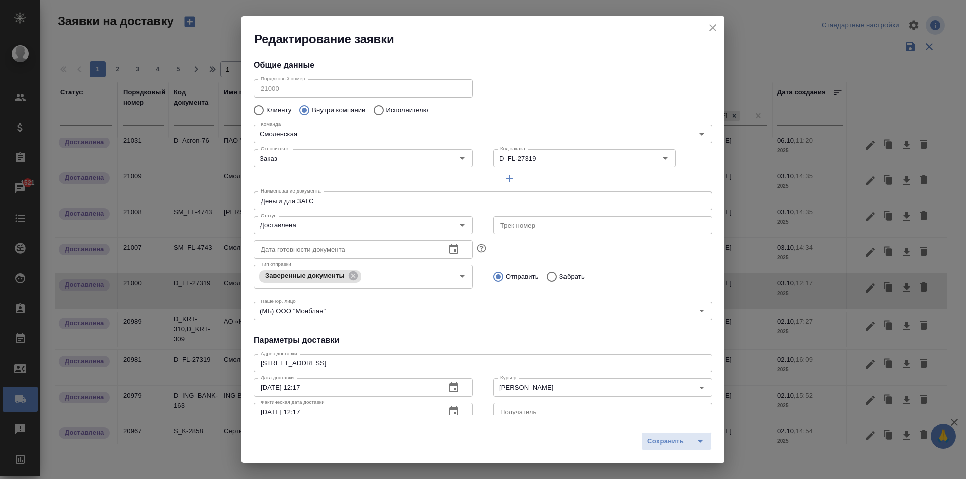
click at [716, 25] on icon "close" at bounding box center [712, 27] width 7 height 7
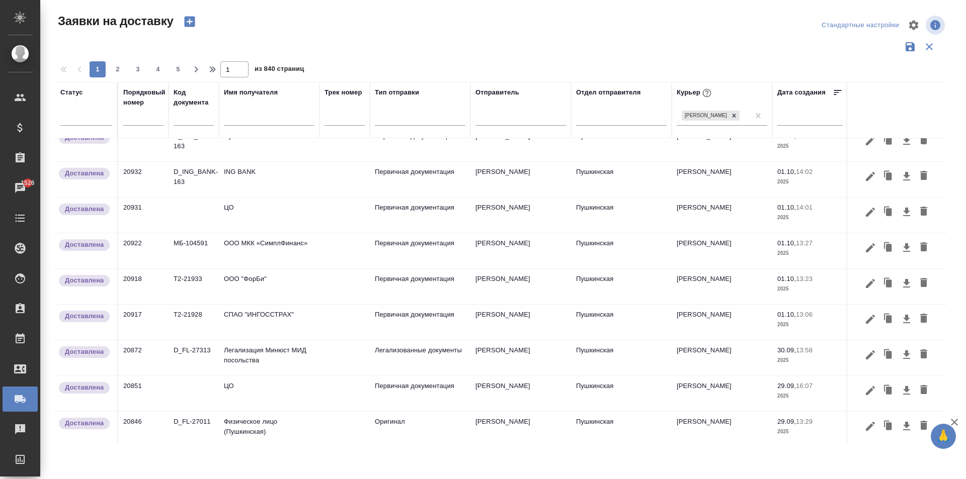
scroll to position [602, 0]
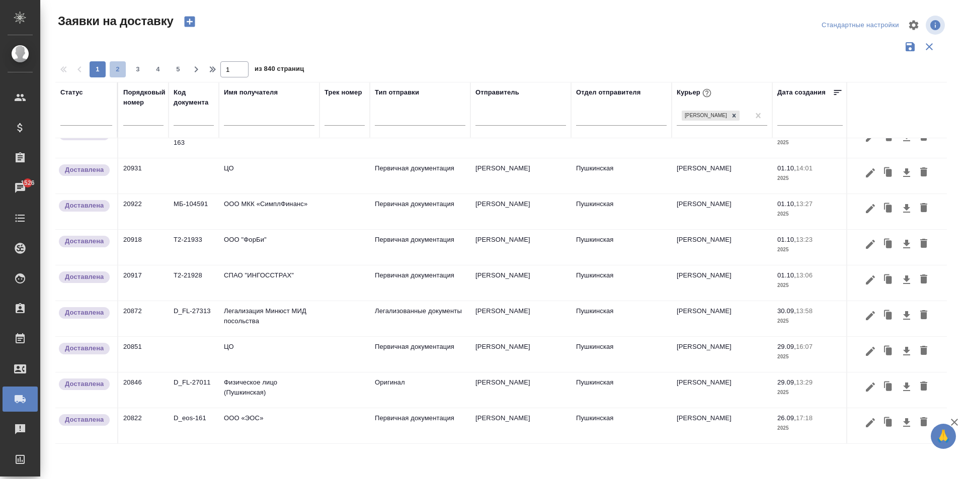
click at [122, 66] on span "2" at bounding box center [118, 69] width 16 height 10
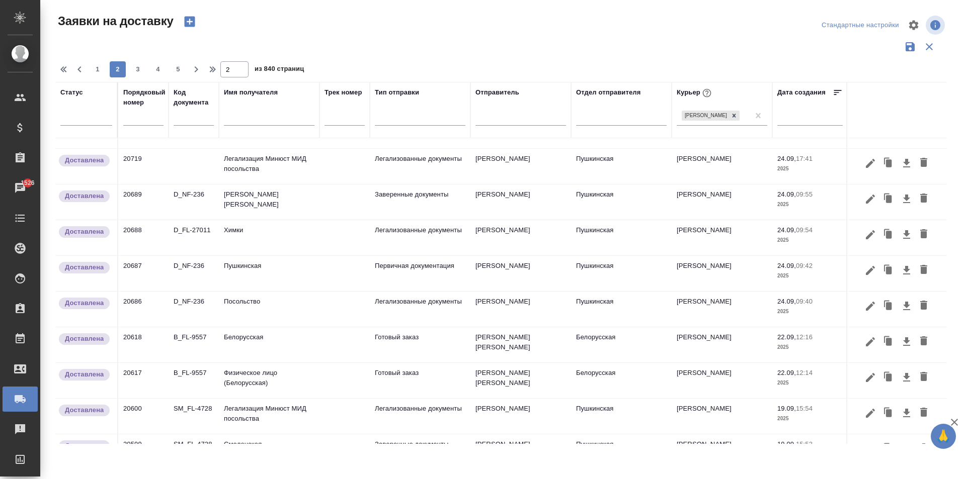
scroll to position [0, 0]
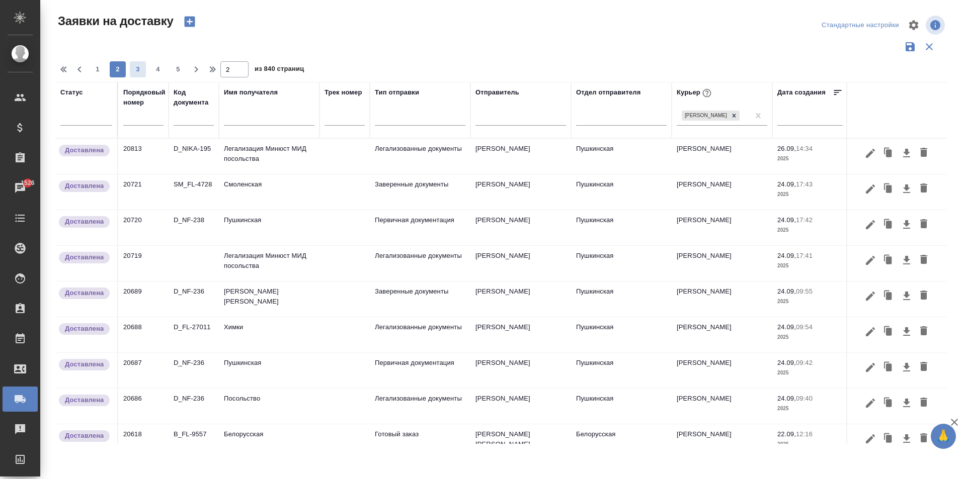
click at [138, 66] on span "3" at bounding box center [138, 69] width 16 height 10
type input "3"
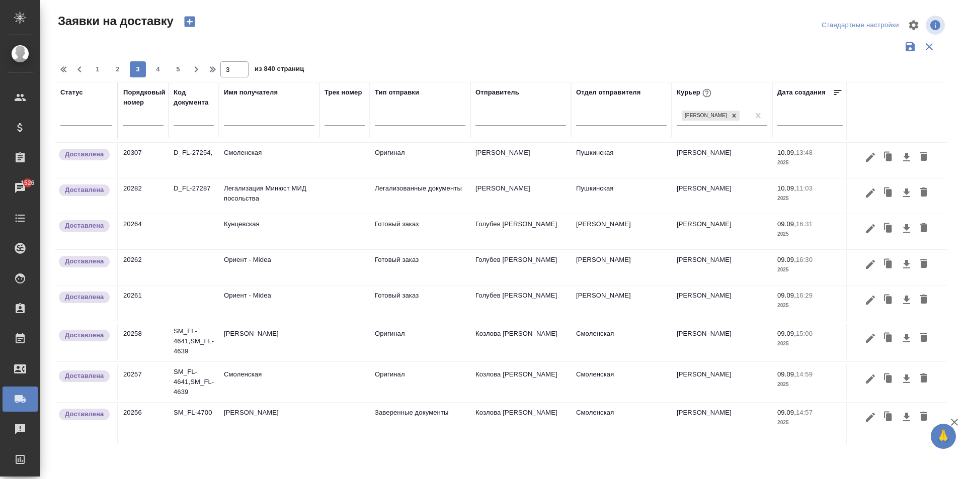
scroll to position [612, 0]
